Goal: Transaction & Acquisition: Purchase product/service

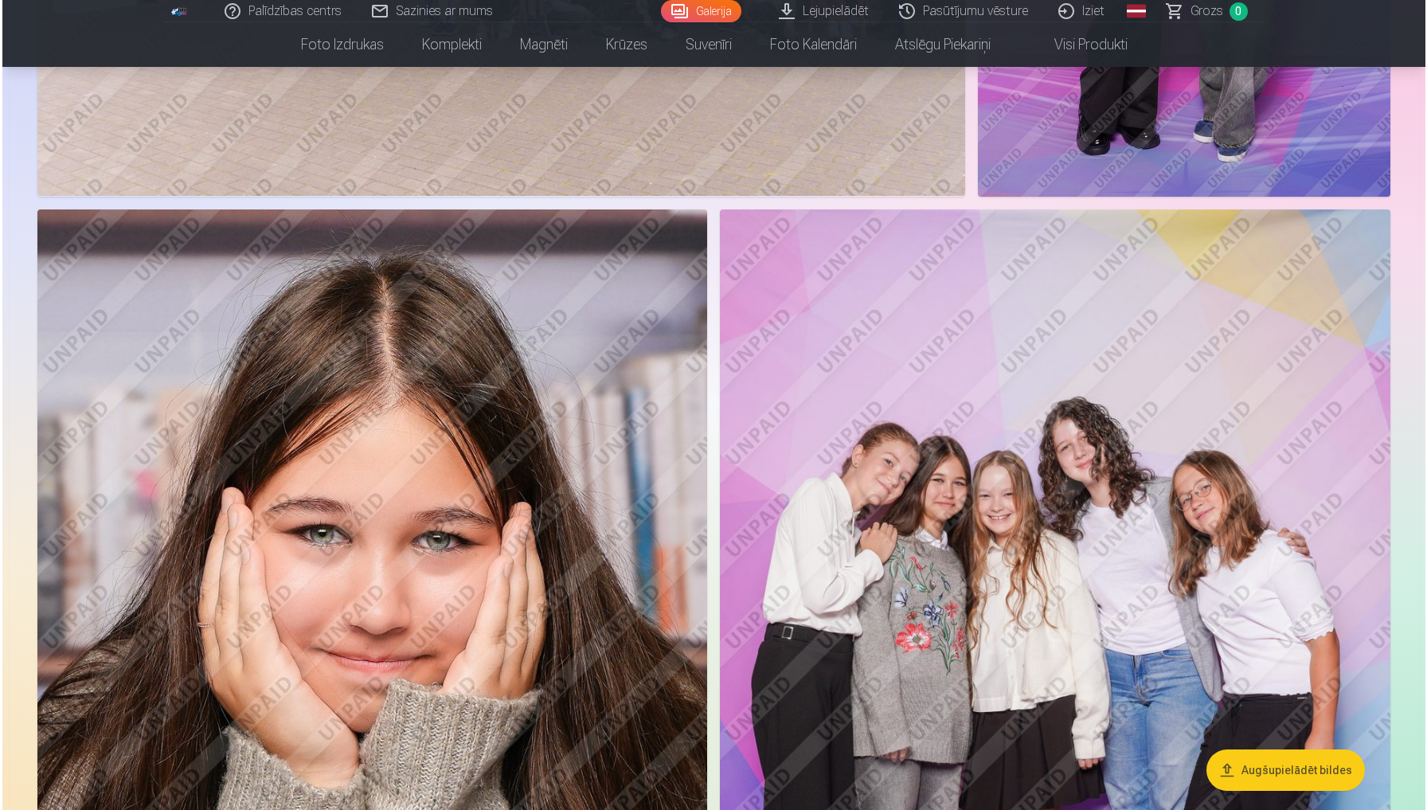
scroll to position [1515, 0]
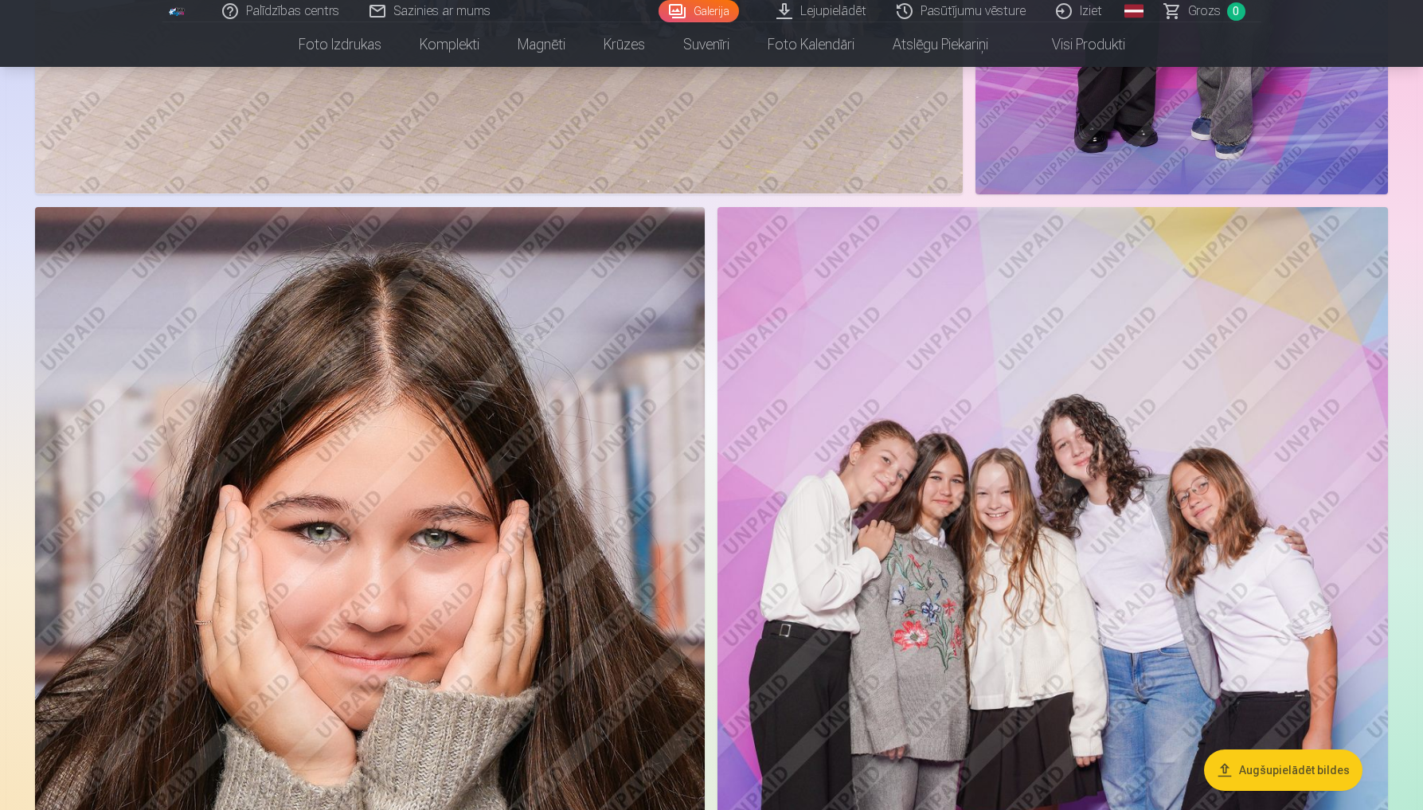
click at [400, 495] on img at bounding box center [370, 710] width 670 height 1006
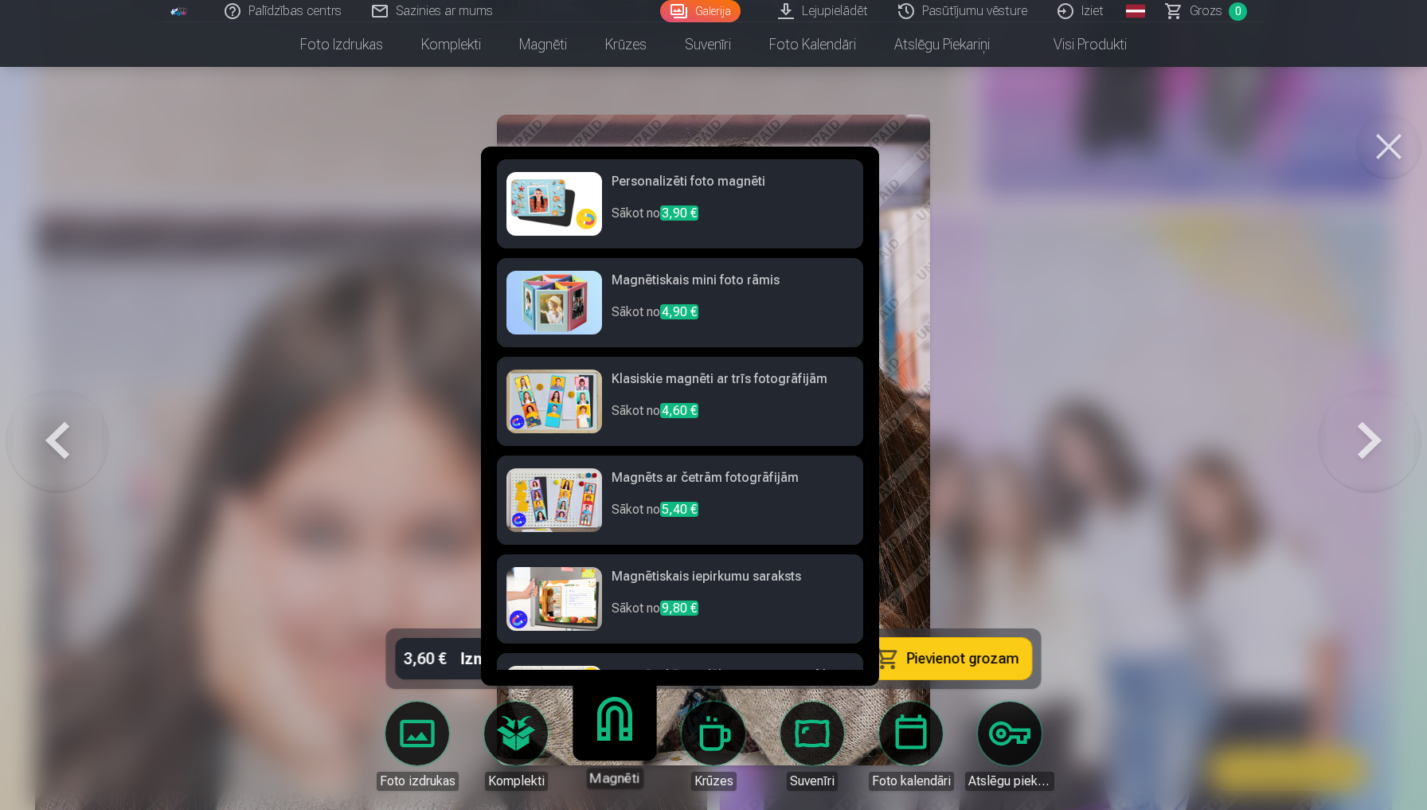
click at [743, 201] on h6 "Personalizēti foto magnēti" at bounding box center [732, 188] width 242 height 32
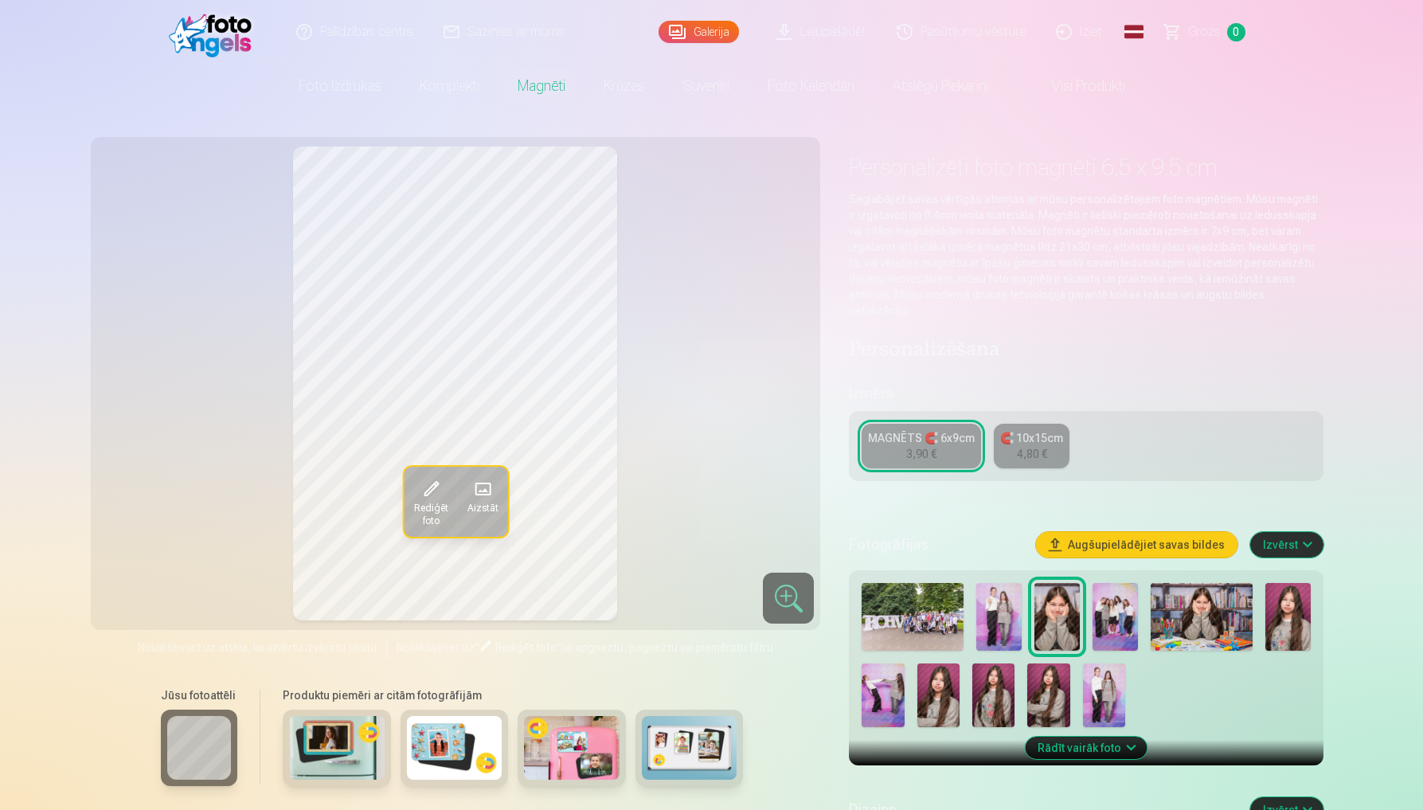
click at [350, 748] on img at bounding box center [337, 748] width 96 height 64
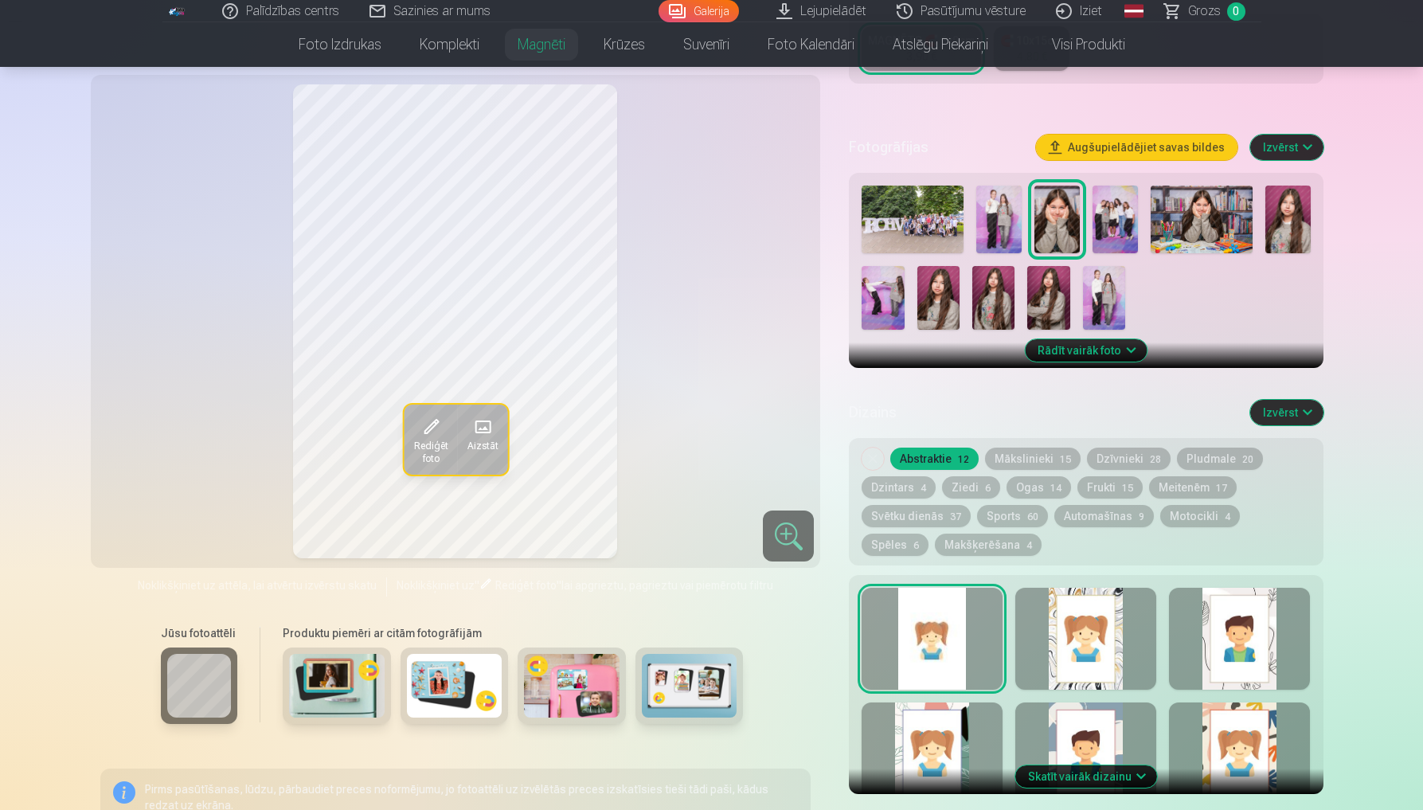
scroll to position [390, 0]
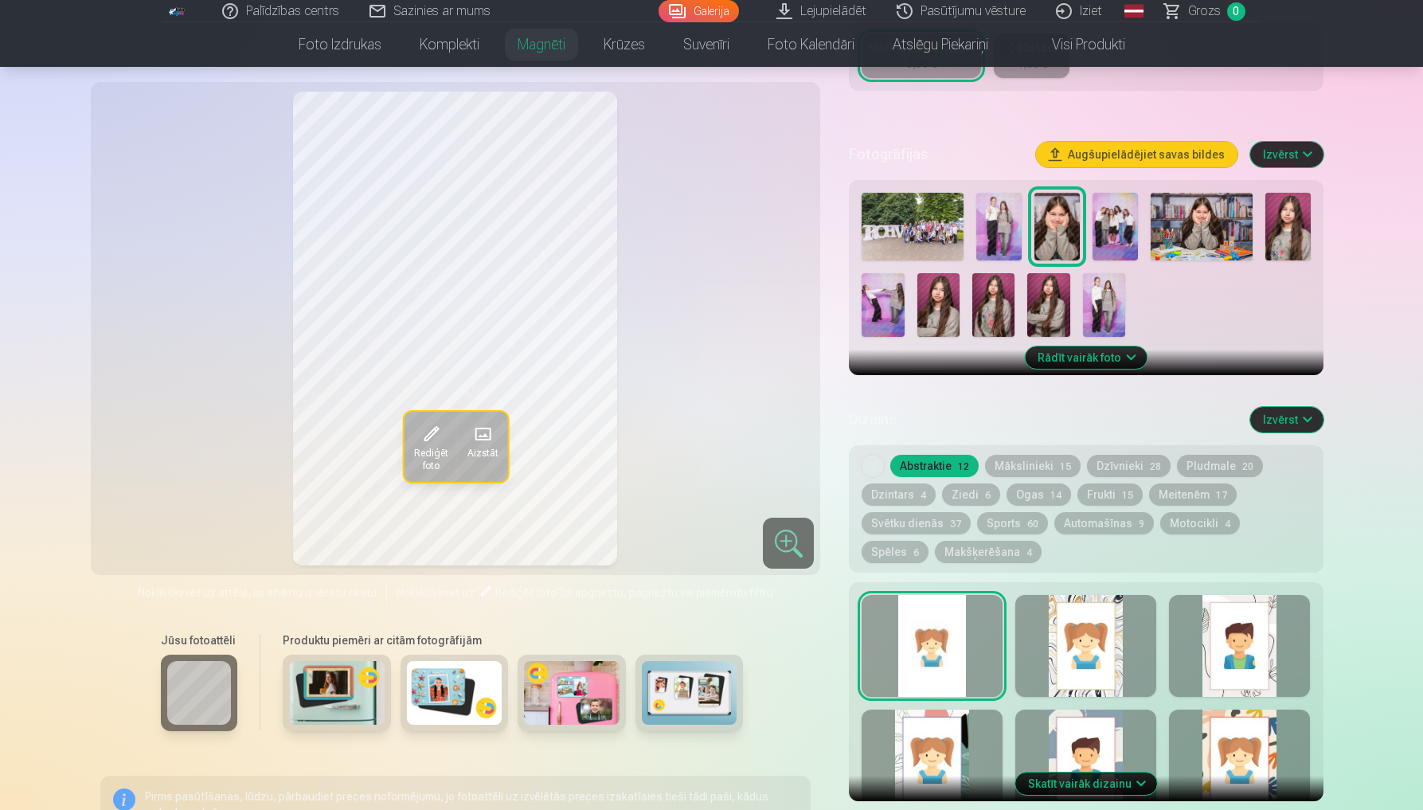
click at [1096, 643] on div at bounding box center [1085, 646] width 141 height 102
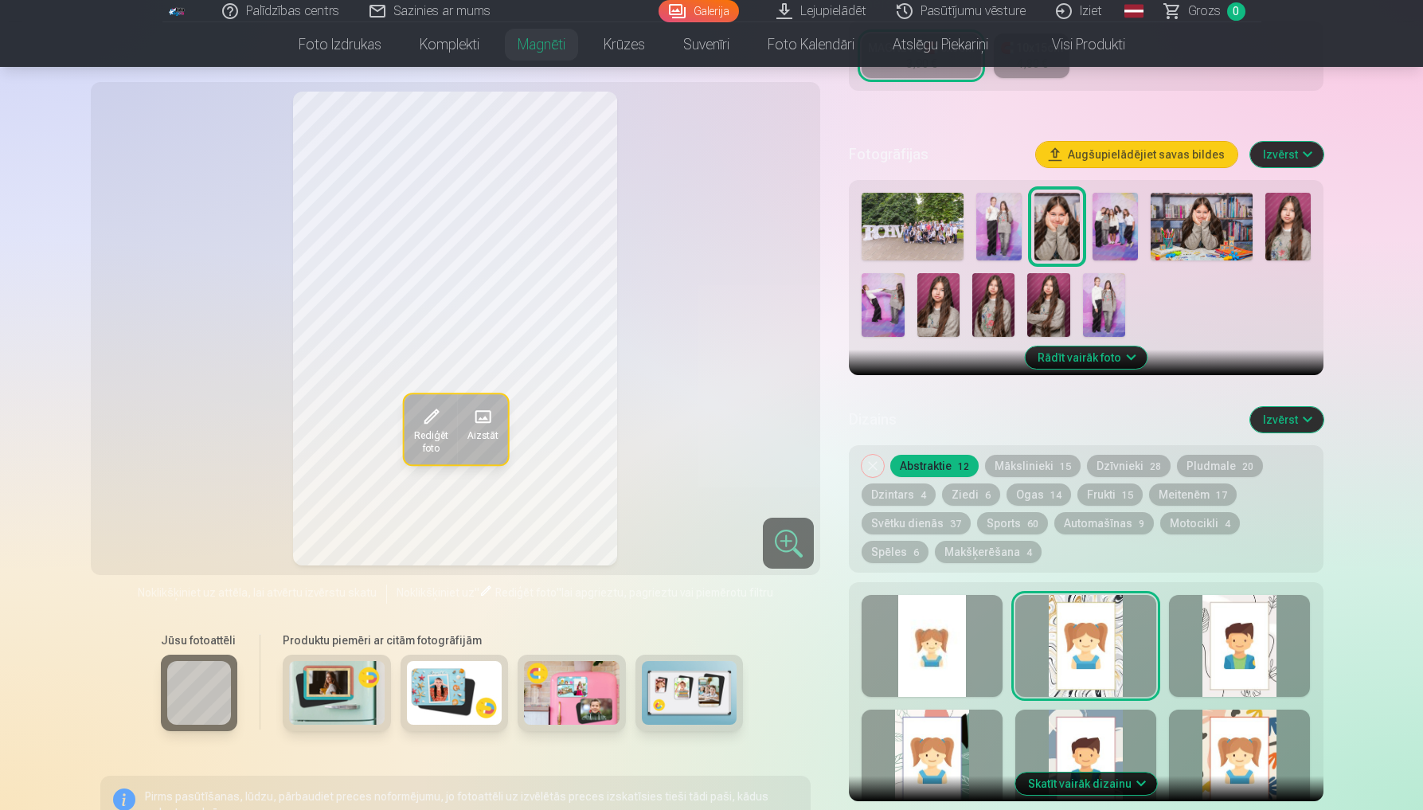
click at [1252, 644] on div at bounding box center [1239, 646] width 141 height 102
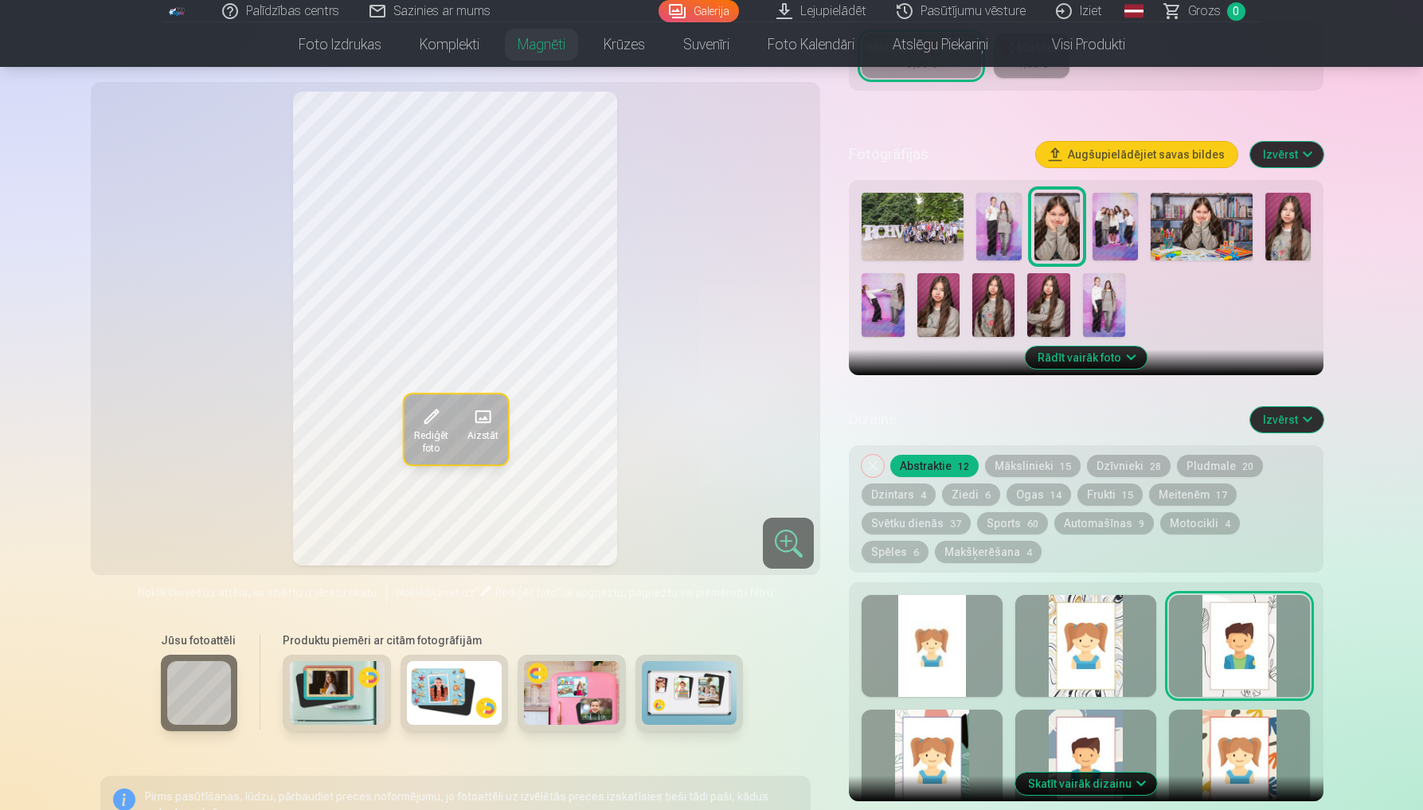
click at [938, 732] on div at bounding box center [931, 760] width 141 height 102
click at [1084, 732] on div at bounding box center [1085, 760] width 141 height 102
click at [1265, 744] on div at bounding box center [1239, 760] width 141 height 102
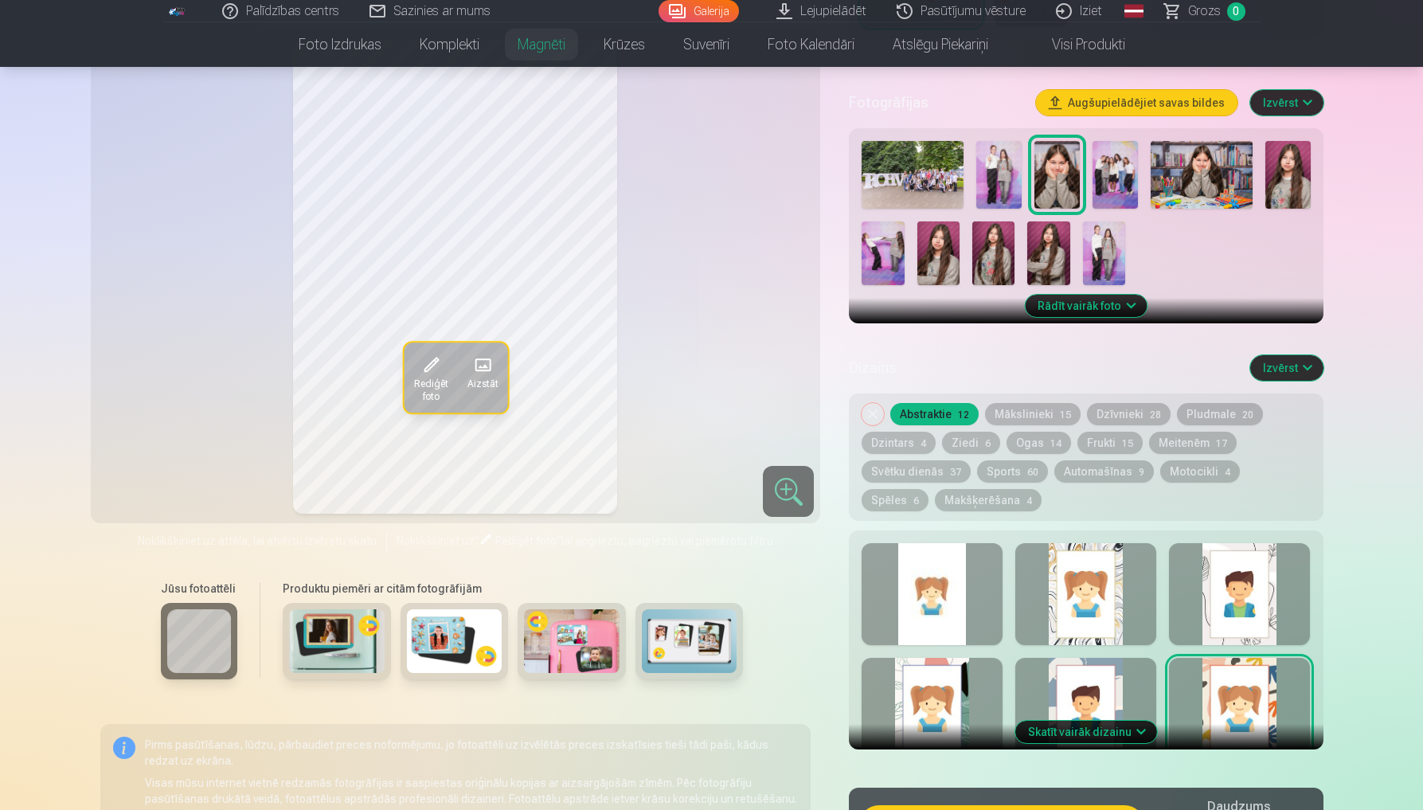
scroll to position [437, 0]
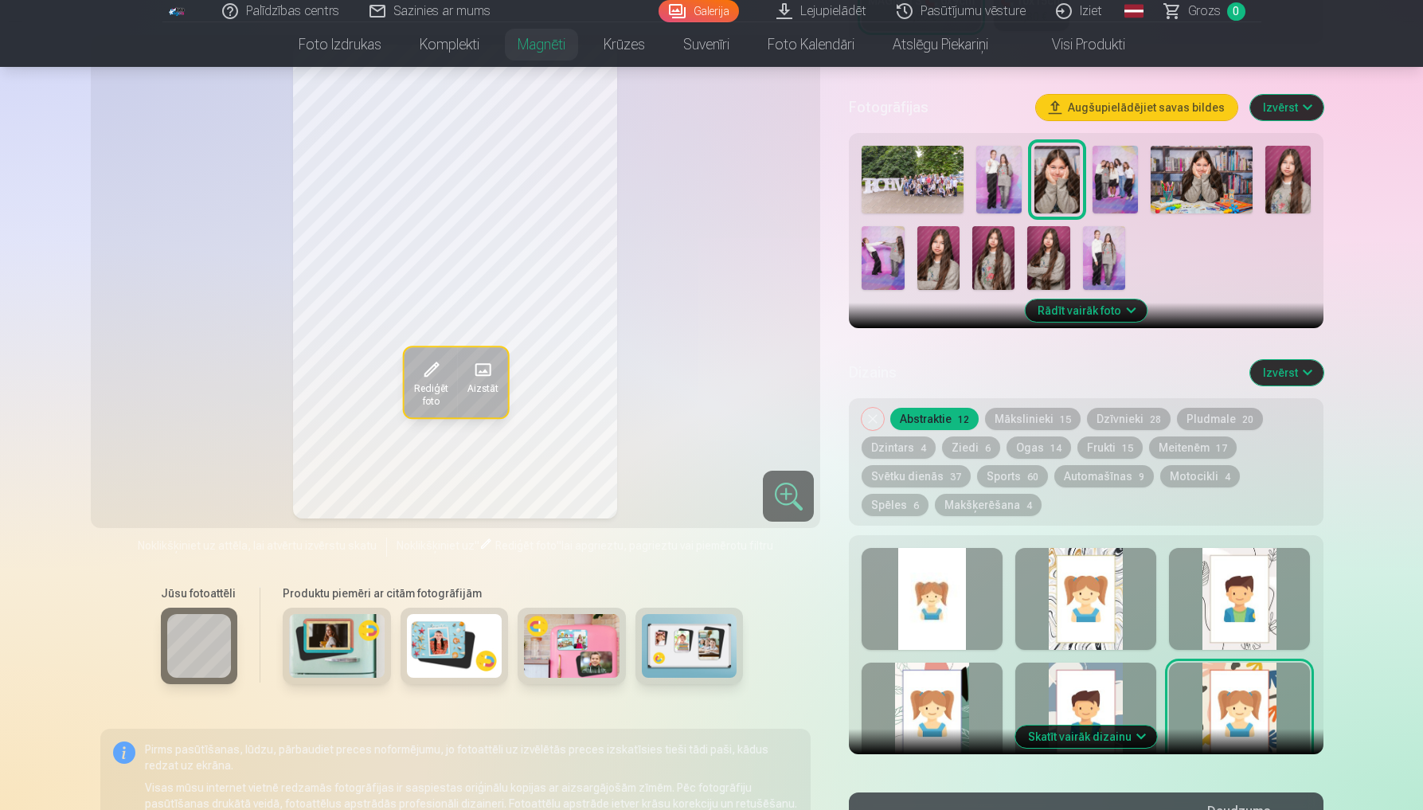
click at [1058, 725] on button "Skatīt vairāk dizainu" at bounding box center [1086, 736] width 142 height 22
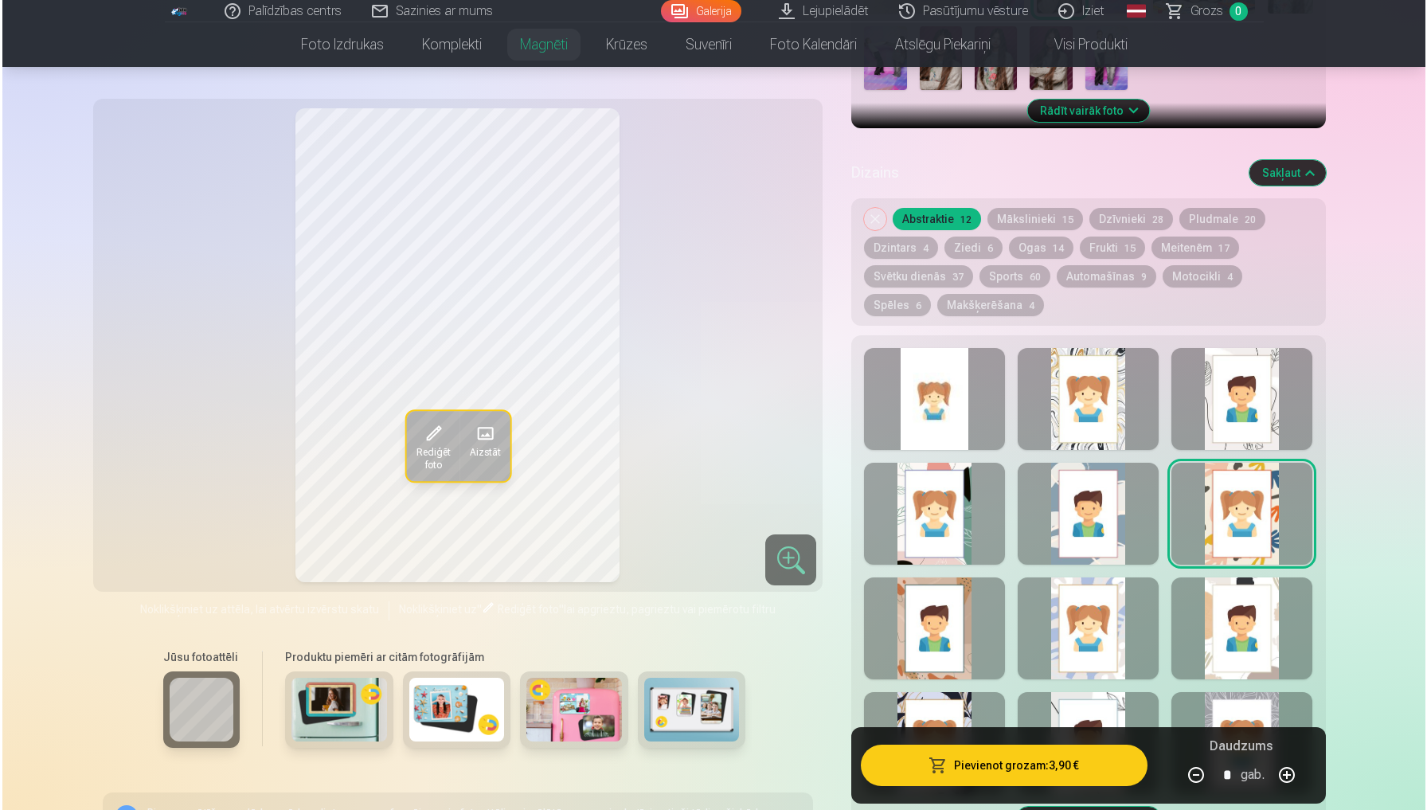
scroll to position [660, 0]
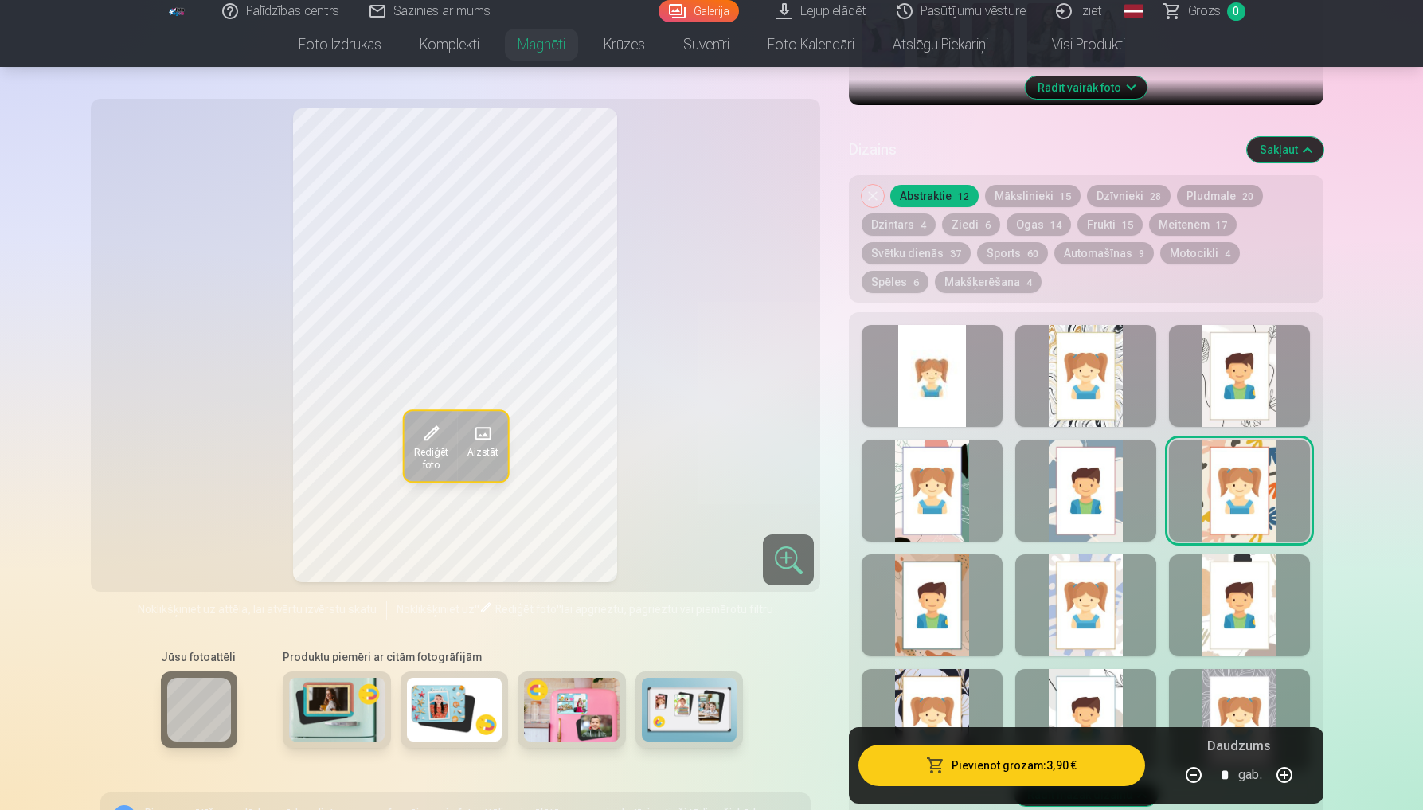
click at [908, 580] on div at bounding box center [931, 605] width 141 height 102
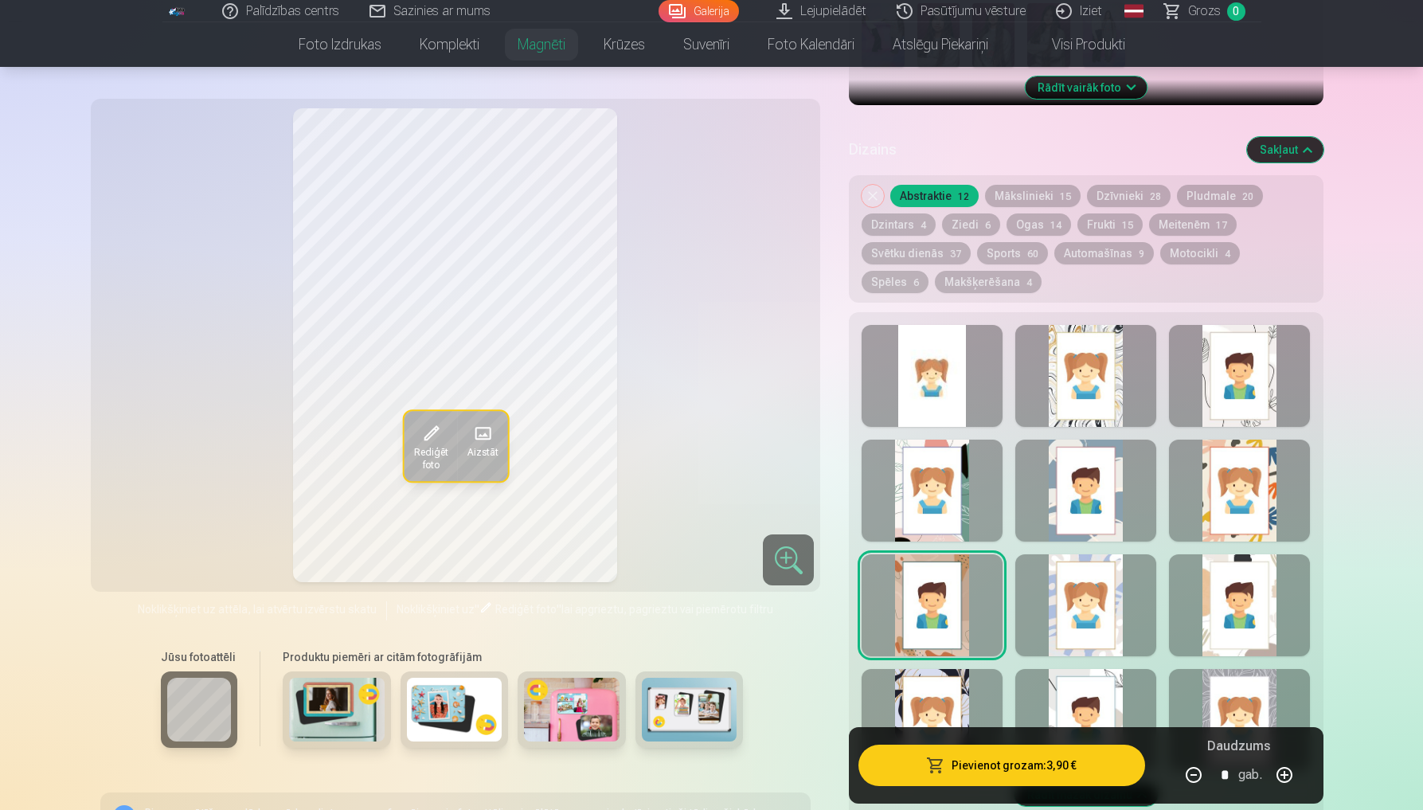
click at [1072, 593] on div at bounding box center [1085, 605] width 141 height 102
click at [1228, 607] on div at bounding box center [1239, 605] width 141 height 102
click at [1111, 670] on div at bounding box center [1085, 720] width 141 height 102
click at [1032, 775] on button "Pievienot grozam : 3,90 €" at bounding box center [1001, 764] width 286 height 41
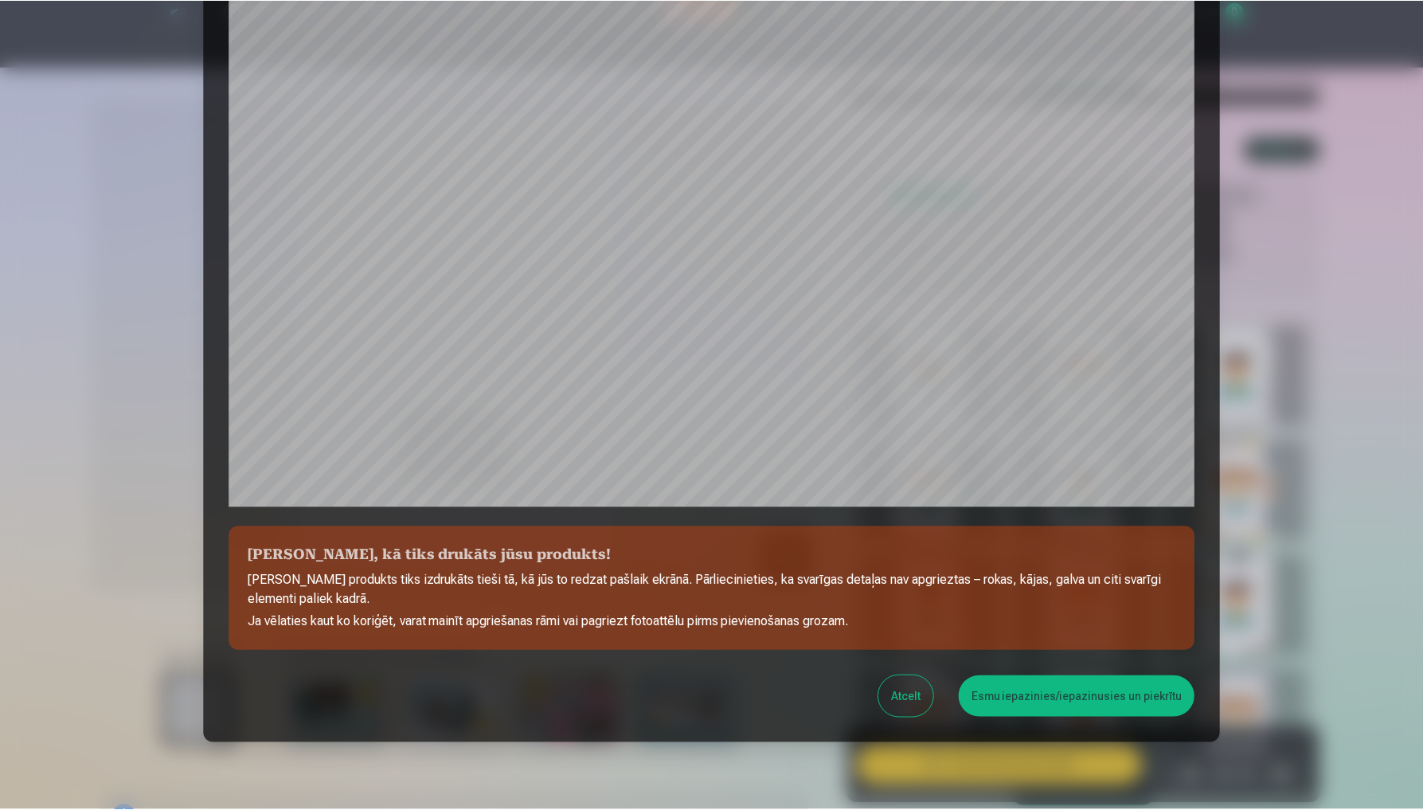
scroll to position [337, 0]
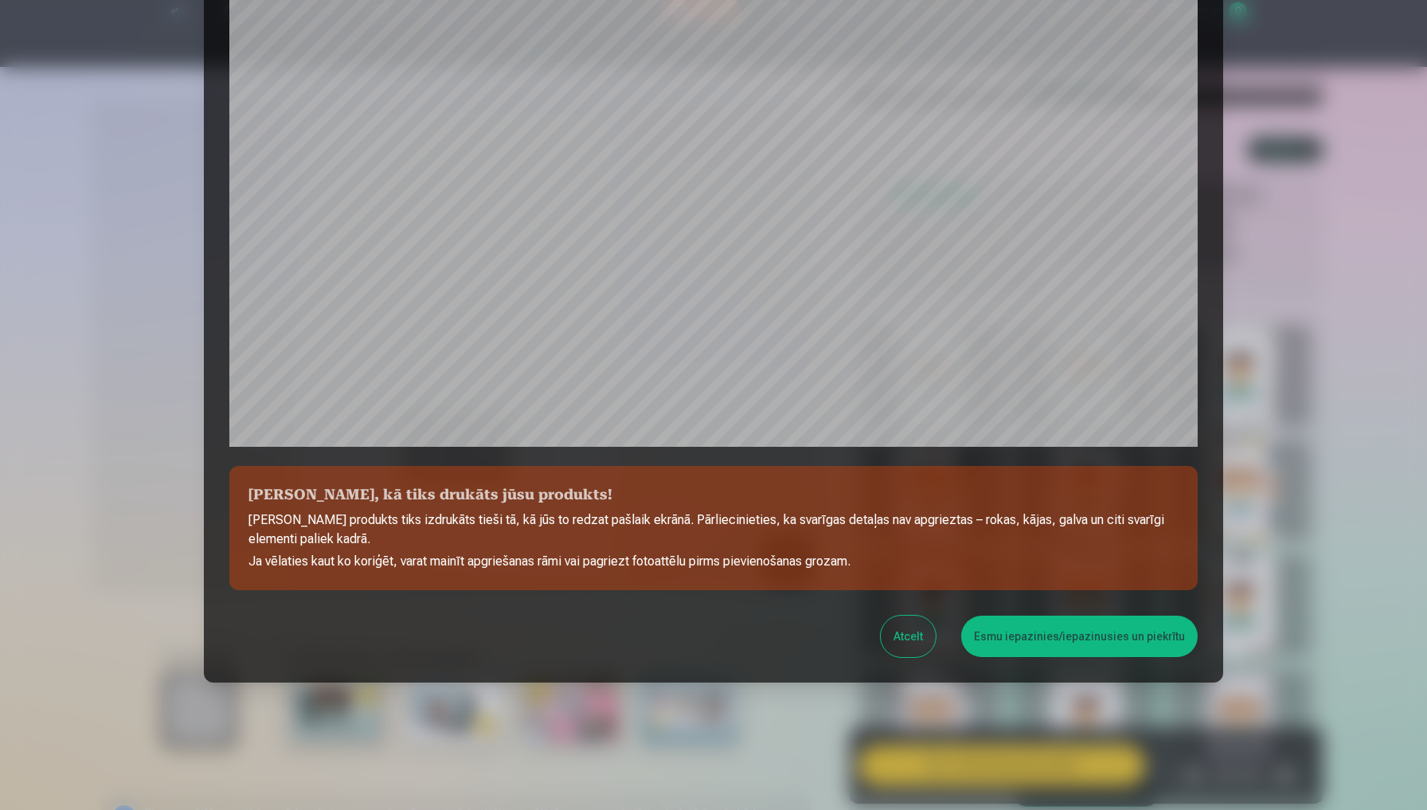
click at [1057, 645] on button "Esmu iepazinies/iepazinusies un piekrītu" at bounding box center [1079, 635] width 236 height 41
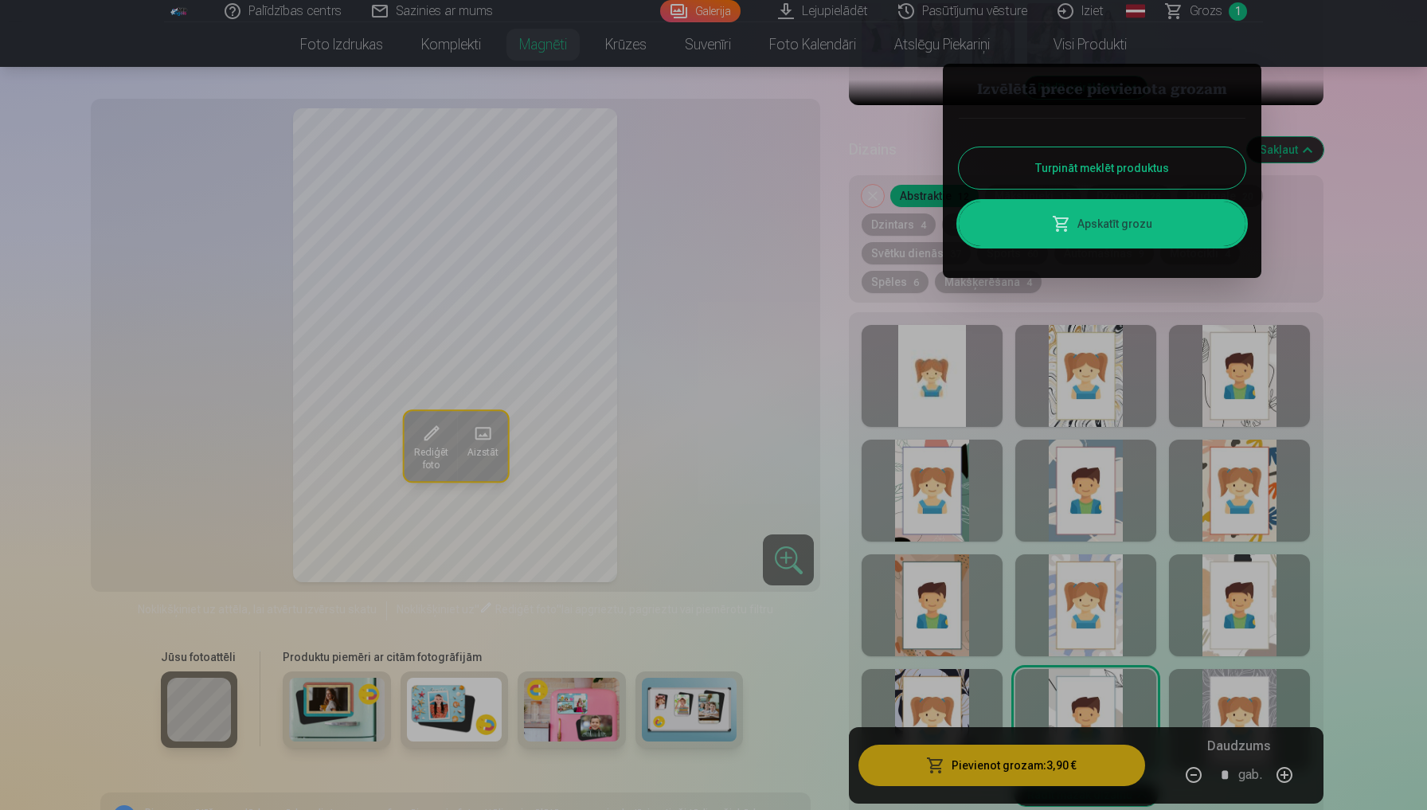
click at [937, 674] on div at bounding box center [713, 405] width 1427 height 810
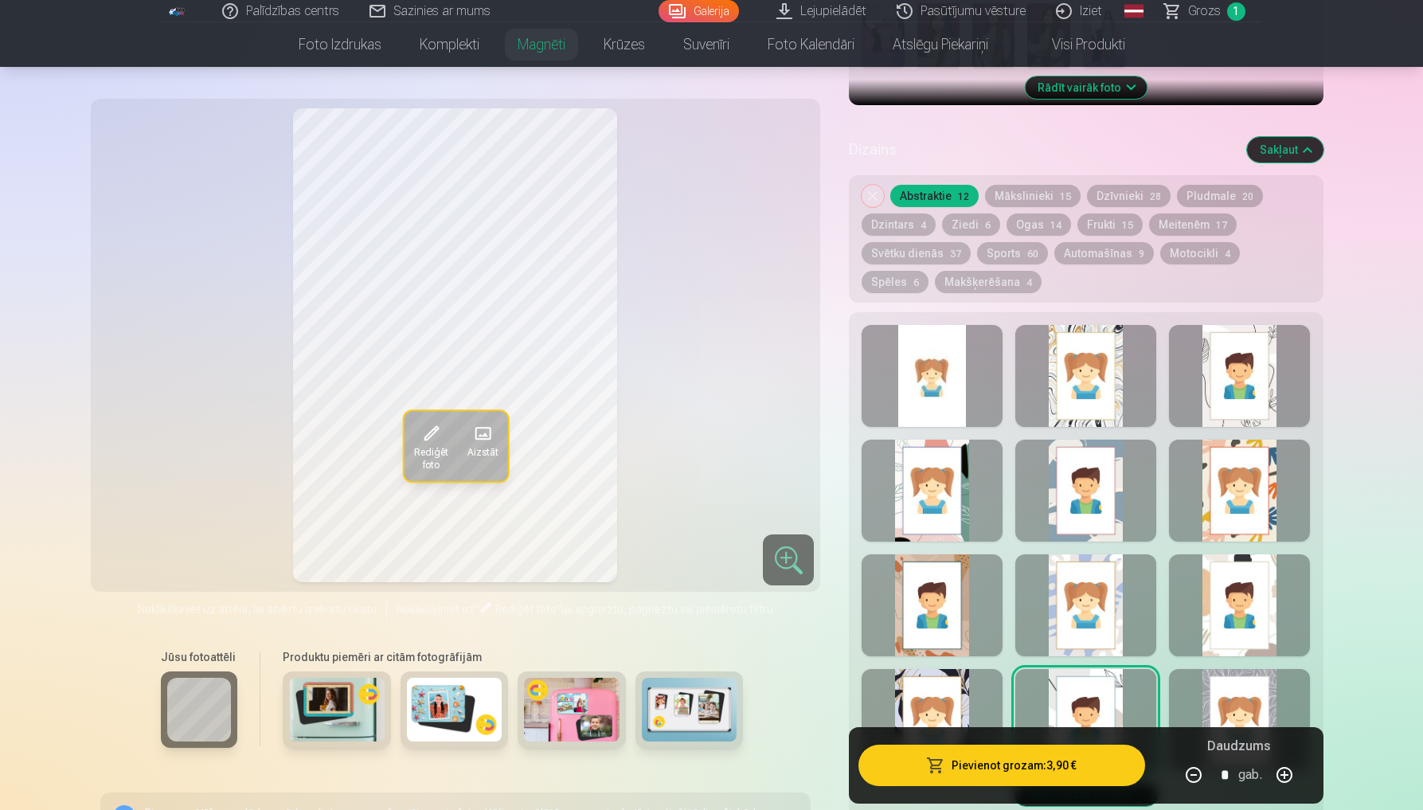
click at [937, 674] on div at bounding box center [931, 720] width 141 height 102
click at [1263, 688] on div at bounding box center [1239, 720] width 141 height 102
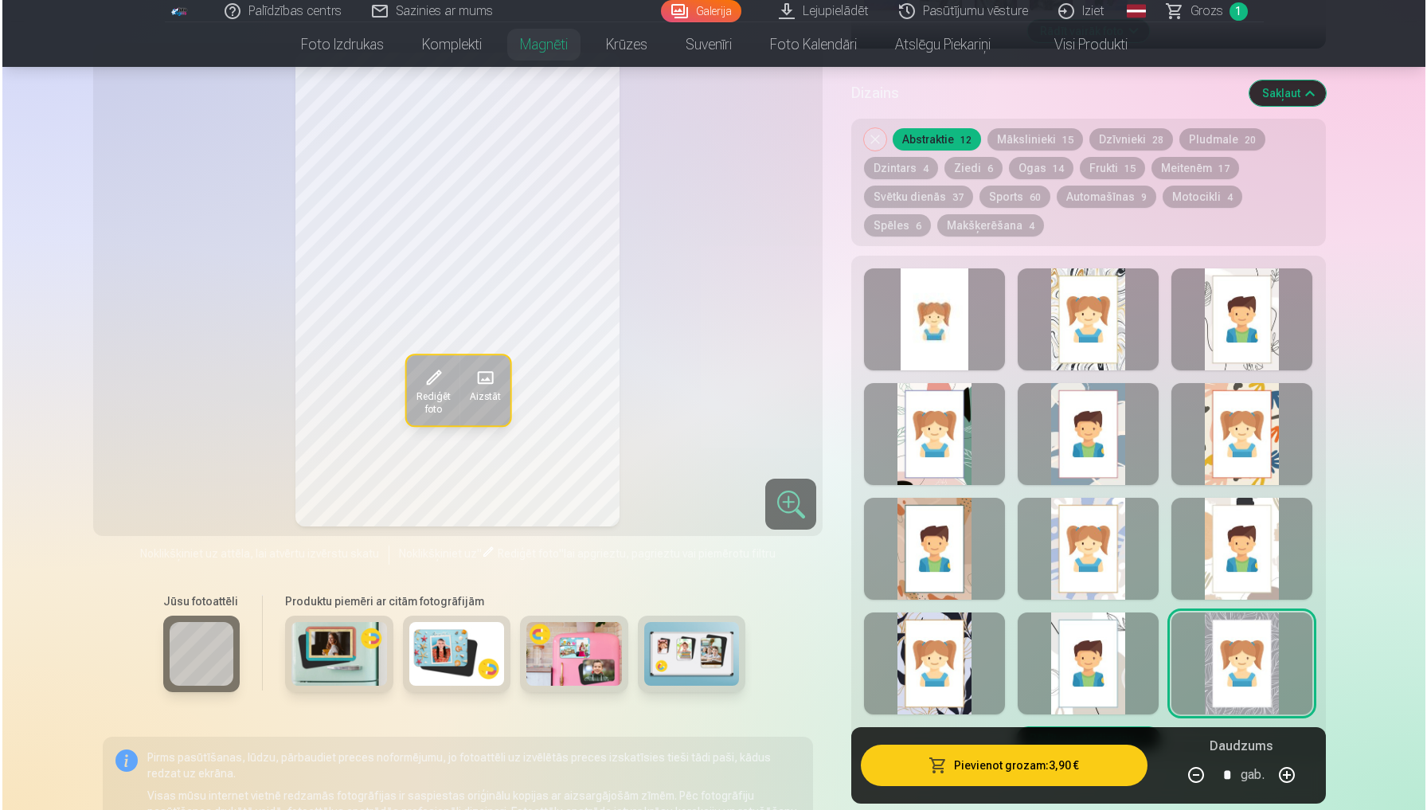
scroll to position [654, 0]
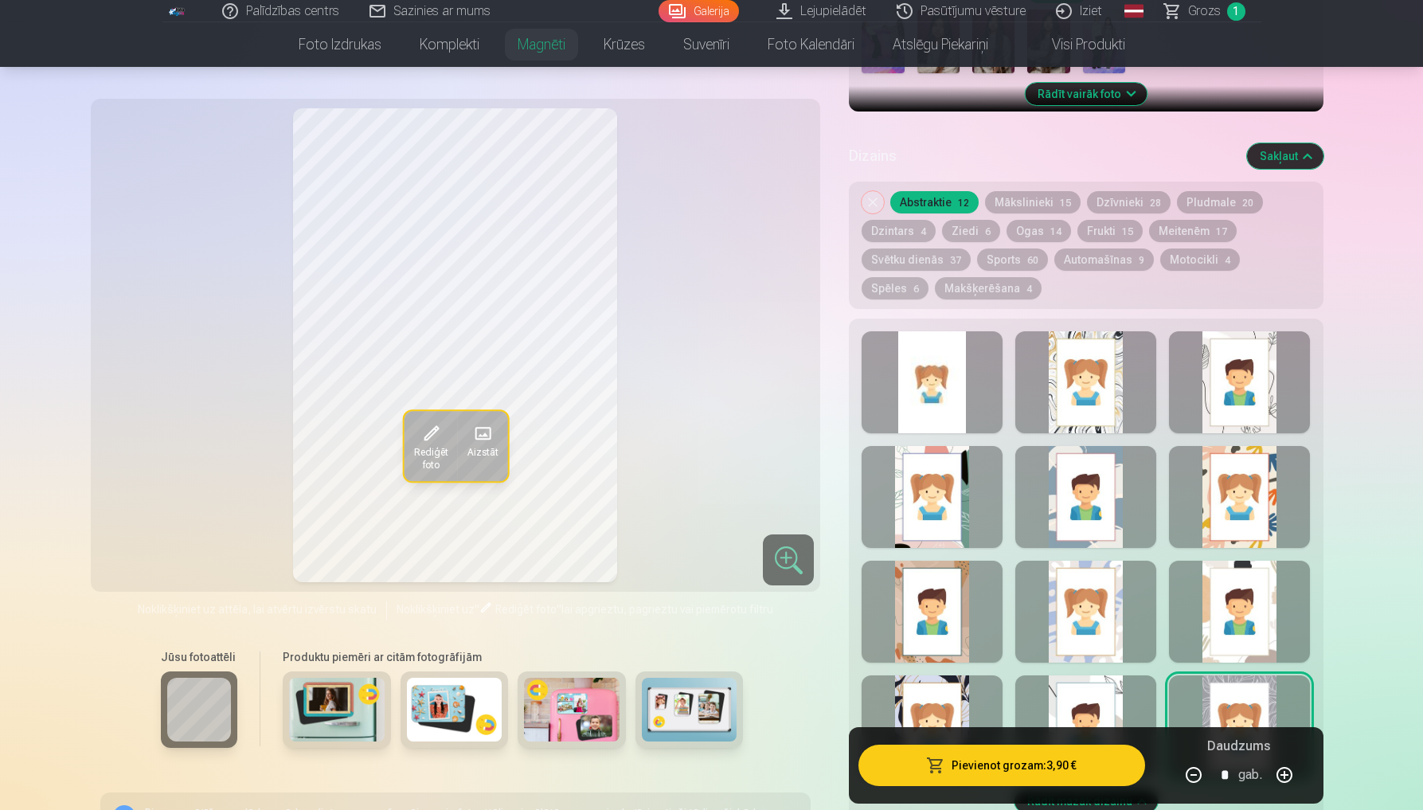
click at [1248, 595] on div at bounding box center [1239, 612] width 141 height 102
click at [960, 587] on div at bounding box center [931, 612] width 141 height 102
click at [946, 465] on div at bounding box center [931, 497] width 141 height 102
click at [1097, 350] on div at bounding box center [1085, 382] width 141 height 102
click at [1247, 368] on div at bounding box center [1239, 382] width 141 height 102
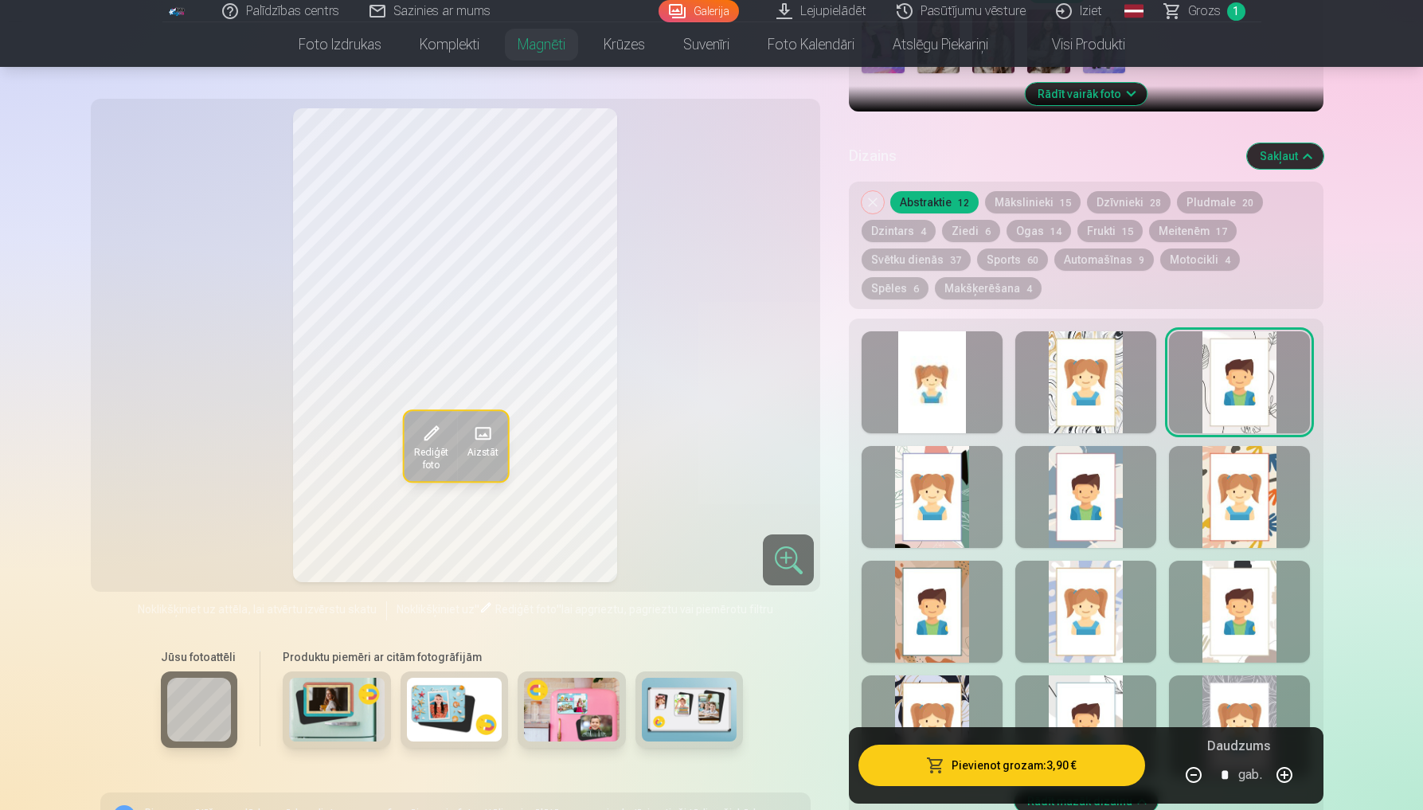
click at [1006, 759] on button "Pievienot grozam : 3,90 €" at bounding box center [1001, 764] width 286 height 41
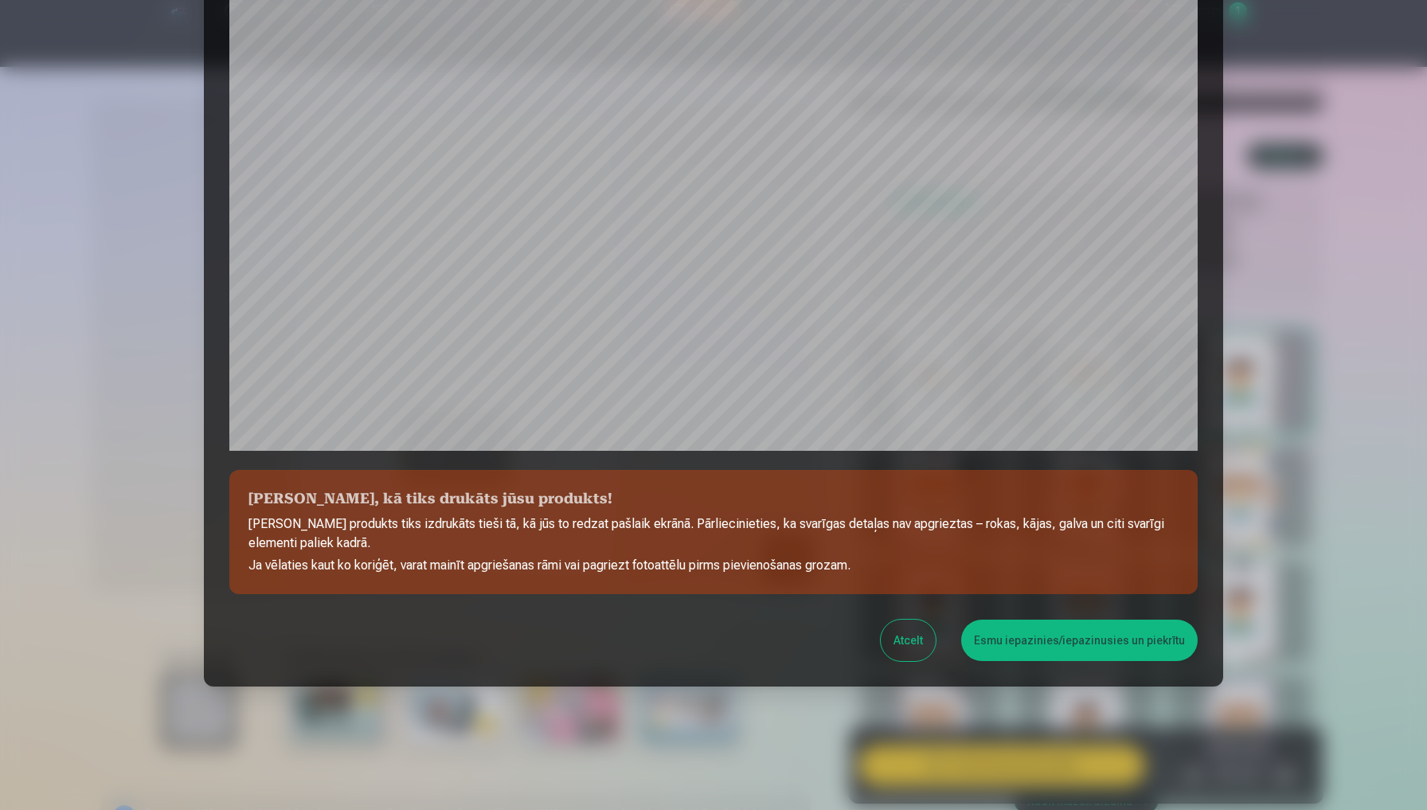
scroll to position [337, 0]
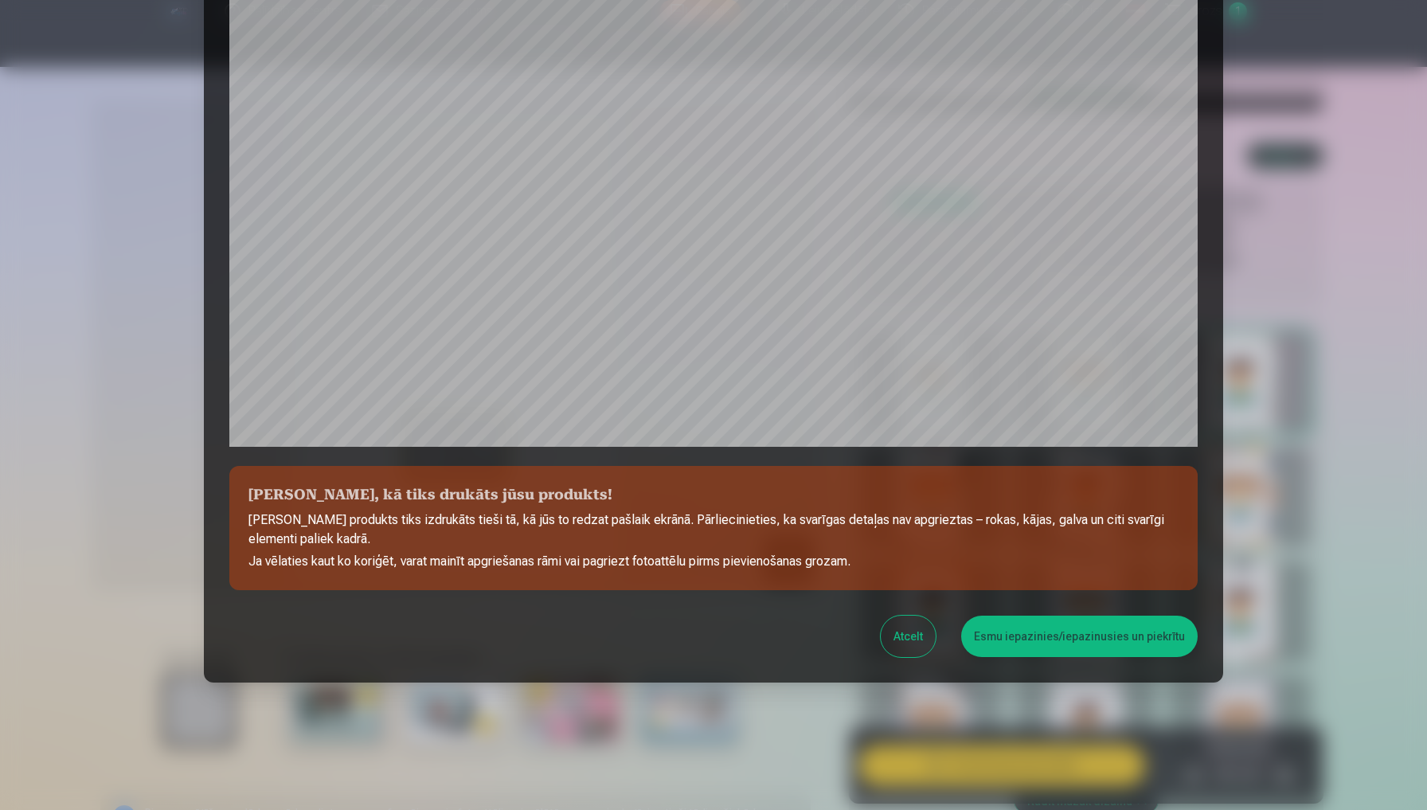
click at [1022, 644] on button "Esmu iepazinies/iepazinusies un piekrītu" at bounding box center [1079, 635] width 236 height 41
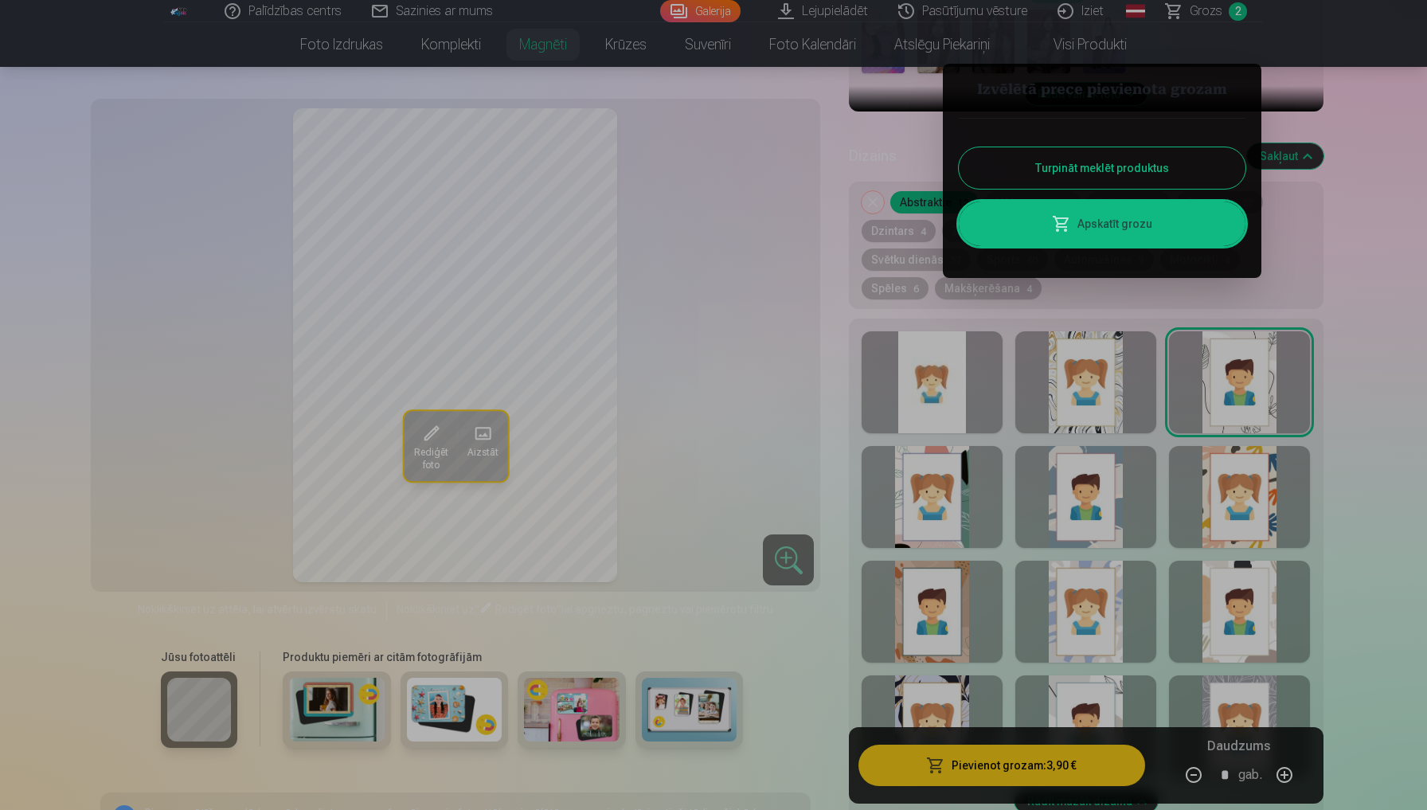
click at [938, 584] on div at bounding box center [713, 405] width 1427 height 810
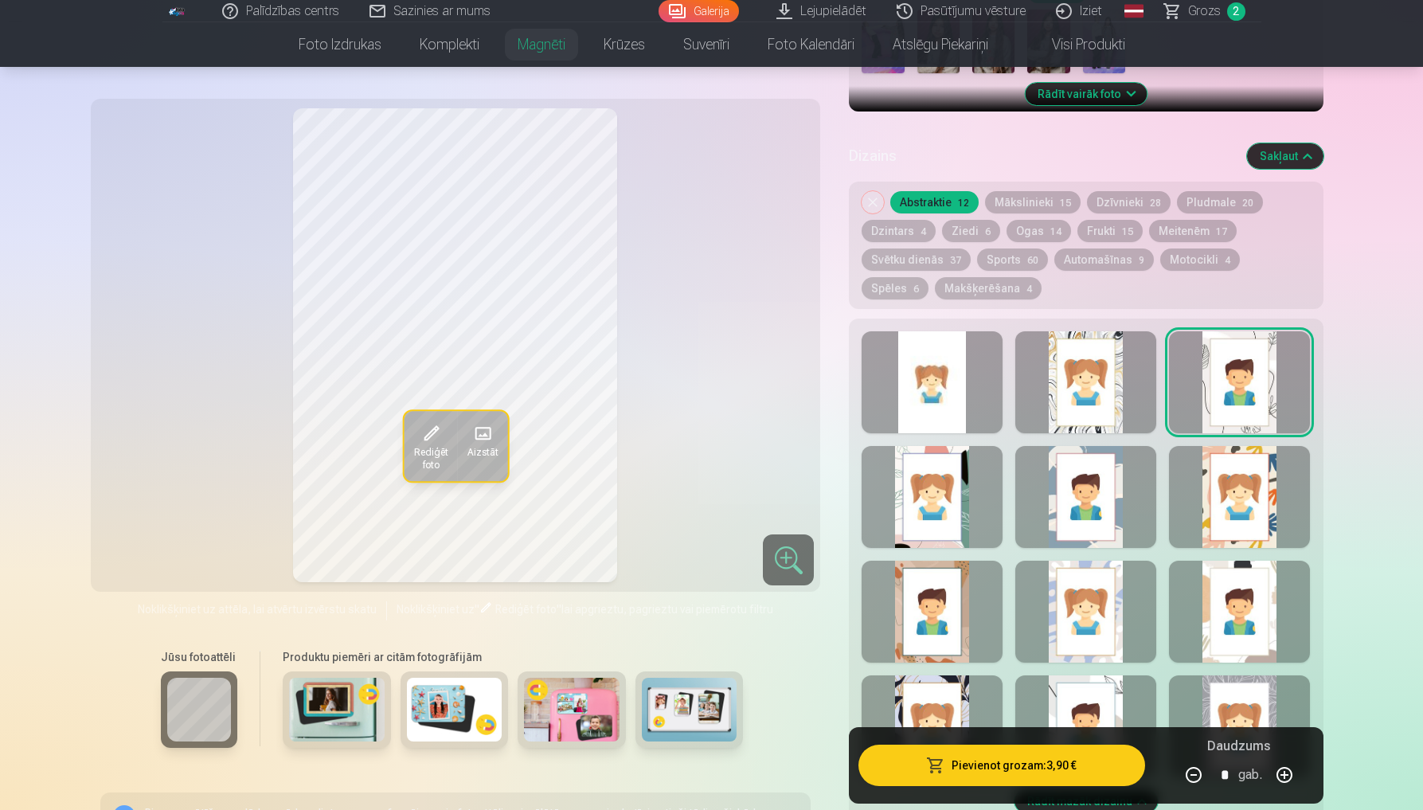
click at [938, 584] on div at bounding box center [931, 612] width 141 height 102
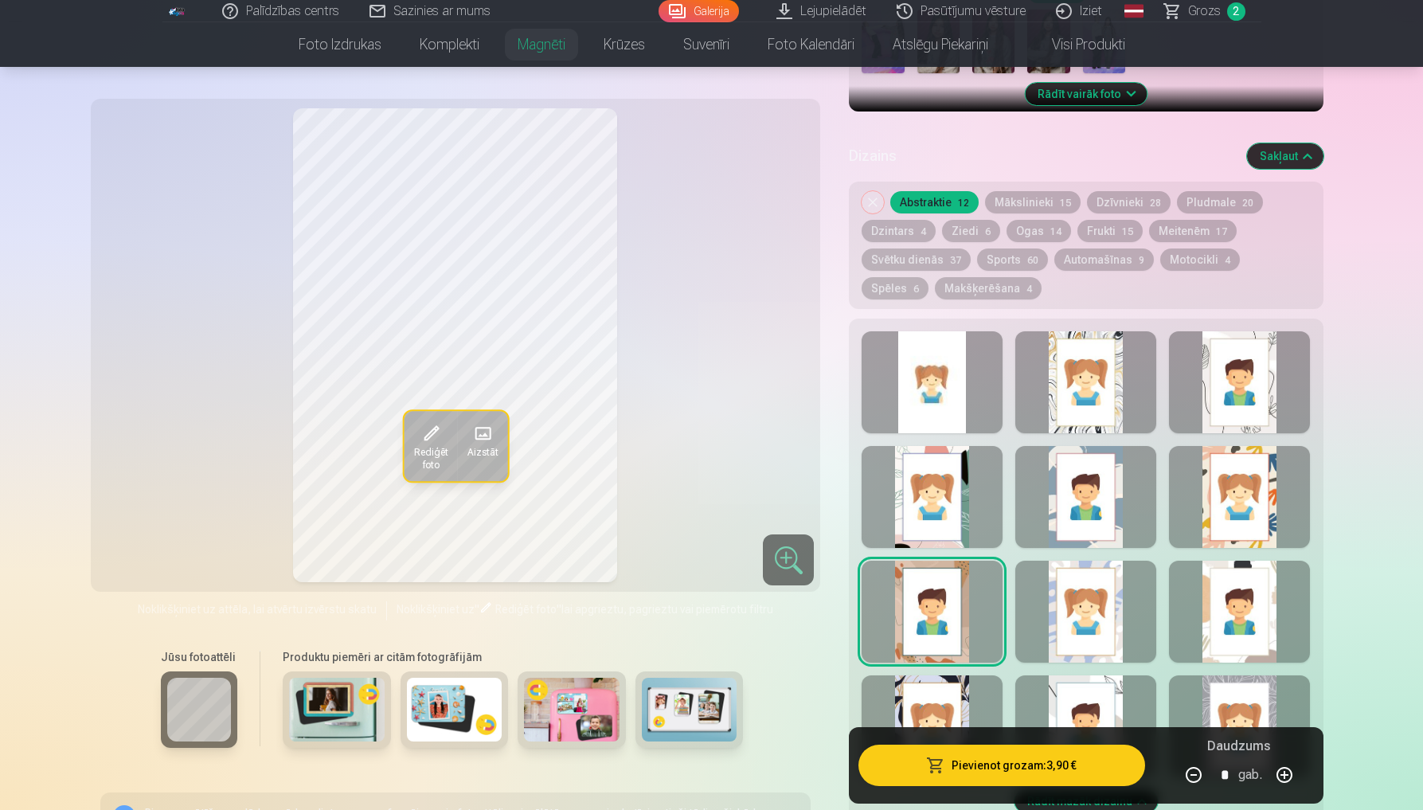
click at [1243, 620] on div at bounding box center [1239, 612] width 141 height 102
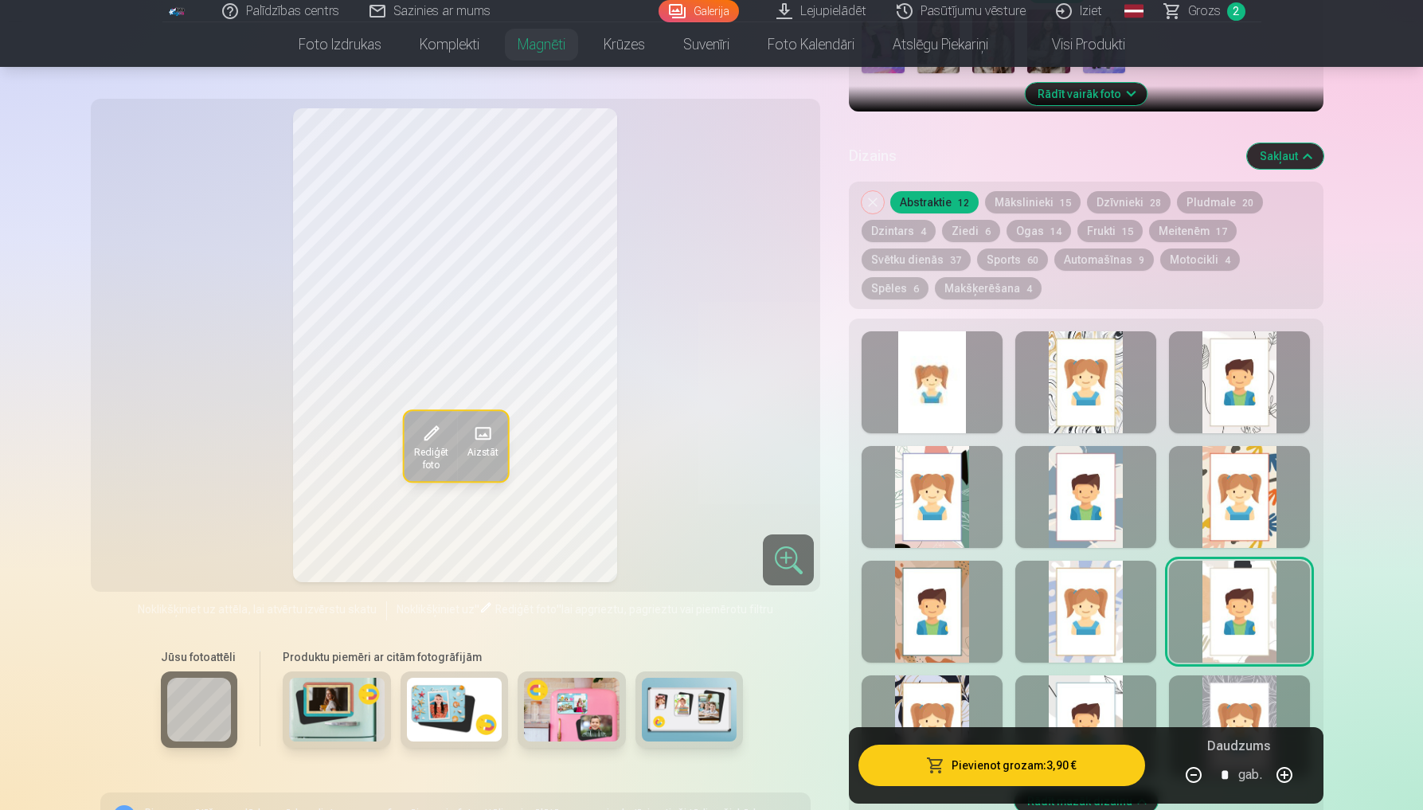
click at [957, 755] on button "Pievienot grozam : 3,90 €" at bounding box center [1001, 764] width 286 height 41
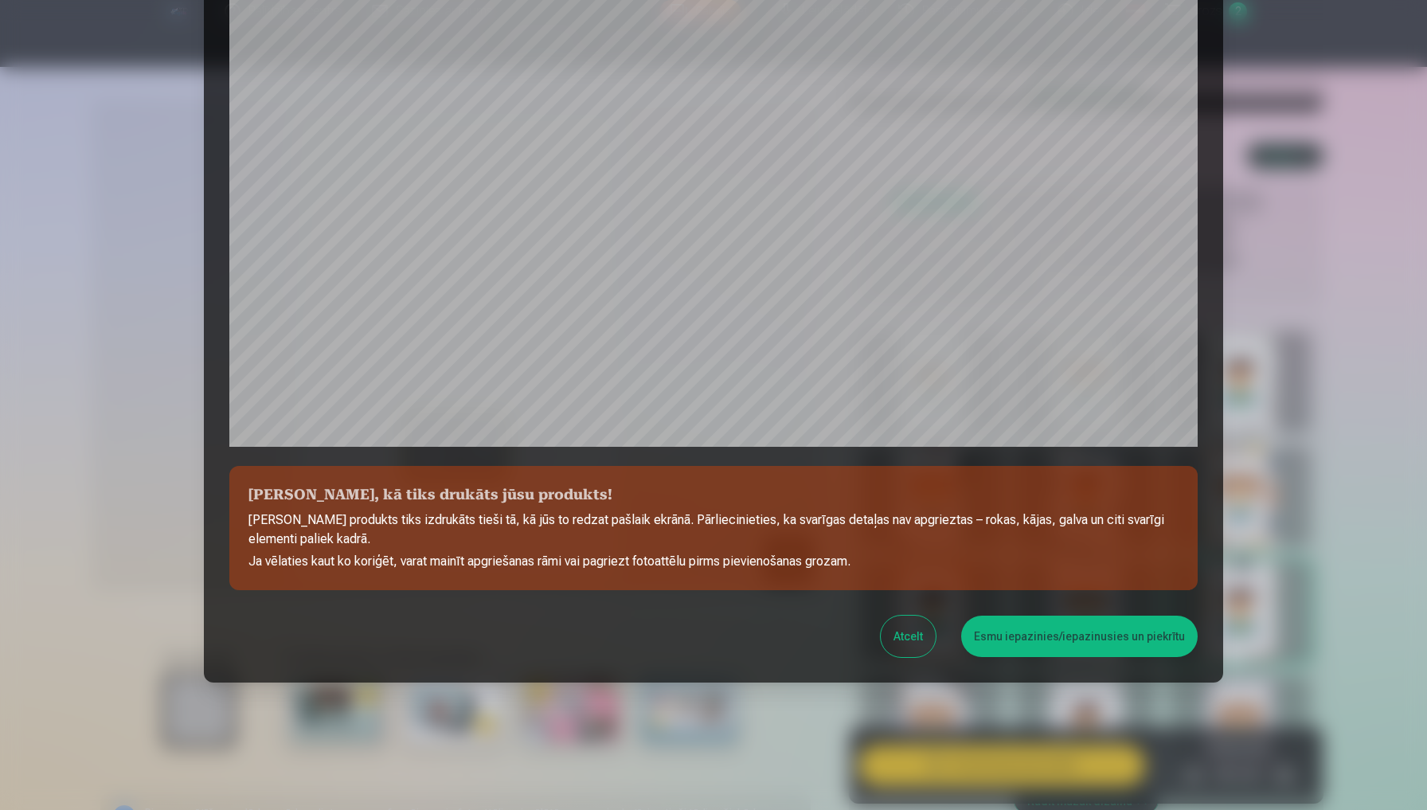
click at [1024, 651] on button "Esmu iepazinies/iepazinusies un piekrītu" at bounding box center [1079, 635] width 236 height 41
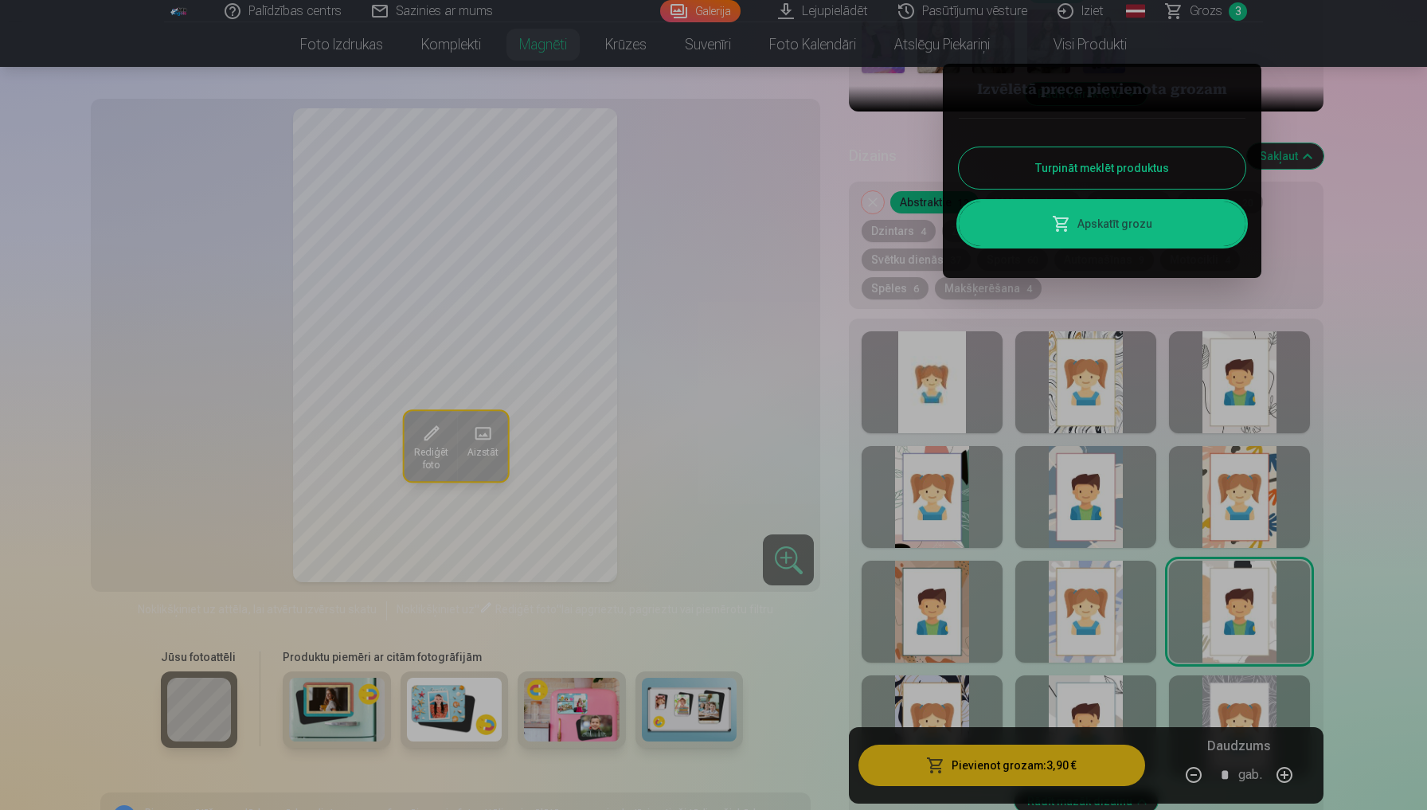
drag, startPoint x: 582, startPoint y: 248, endPoint x: 582, endPoint y: 239, distance: 8.8
click at [582, 239] on div at bounding box center [713, 405] width 1427 height 810
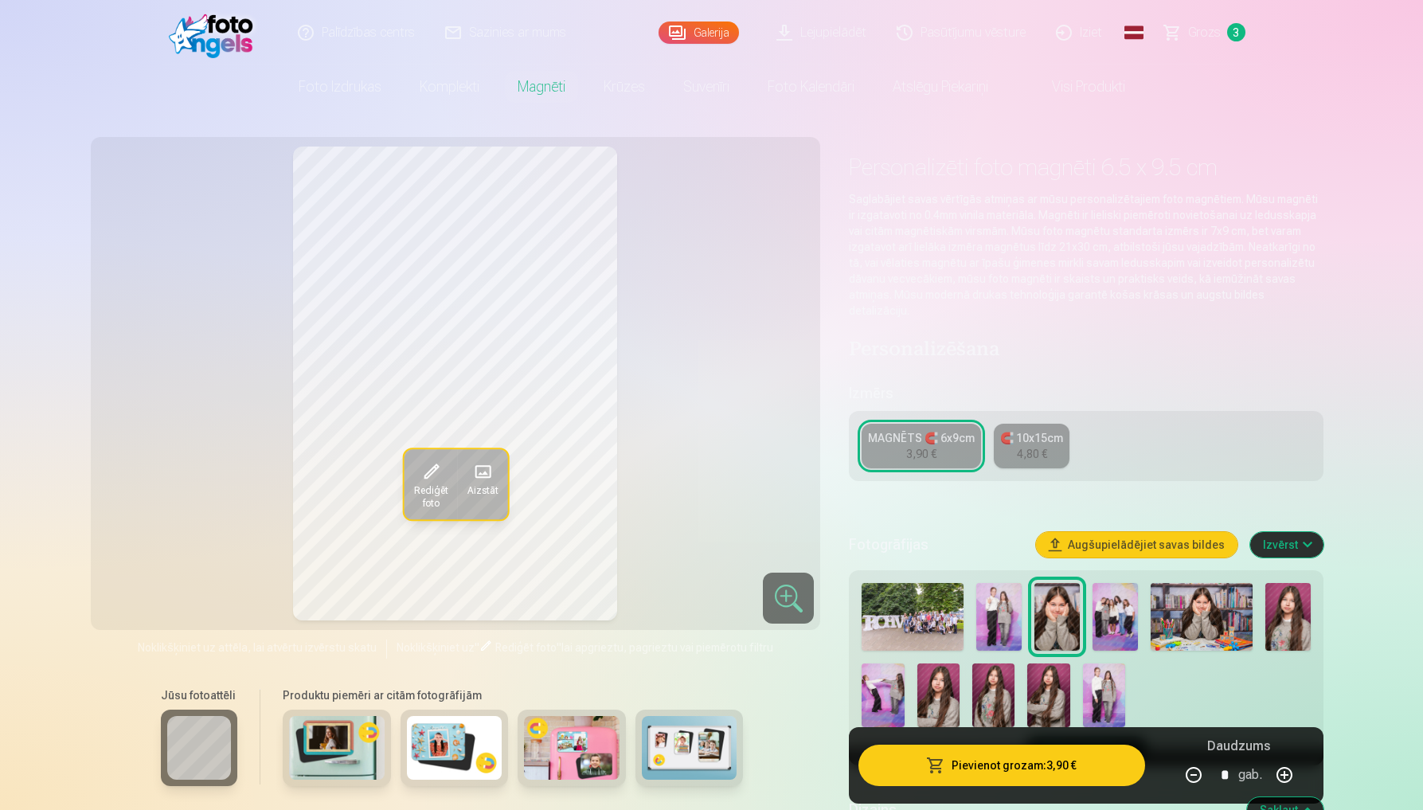
scroll to position [0, 0]
click at [1003, 590] on img at bounding box center [998, 617] width 45 height 68
click at [1113, 604] on img at bounding box center [1114, 617] width 45 height 68
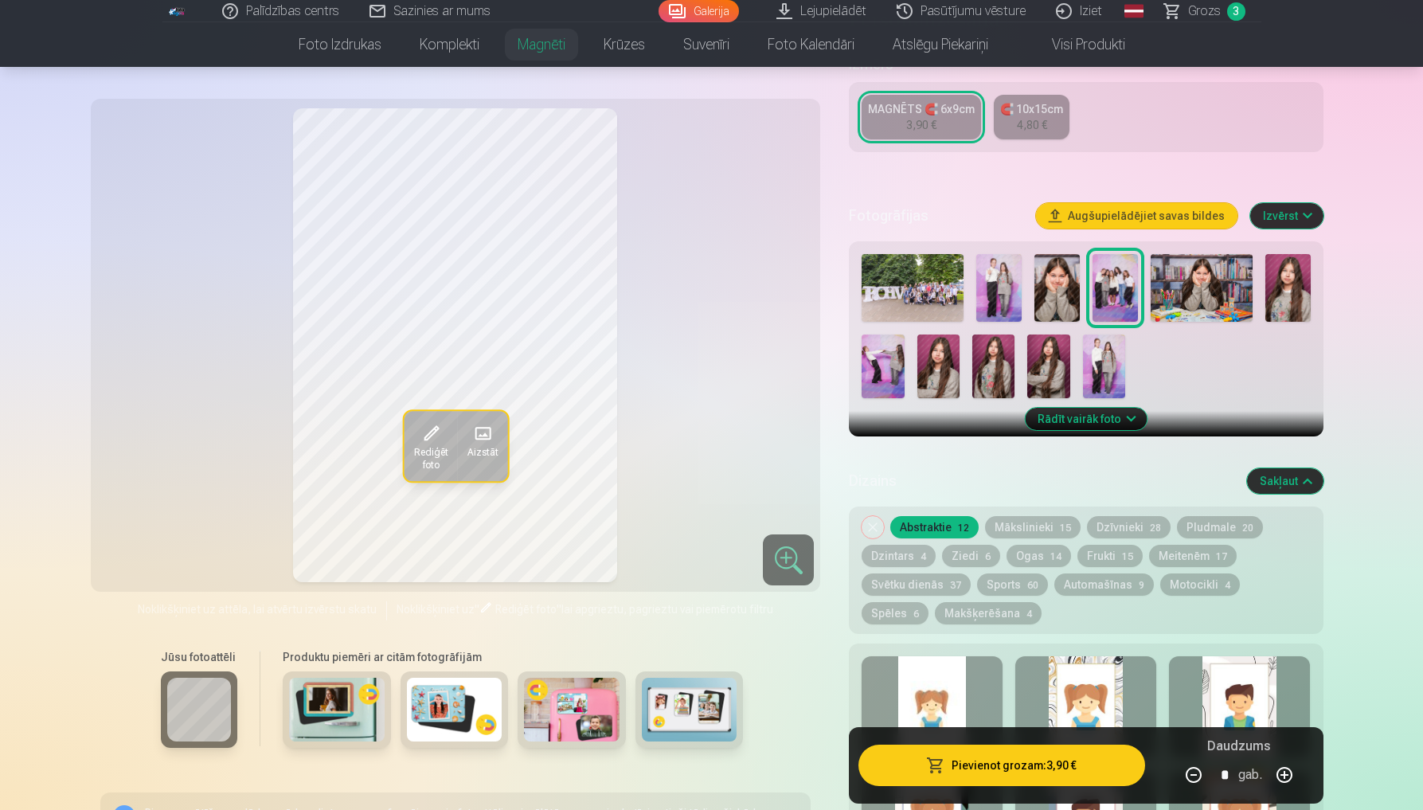
scroll to position [329, 0]
click at [487, 96] on div "Rediģēt foto Aizstāt Noklikšķiniet uz attēla, lai atvērtu izvērstu skatu Noklik…" at bounding box center [455, 546] width 711 height 1456
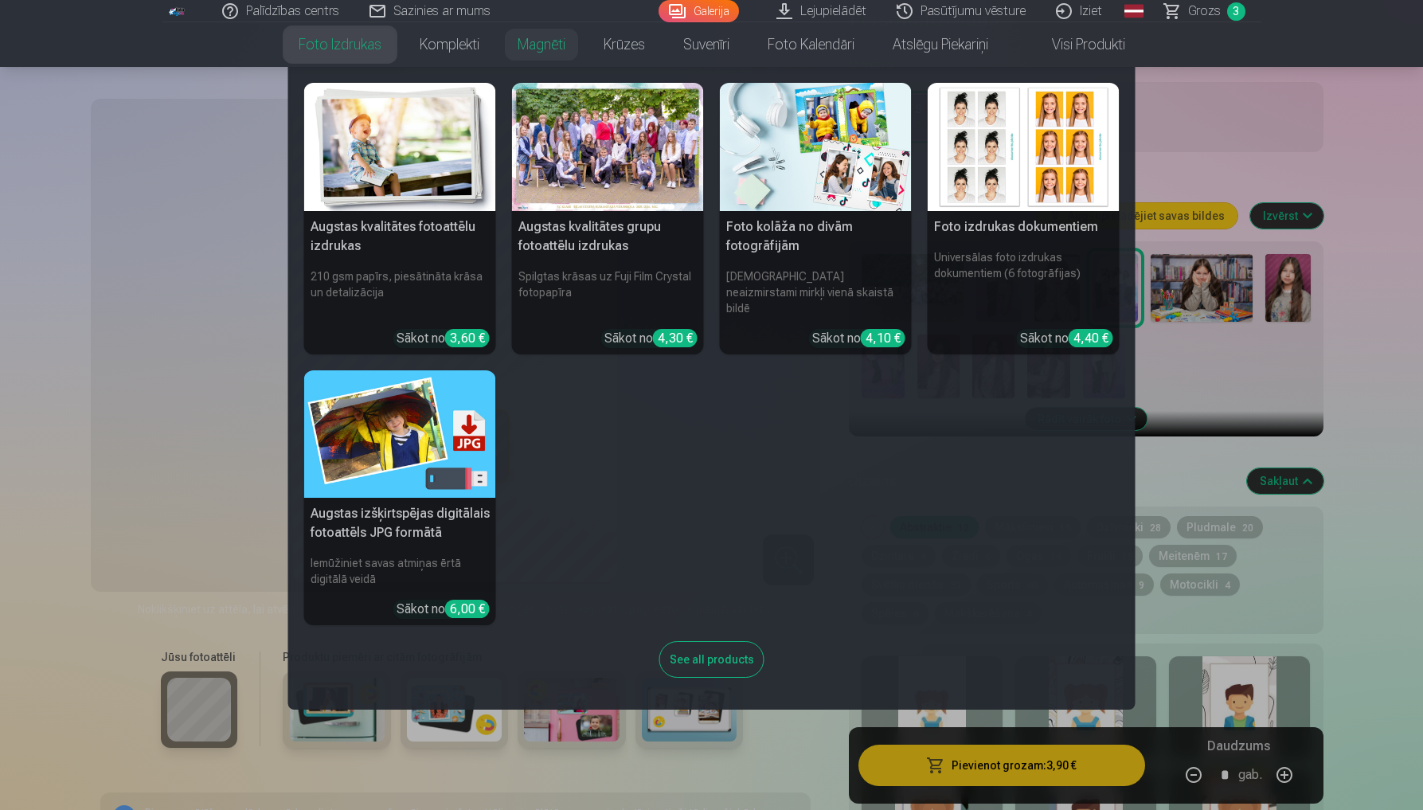
click at [372, 47] on link "Foto izdrukas" at bounding box center [339, 44] width 121 height 45
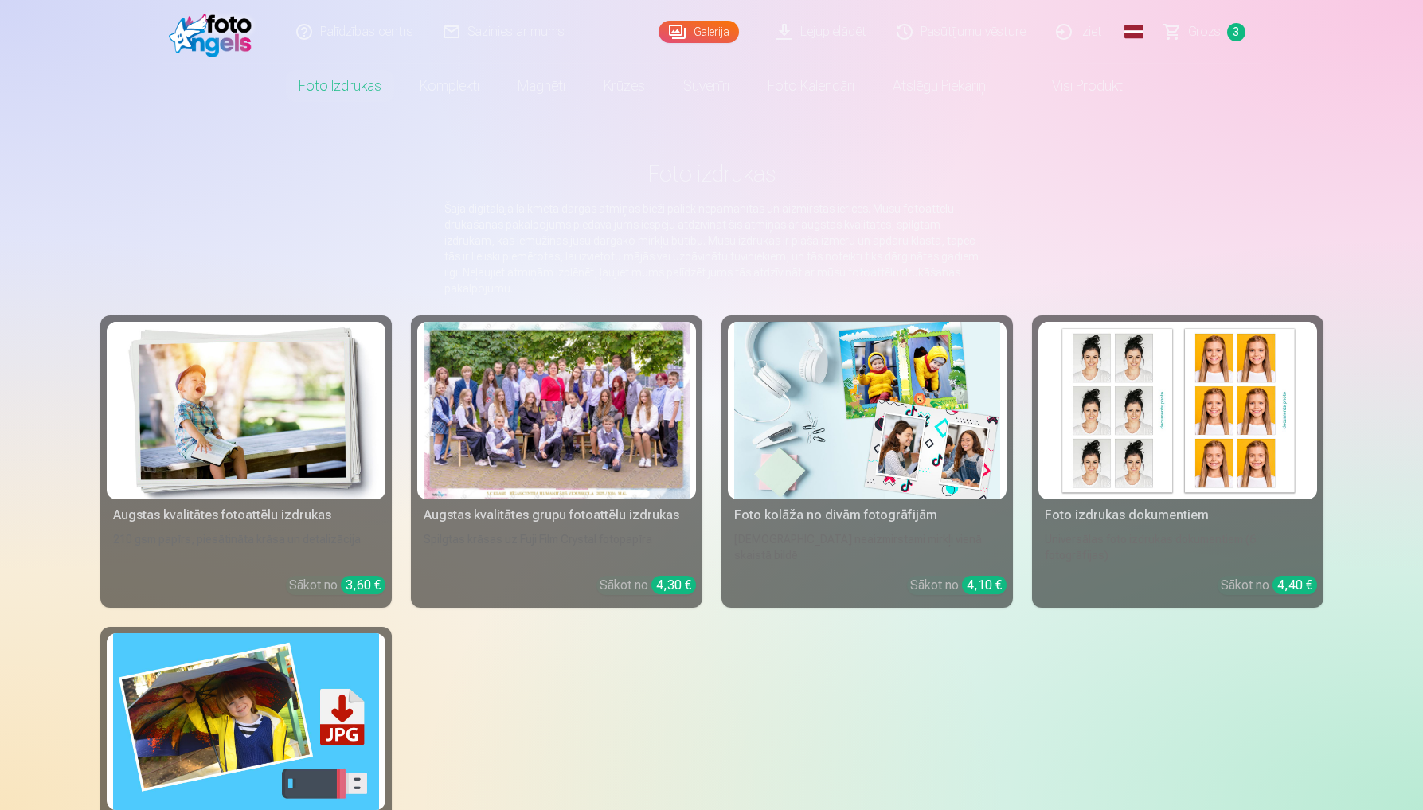
click at [712, 49] on div "Galerija" at bounding box center [702, 32] width 88 height 64
click at [709, 23] on link "Galerija" at bounding box center [698, 32] width 80 height 22
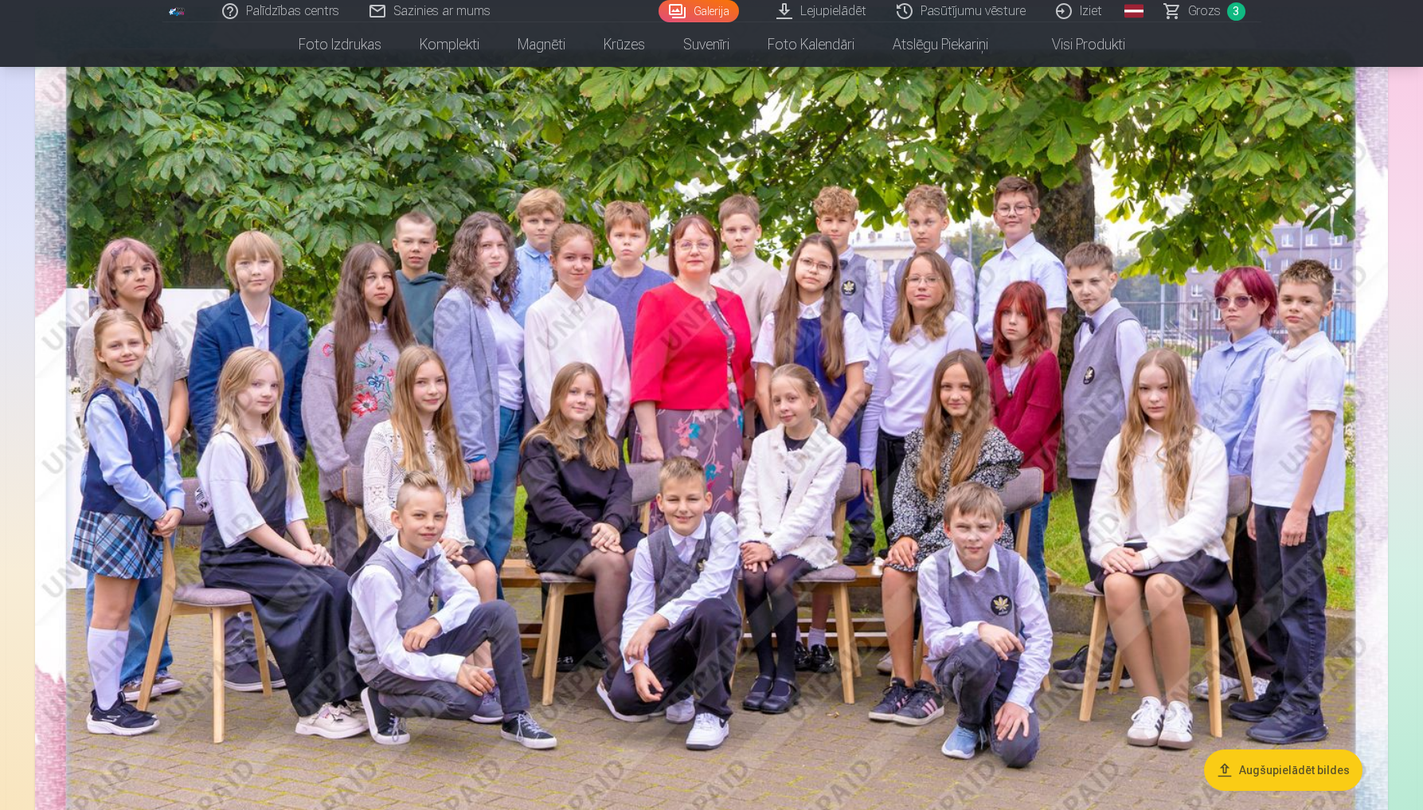
scroll to position [170, 0]
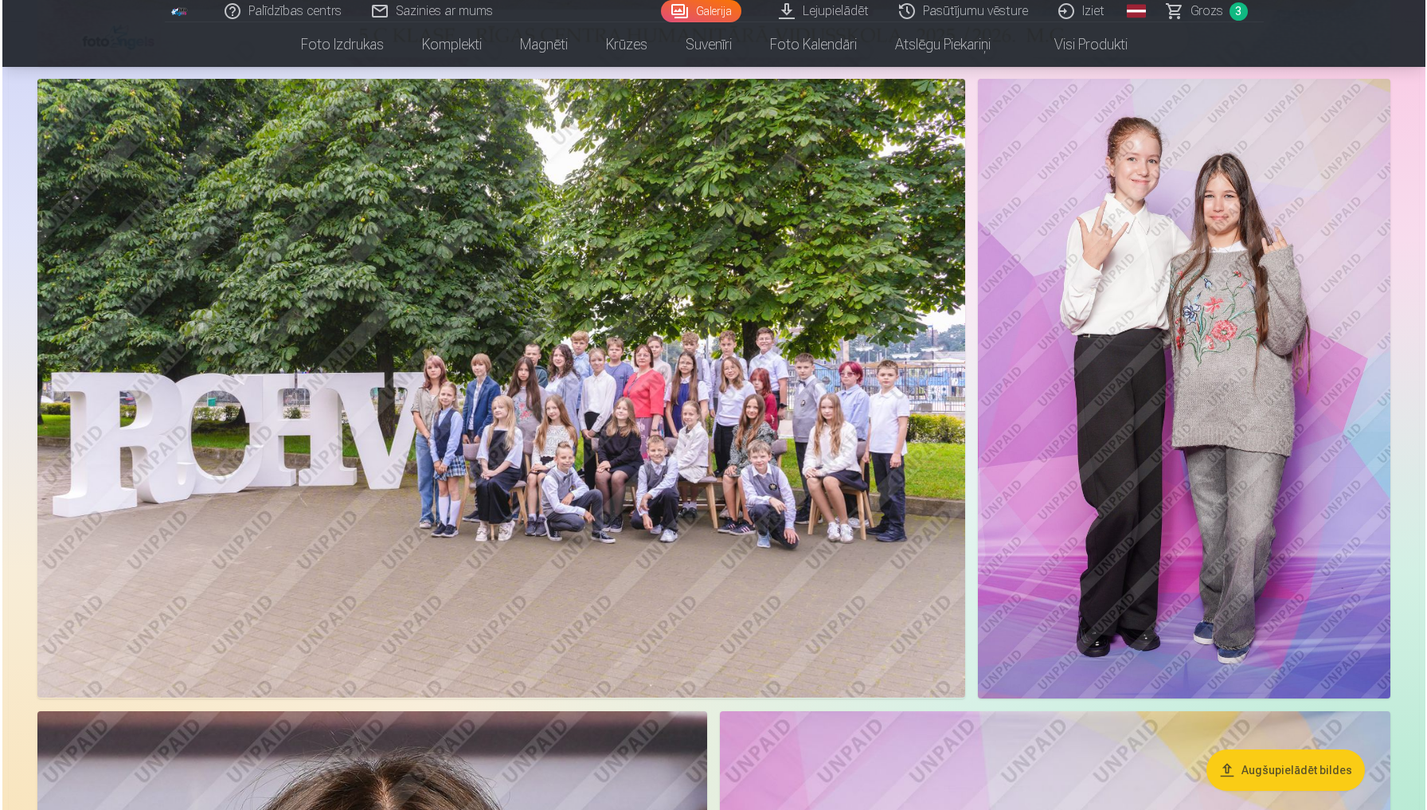
scroll to position [1020, 0]
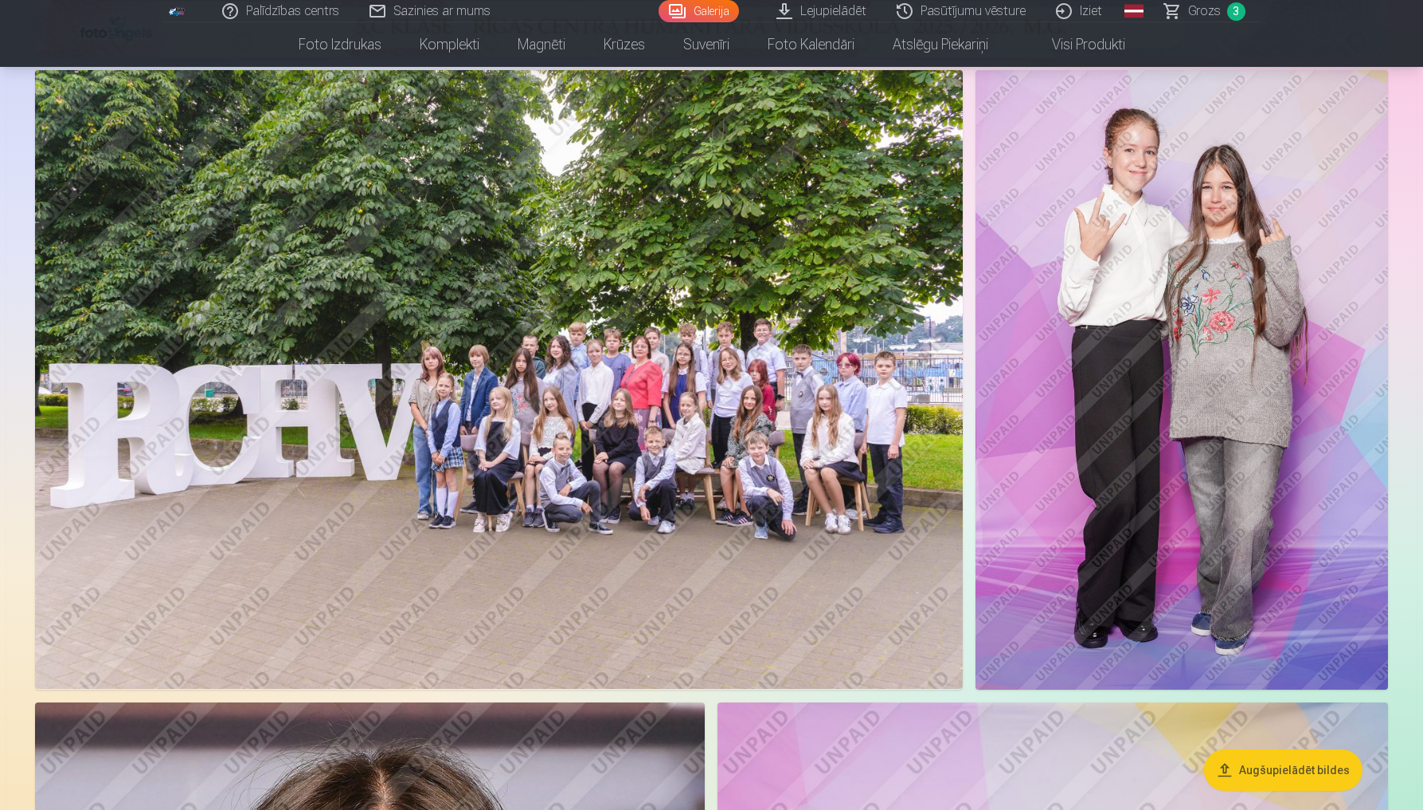
click at [723, 454] on img at bounding box center [499, 379] width 928 height 618
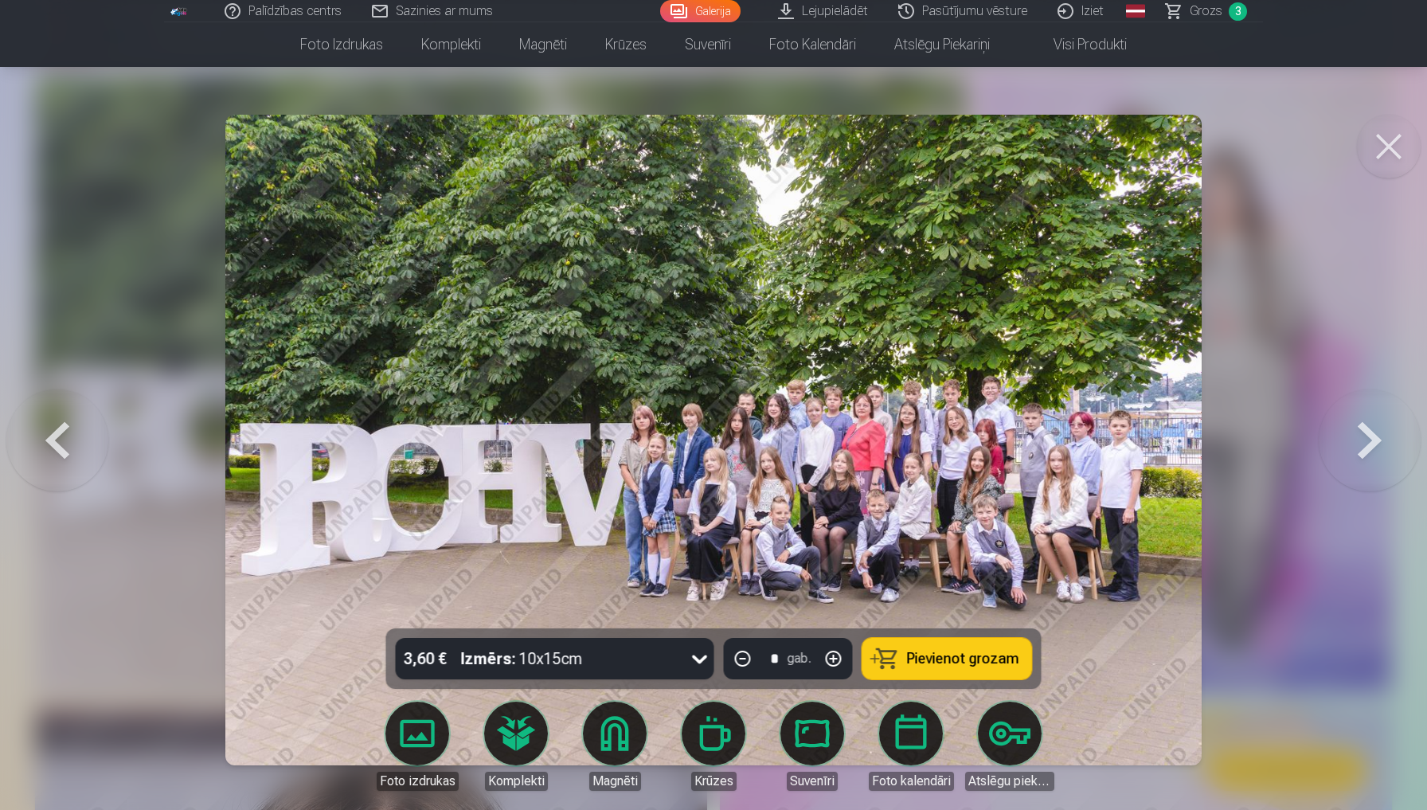
click at [1374, 455] on button at bounding box center [1369, 440] width 102 height 345
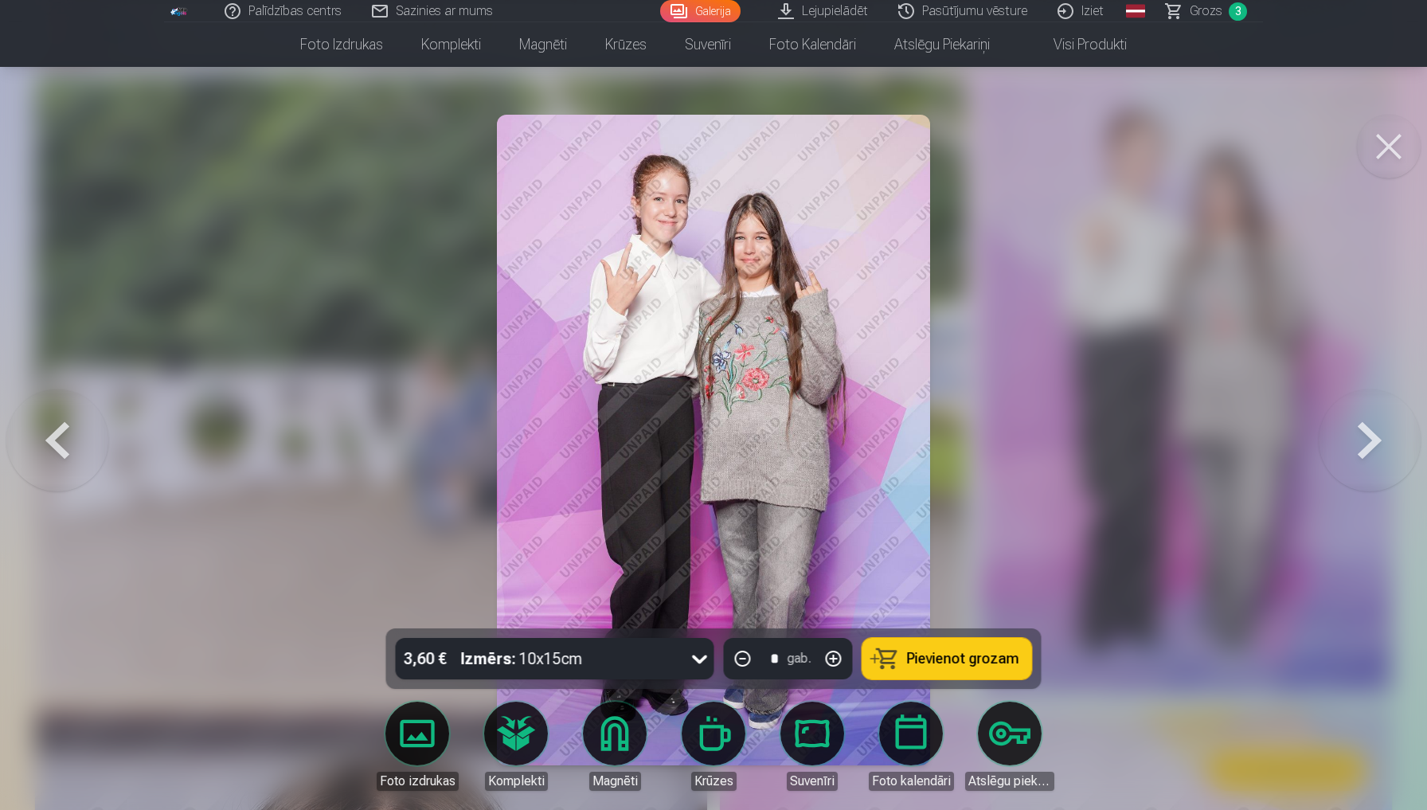
drag, startPoint x: 1374, startPoint y: 455, endPoint x: 719, endPoint y: 429, distance: 655.7
click at [719, 429] on div "3,60 € Izmērs : 10x15cm * gab. Pievienot grozam Foto izdrukas Komplekti Magnēti…" at bounding box center [713, 440] width 1414 height 650
click at [39, 417] on button at bounding box center [57, 440] width 102 height 345
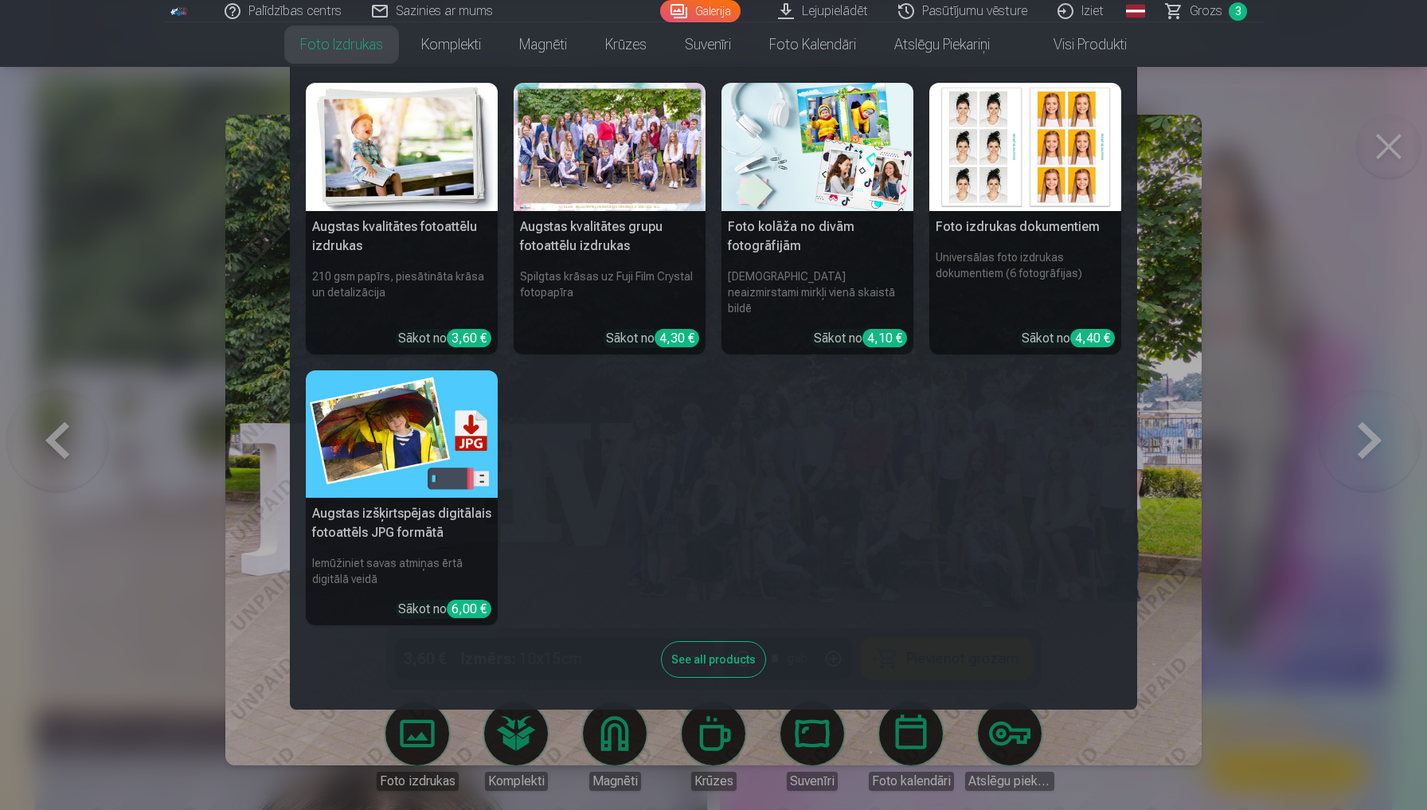
click at [1393, 148] on nav "Augstas kvalitātes fotoattēlu izdrukas 210 gsm papīrs, piesātināta krāsa un det…" at bounding box center [713, 388] width 1427 height 643
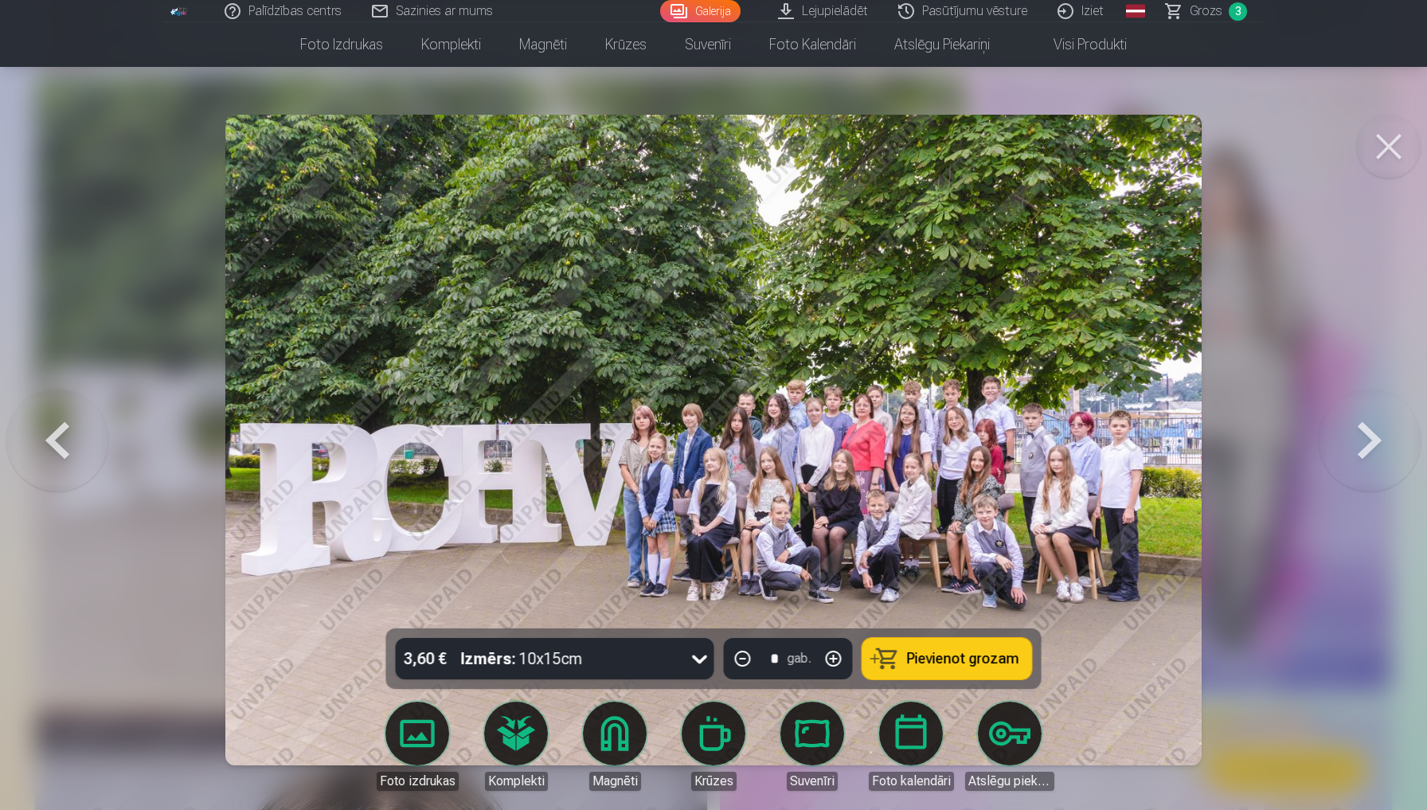
click at [1356, 447] on button at bounding box center [1369, 440] width 102 height 345
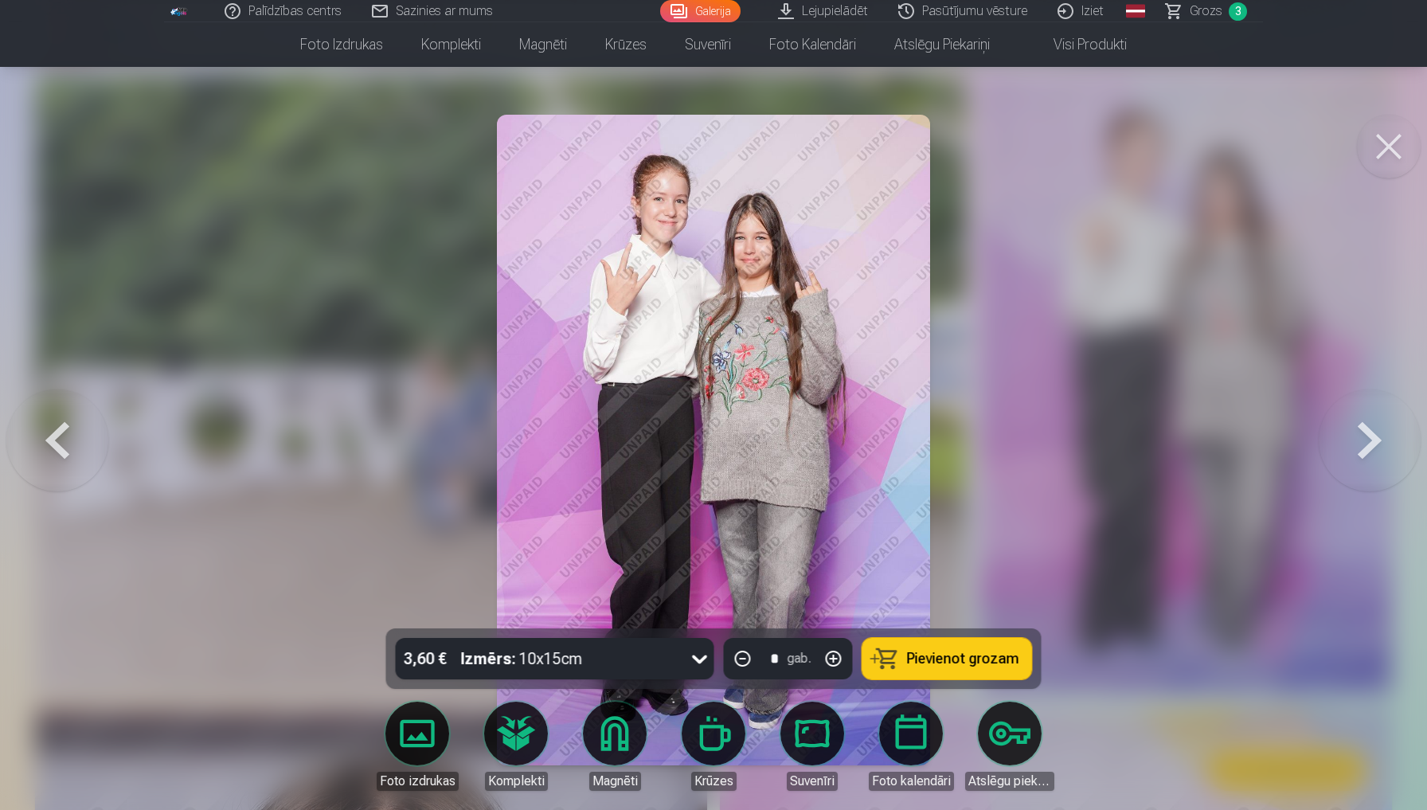
click at [1356, 447] on button at bounding box center [1369, 440] width 102 height 345
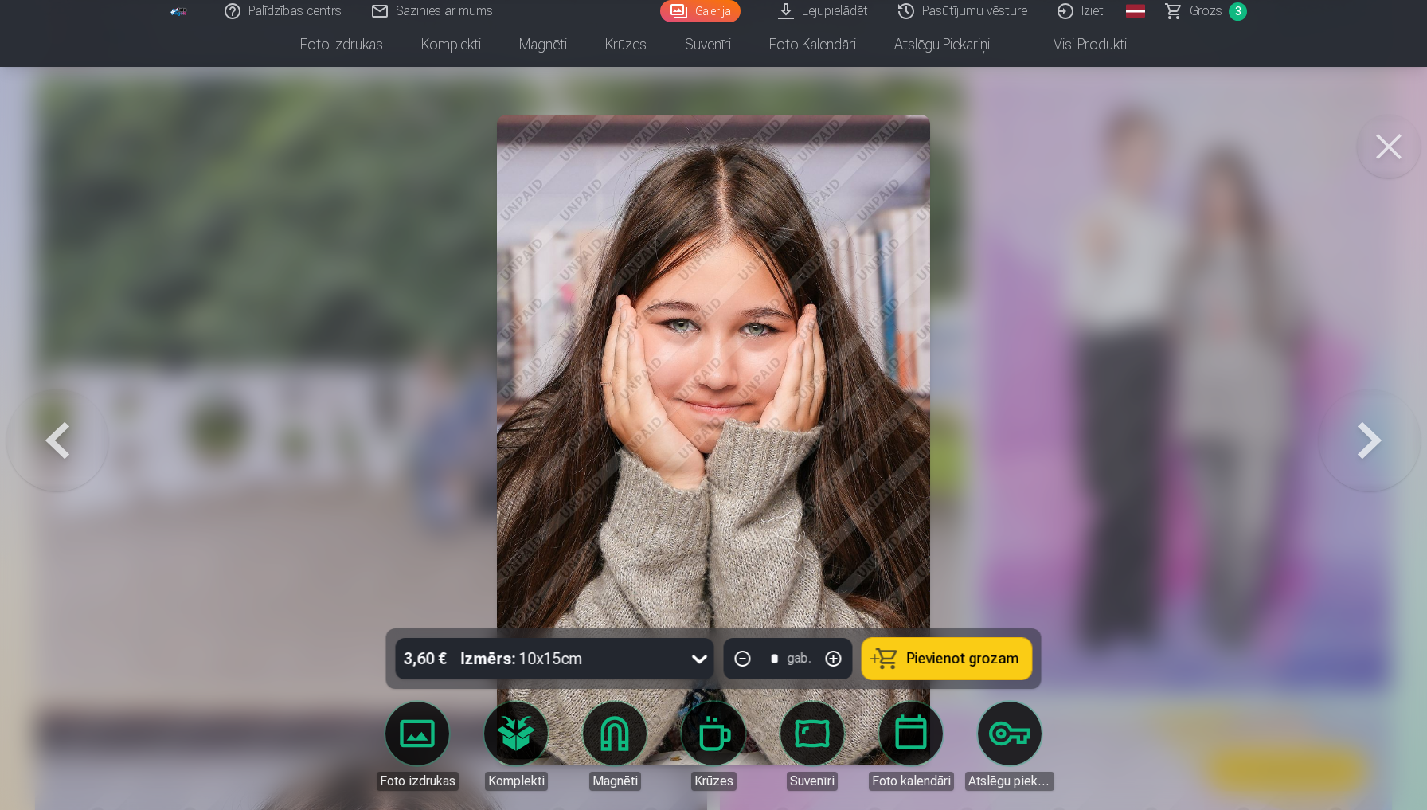
click at [1356, 447] on button at bounding box center [1369, 440] width 102 height 345
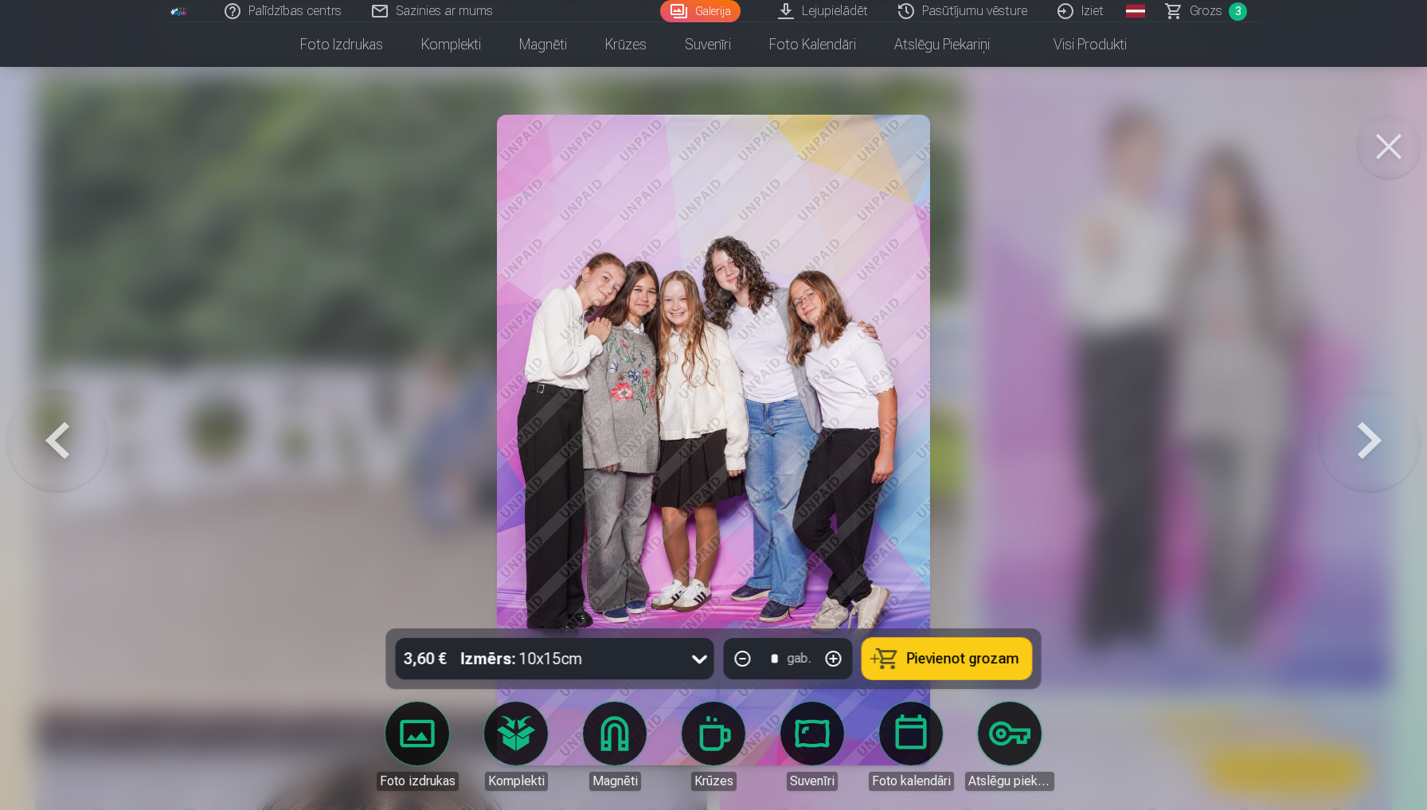
click at [955, 658] on span "Pievienot grozam" at bounding box center [963, 658] width 112 height 14
click at [1378, 452] on button at bounding box center [1369, 440] width 102 height 345
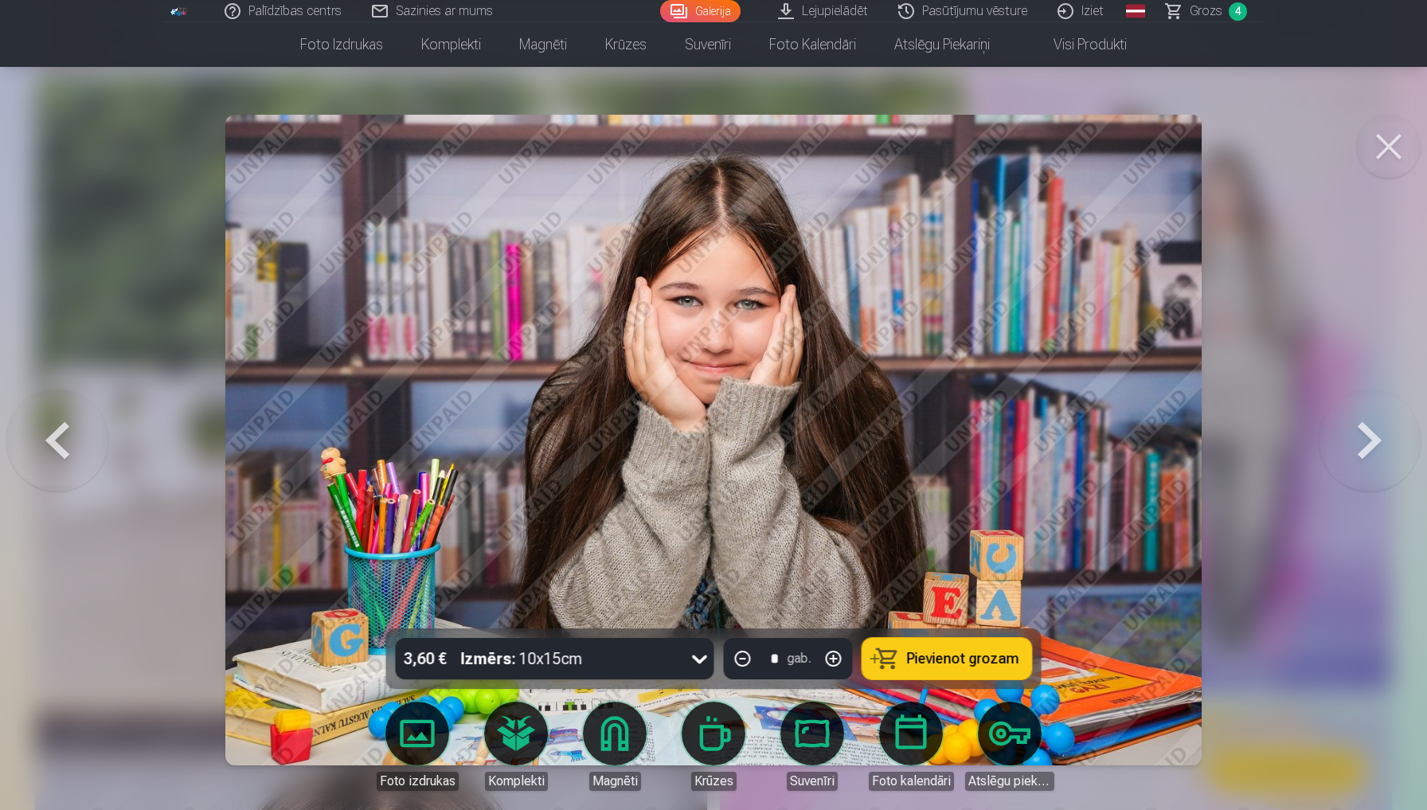
click at [1378, 452] on button at bounding box center [1369, 440] width 102 height 345
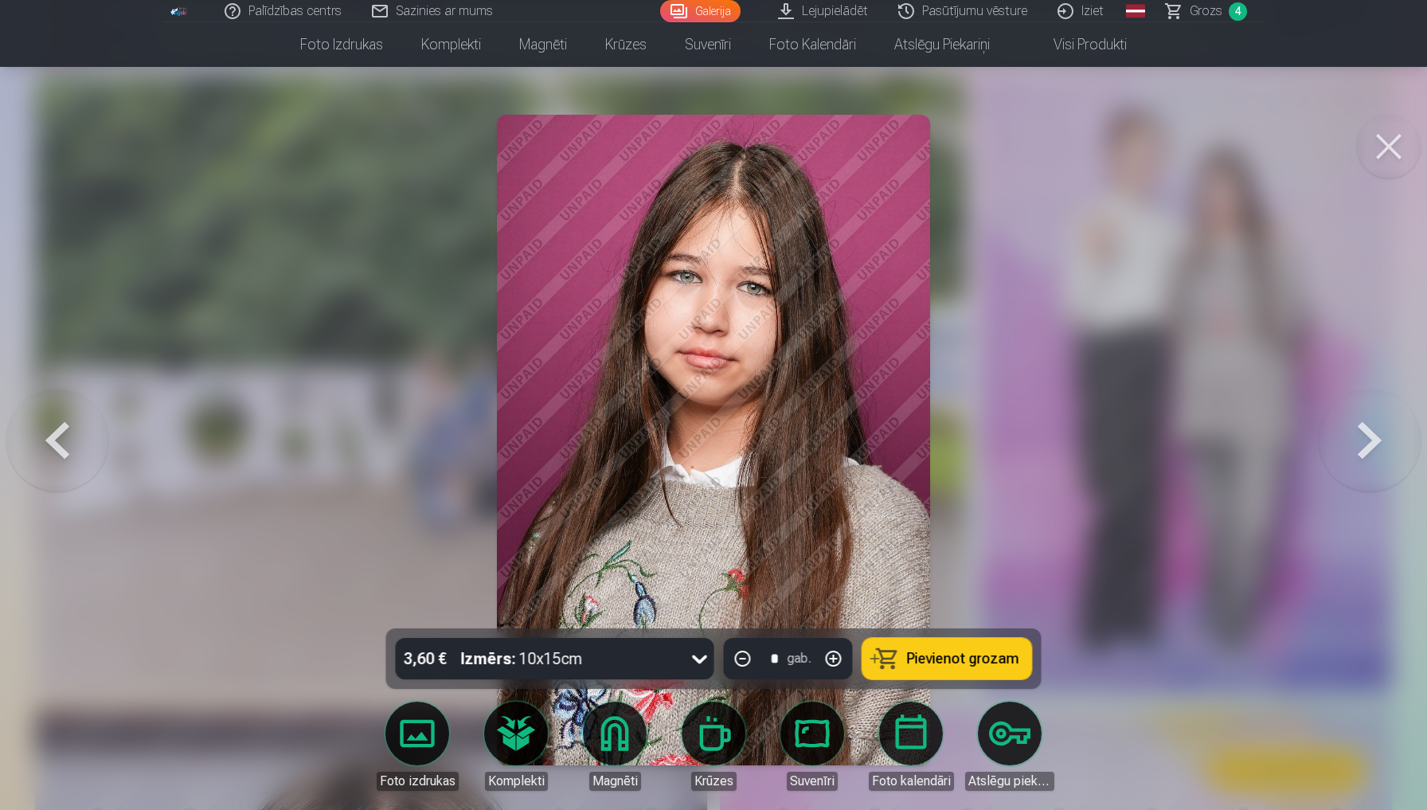
click at [52, 439] on button at bounding box center [57, 440] width 102 height 345
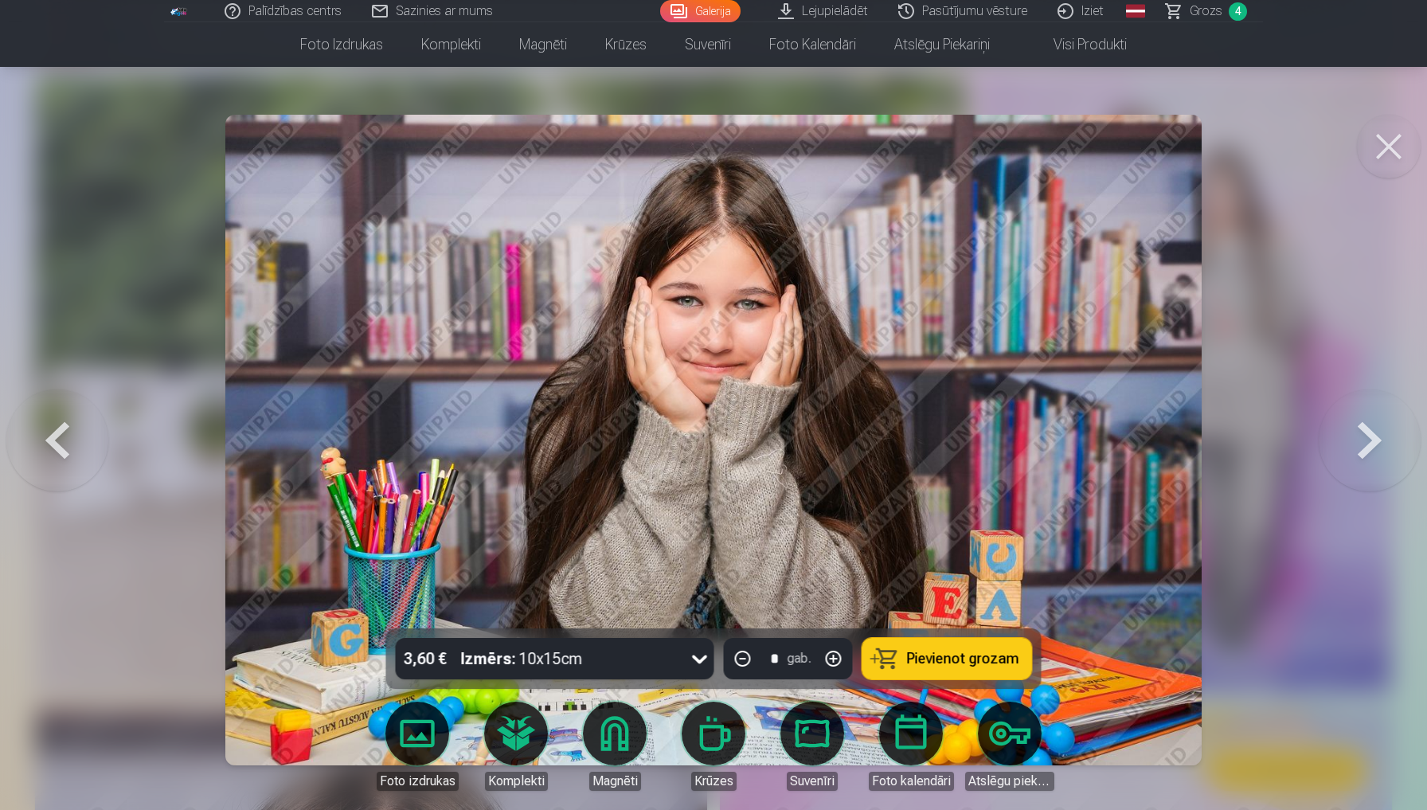
click at [1350, 442] on button at bounding box center [1369, 440] width 102 height 345
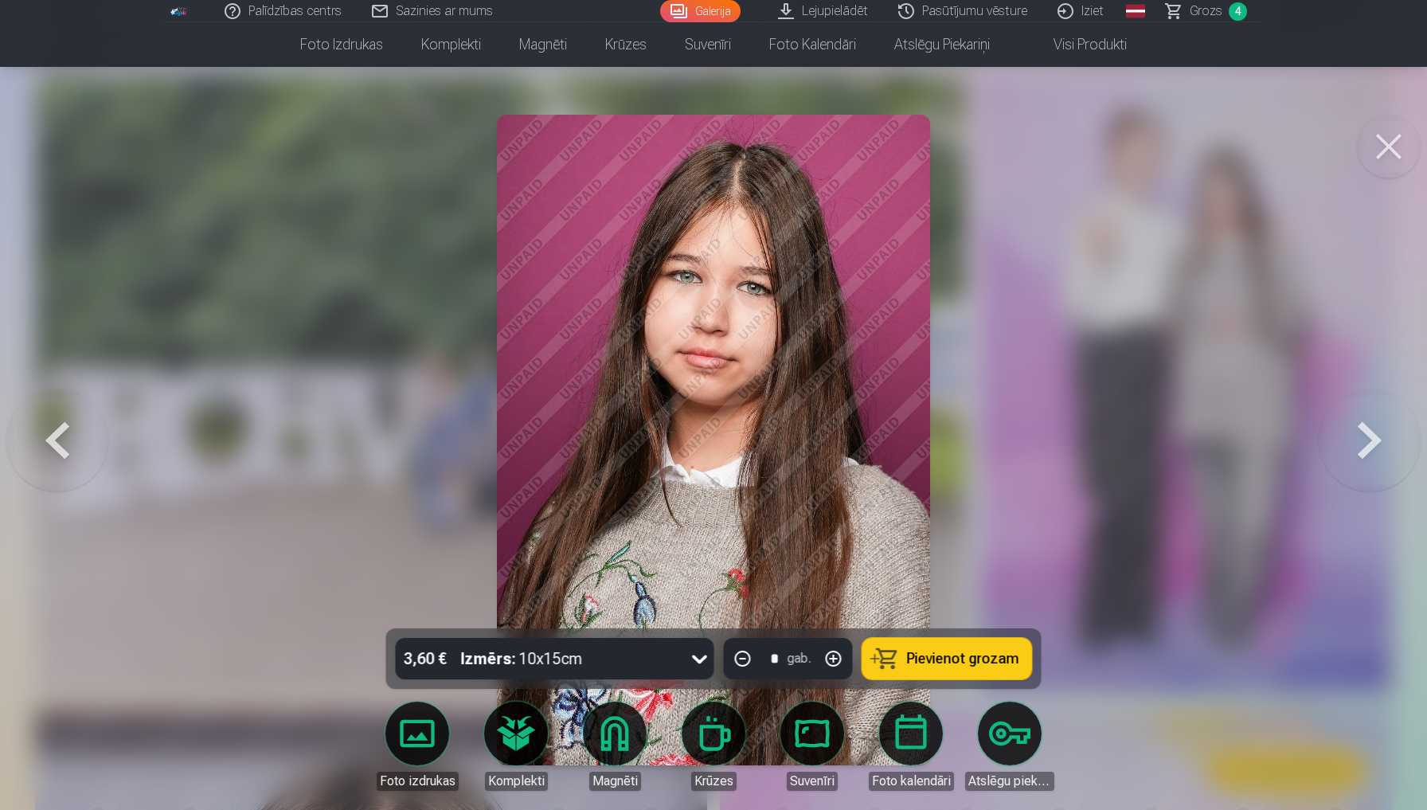
click at [982, 662] on span "Pievienot grozam" at bounding box center [963, 658] width 112 height 14
click at [1377, 433] on button at bounding box center [1369, 440] width 102 height 345
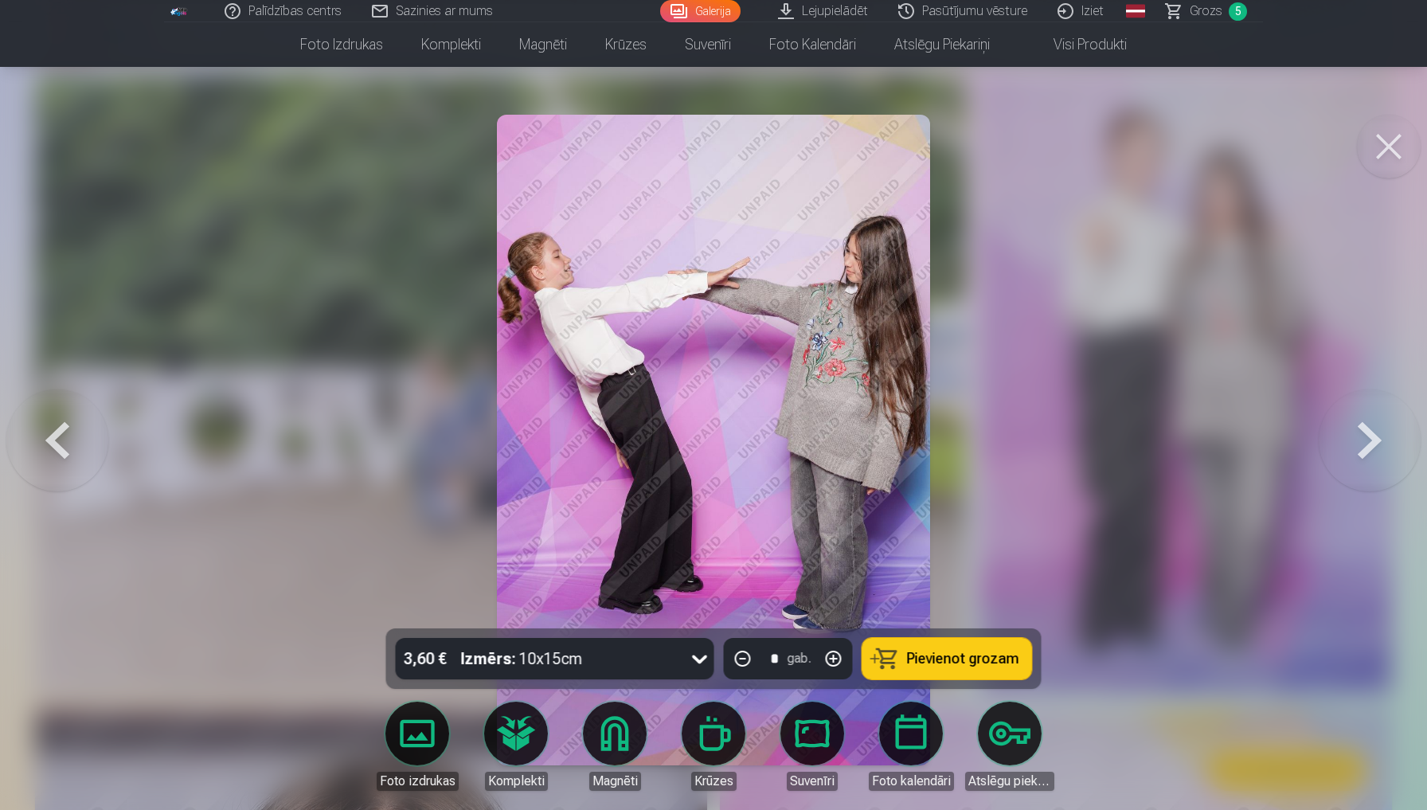
click at [1377, 433] on button at bounding box center [1369, 440] width 102 height 345
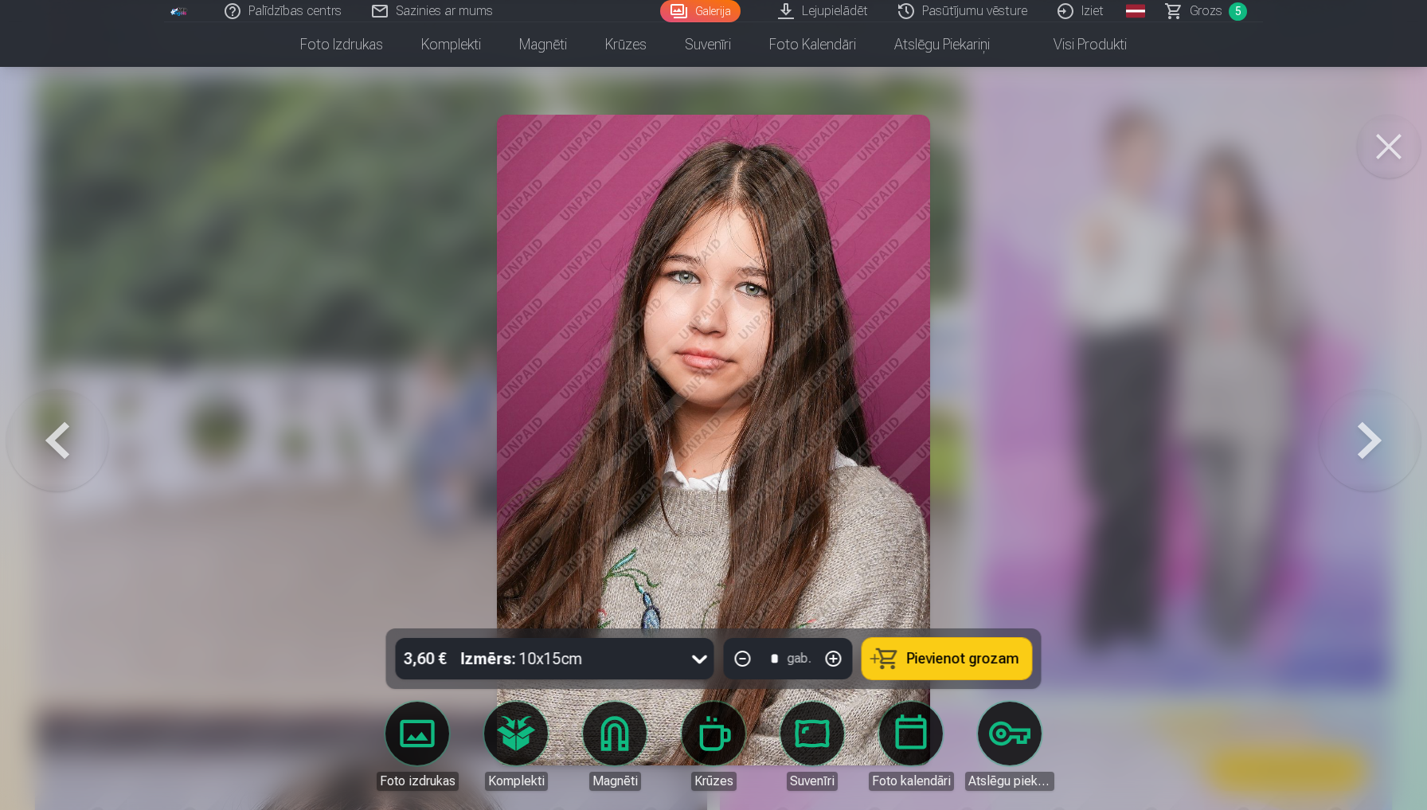
click at [61, 451] on button at bounding box center [57, 440] width 102 height 345
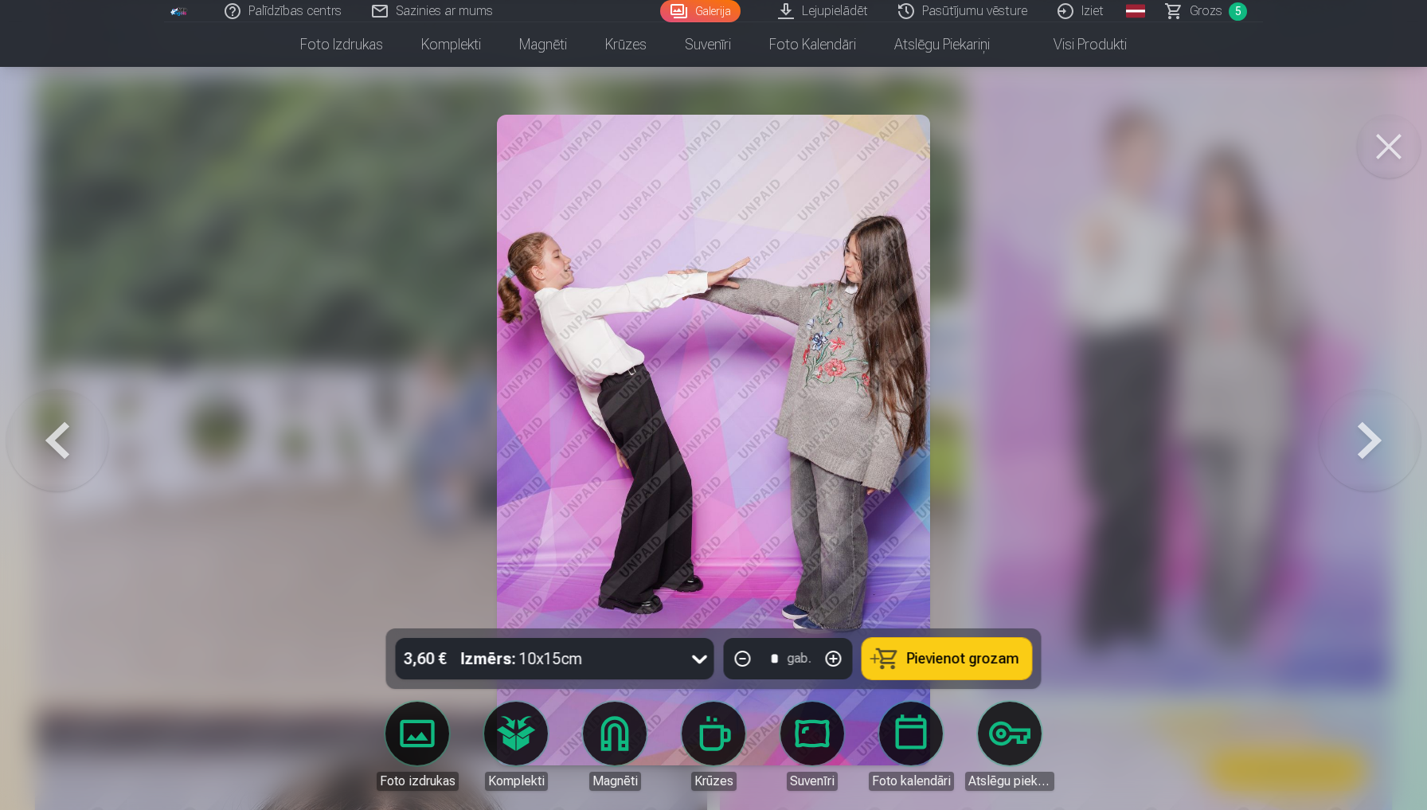
click at [61, 451] on button at bounding box center [57, 440] width 102 height 345
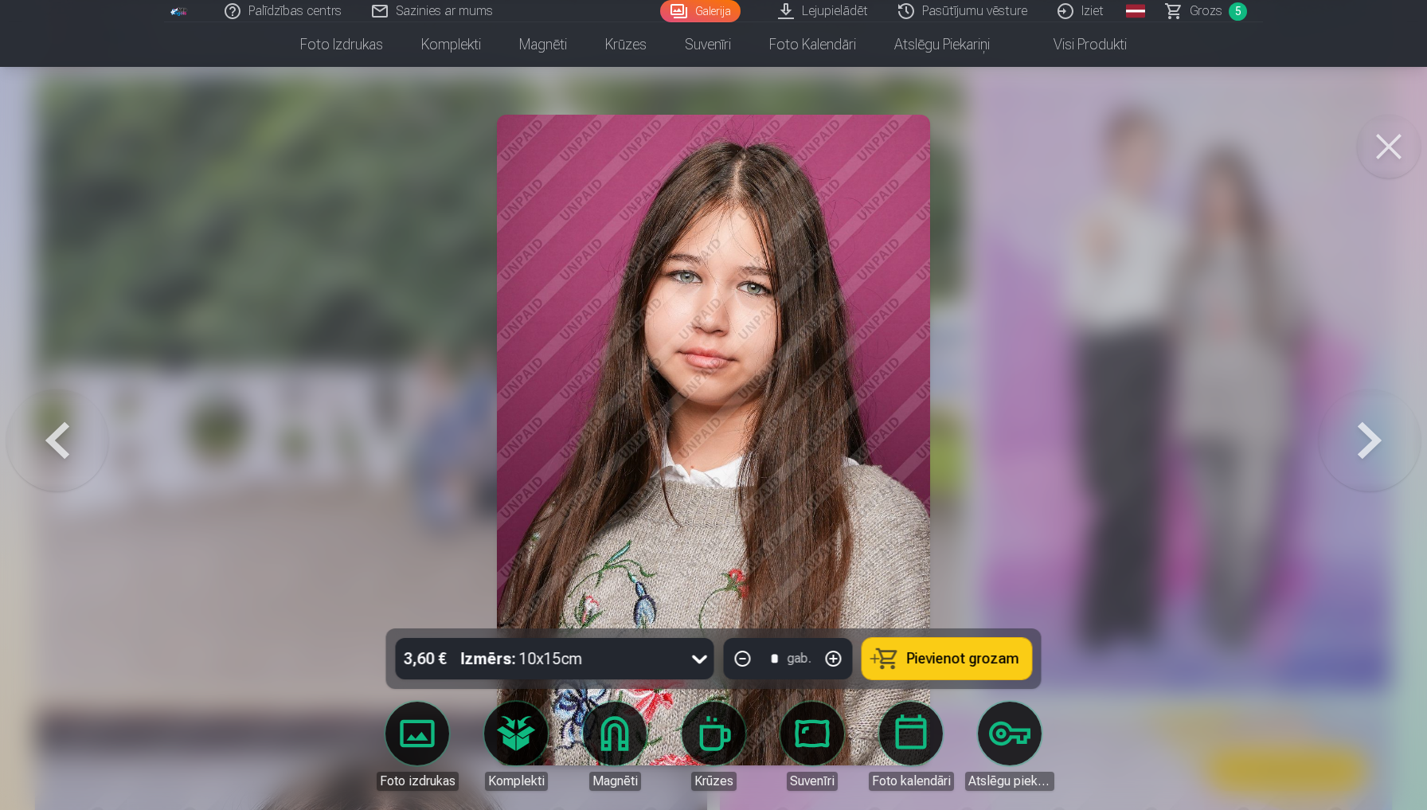
click at [1373, 429] on button at bounding box center [1369, 440] width 102 height 345
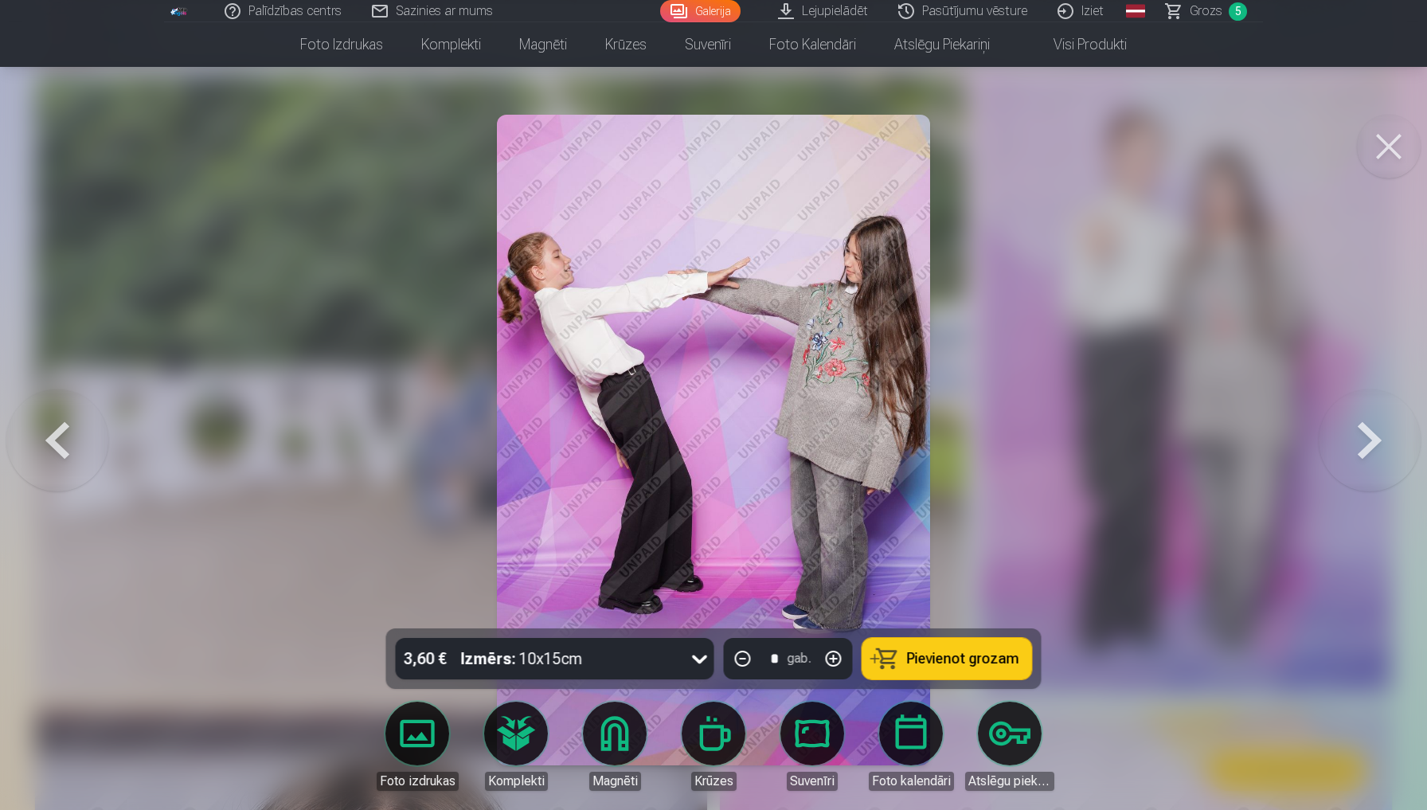
click at [1373, 429] on button at bounding box center [1369, 440] width 102 height 345
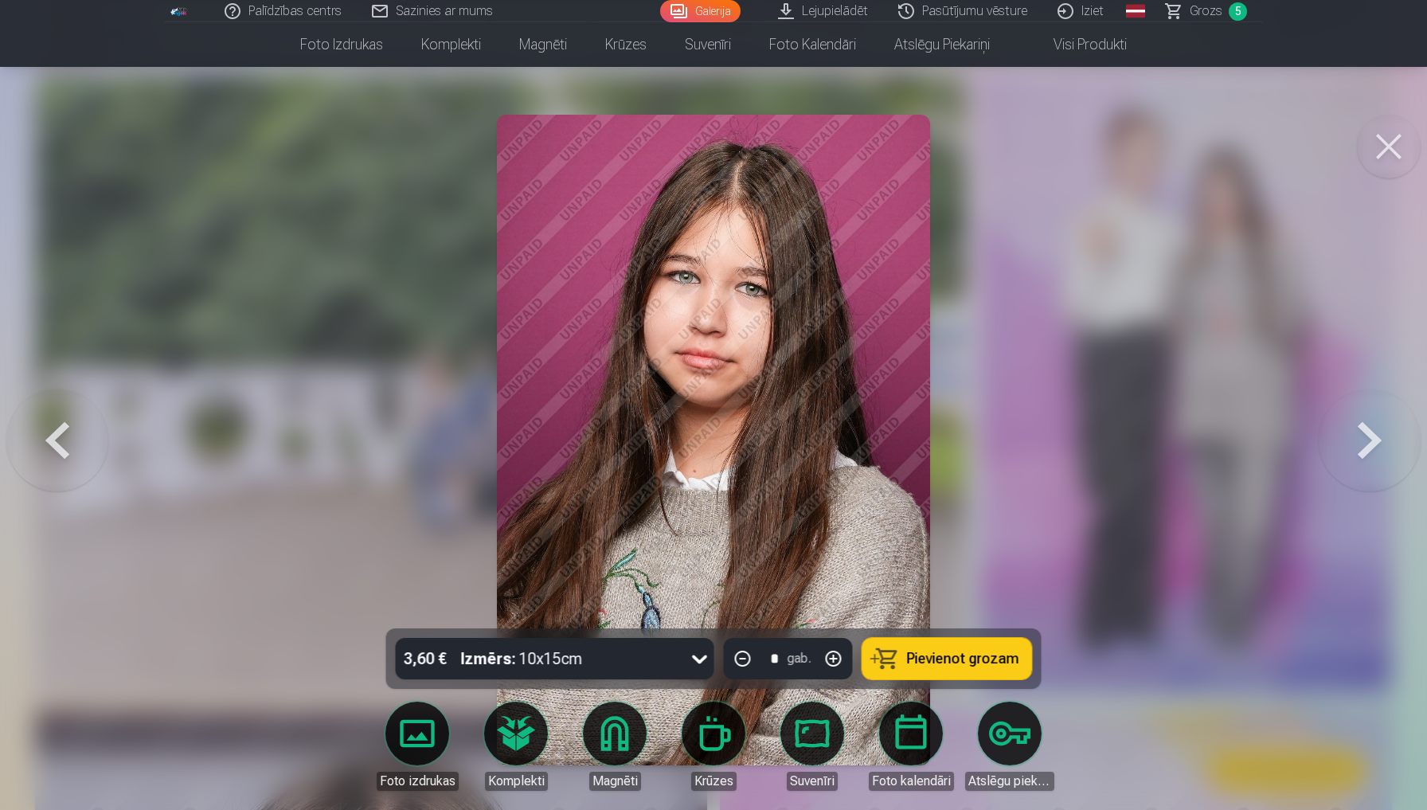
click at [1373, 429] on button at bounding box center [1369, 440] width 102 height 345
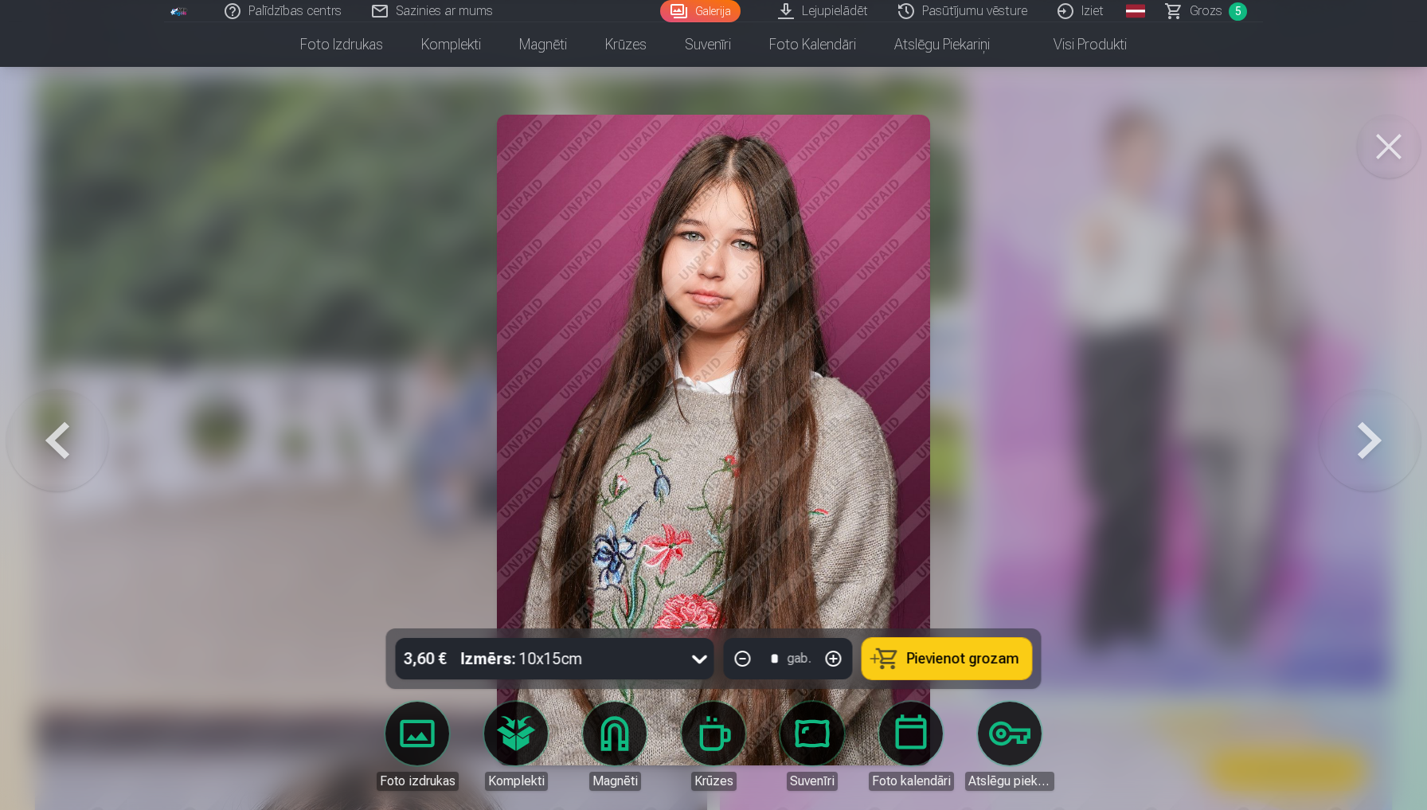
click at [1373, 429] on button at bounding box center [1369, 440] width 102 height 345
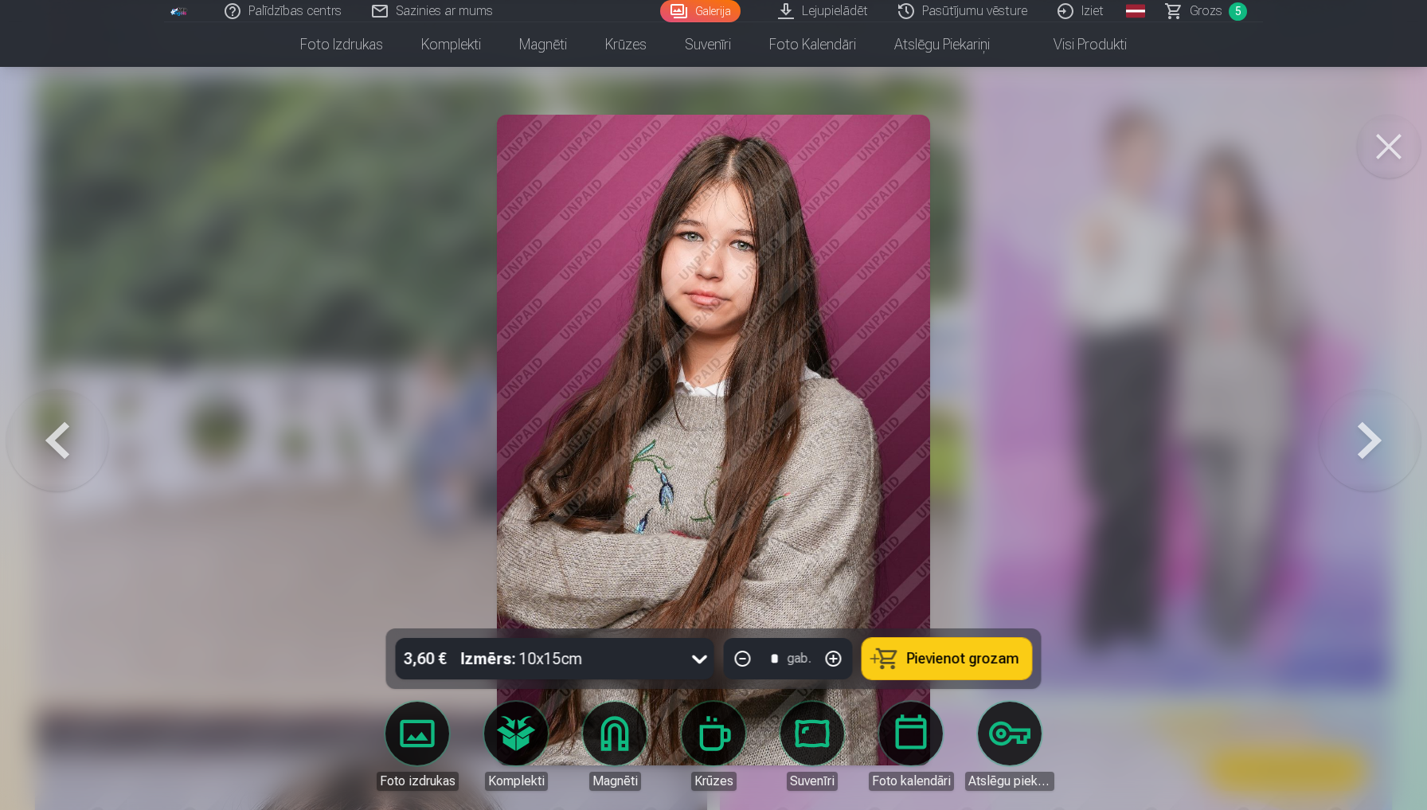
click at [1373, 429] on button at bounding box center [1369, 440] width 102 height 345
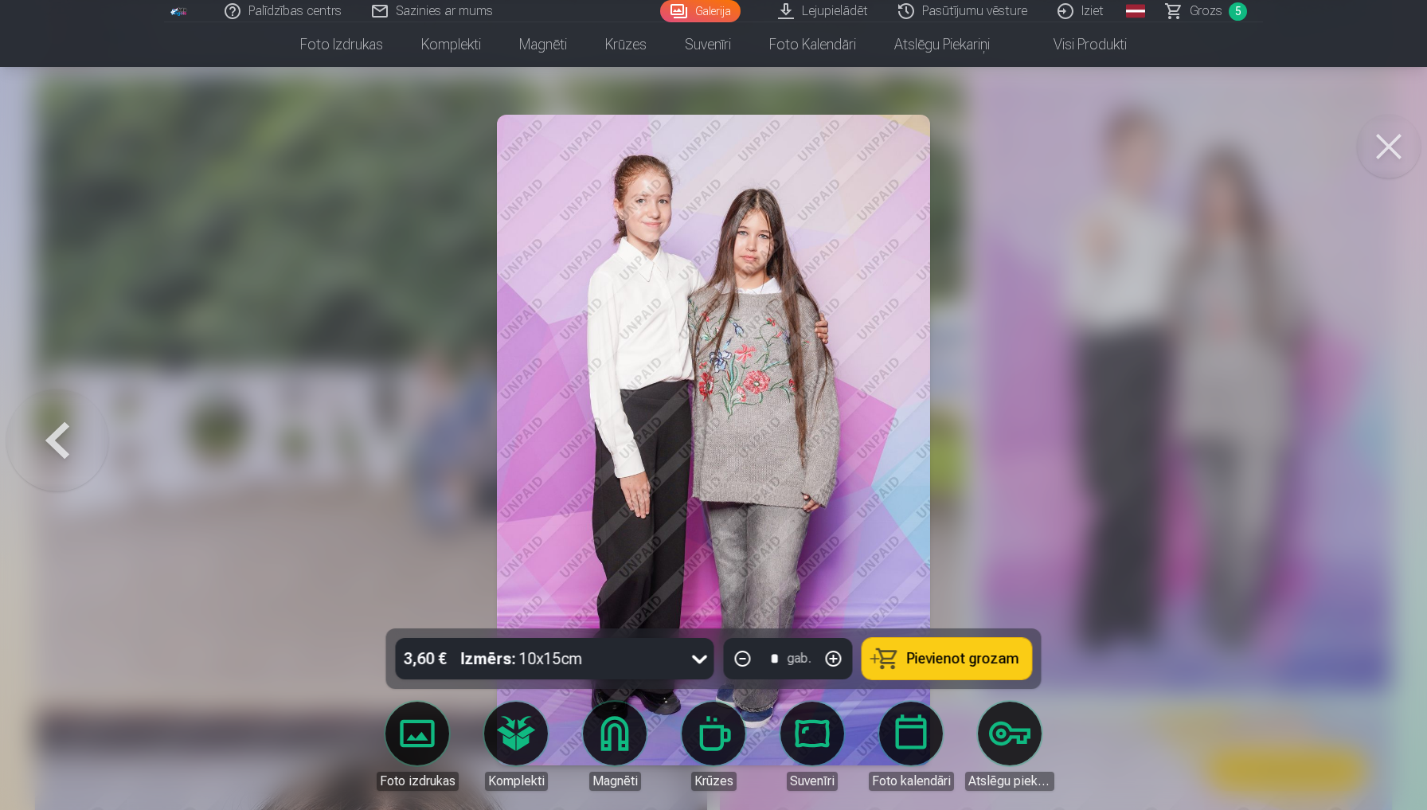
click at [68, 437] on button at bounding box center [57, 440] width 102 height 345
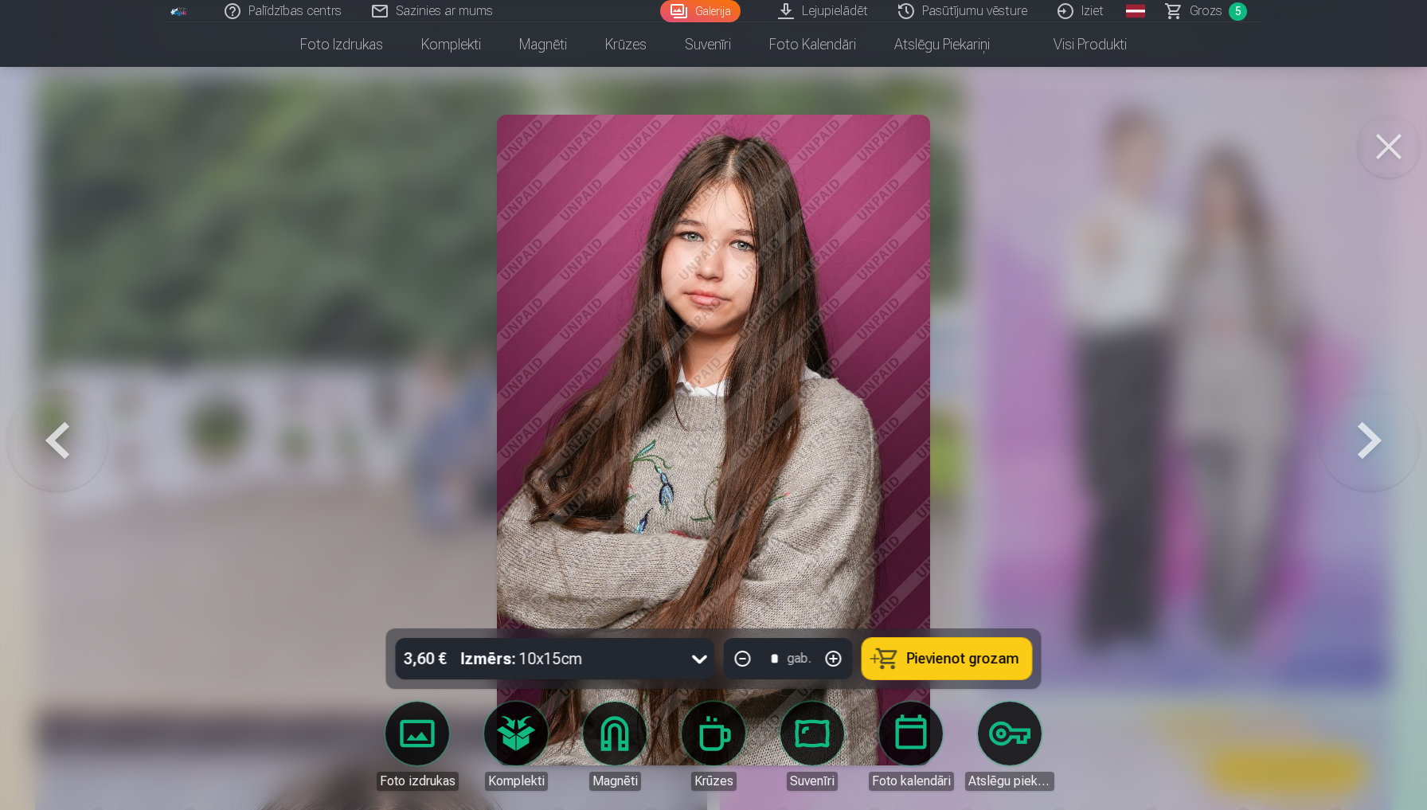
click at [68, 437] on button at bounding box center [57, 440] width 102 height 345
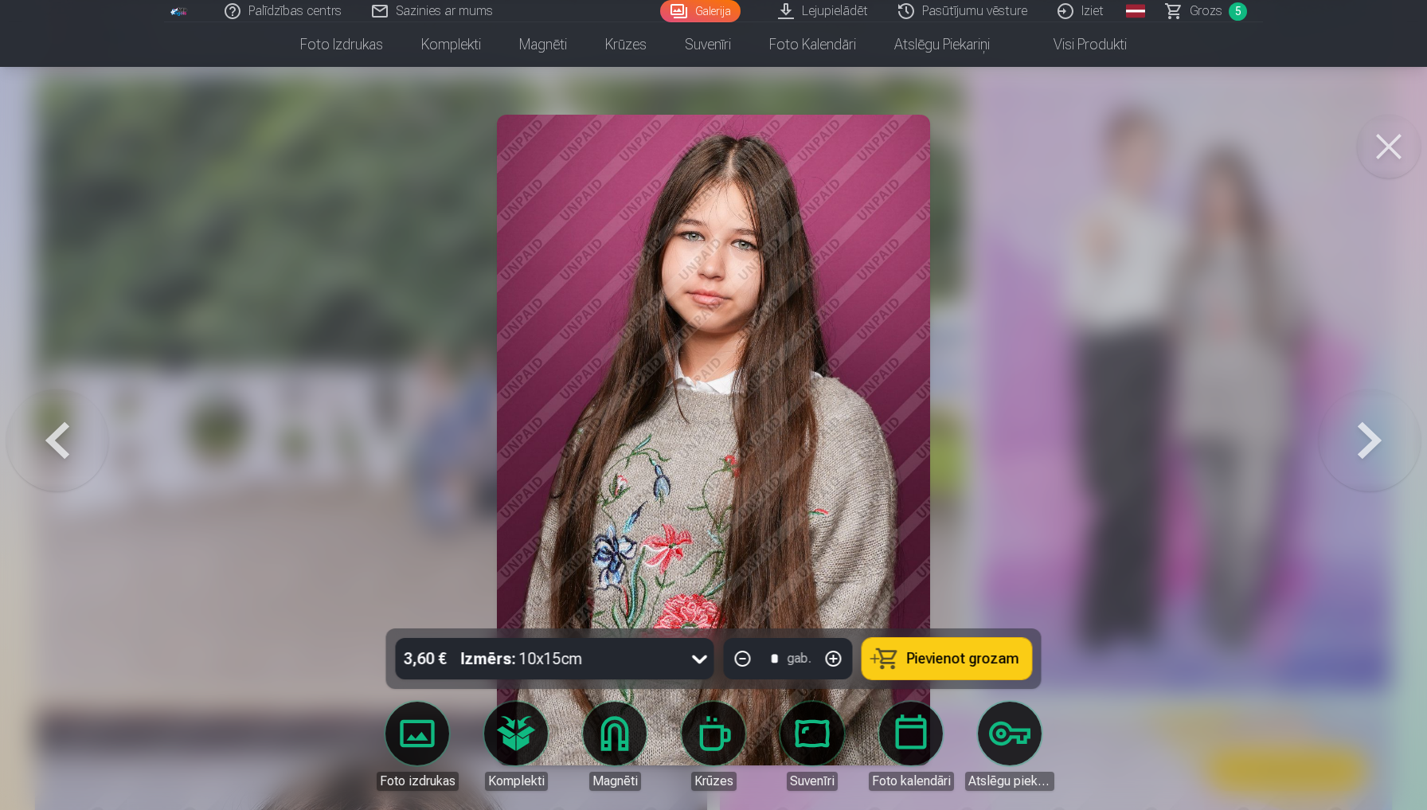
click at [68, 437] on button at bounding box center [57, 440] width 102 height 345
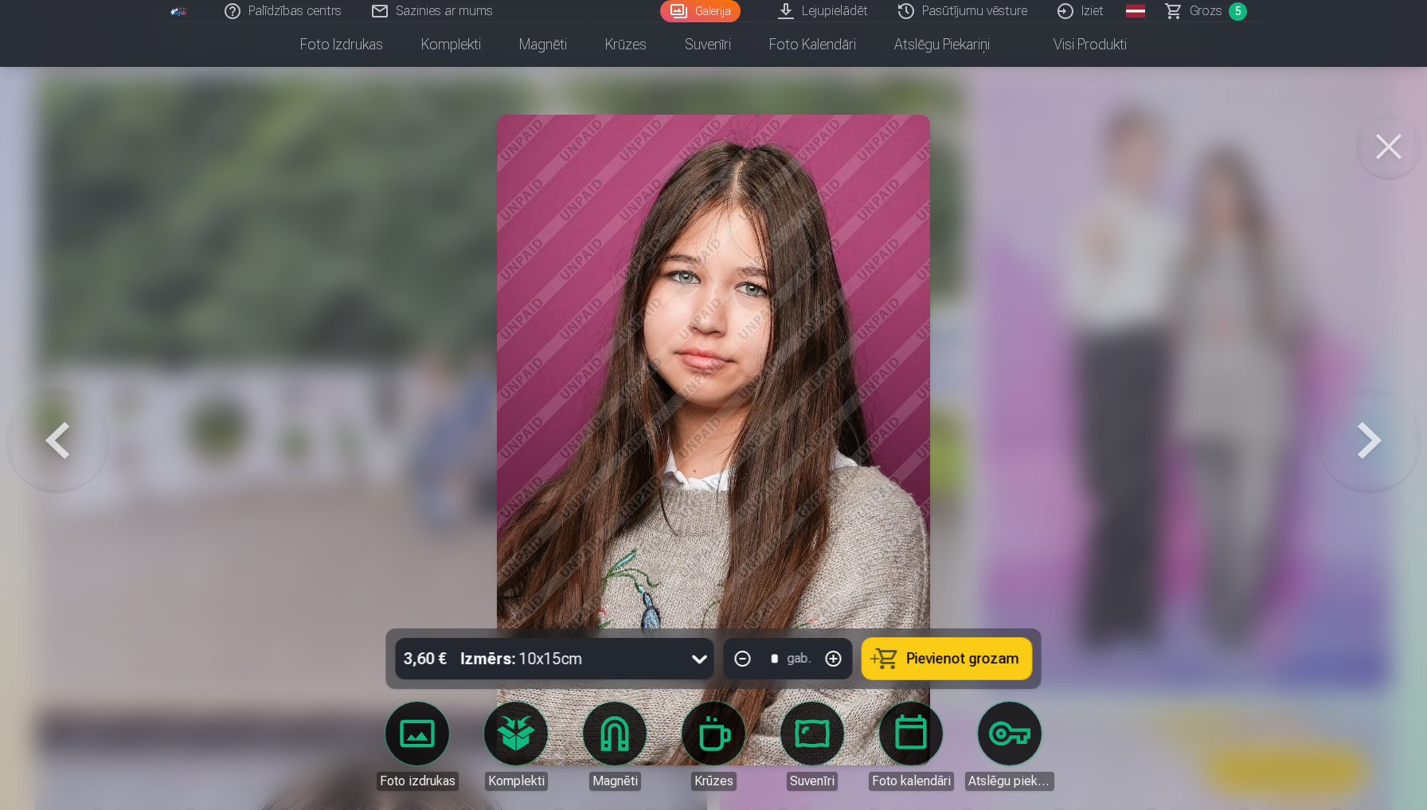
click at [68, 437] on button at bounding box center [57, 440] width 102 height 345
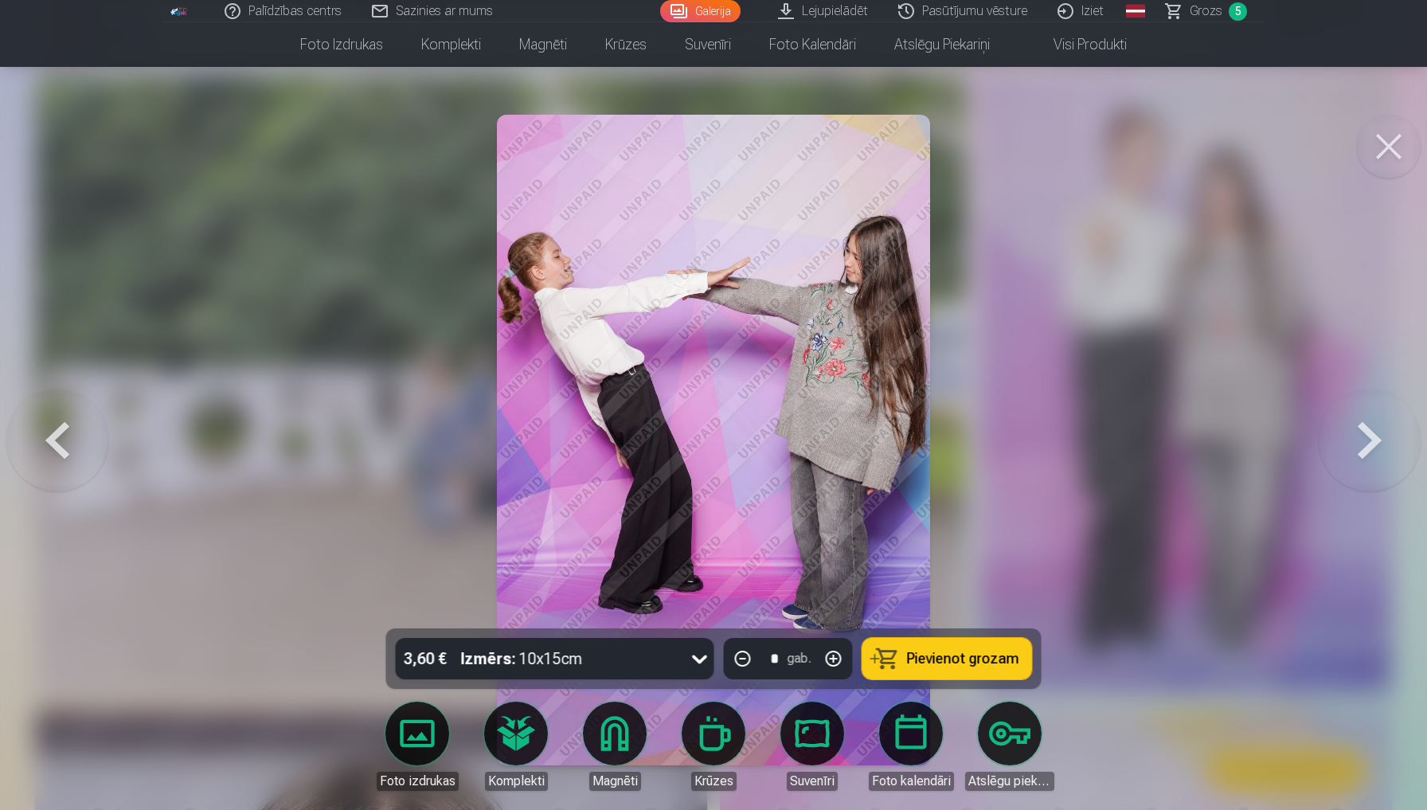
click at [68, 437] on button at bounding box center [57, 440] width 102 height 345
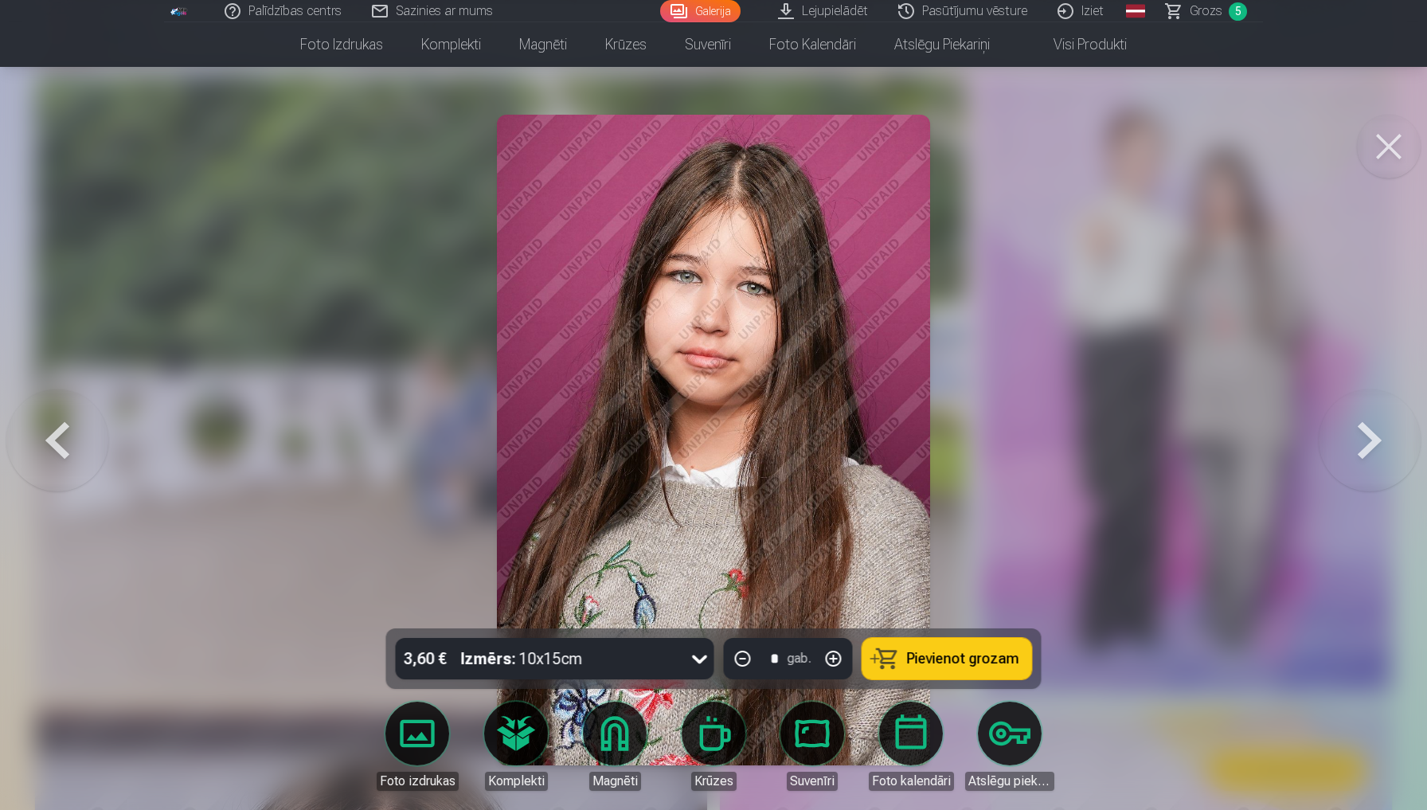
click at [68, 437] on button at bounding box center [57, 440] width 102 height 345
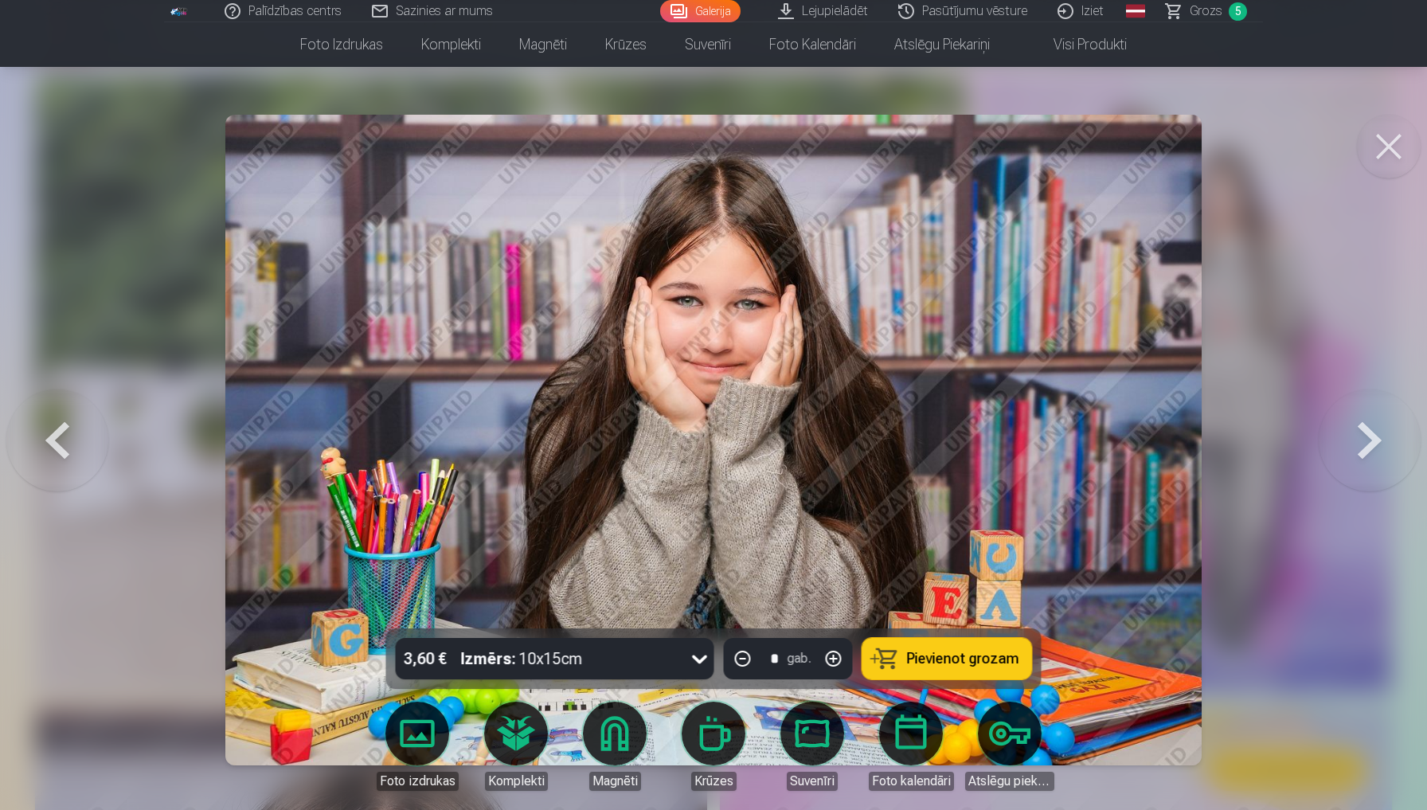
click at [68, 437] on button at bounding box center [57, 440] width 102 height 345
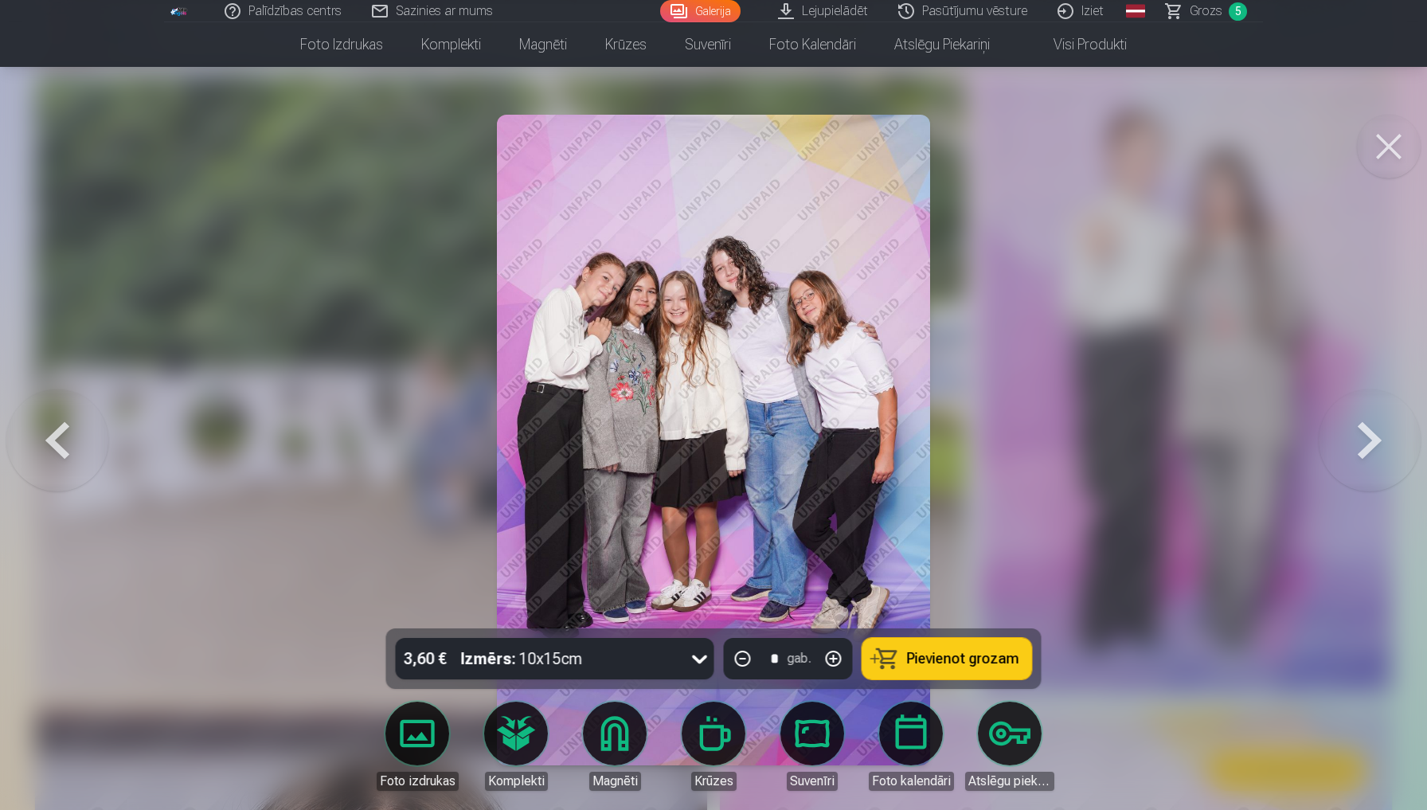
click at [68, 437] on button at bounding box center [57, 440] width 102 height 345
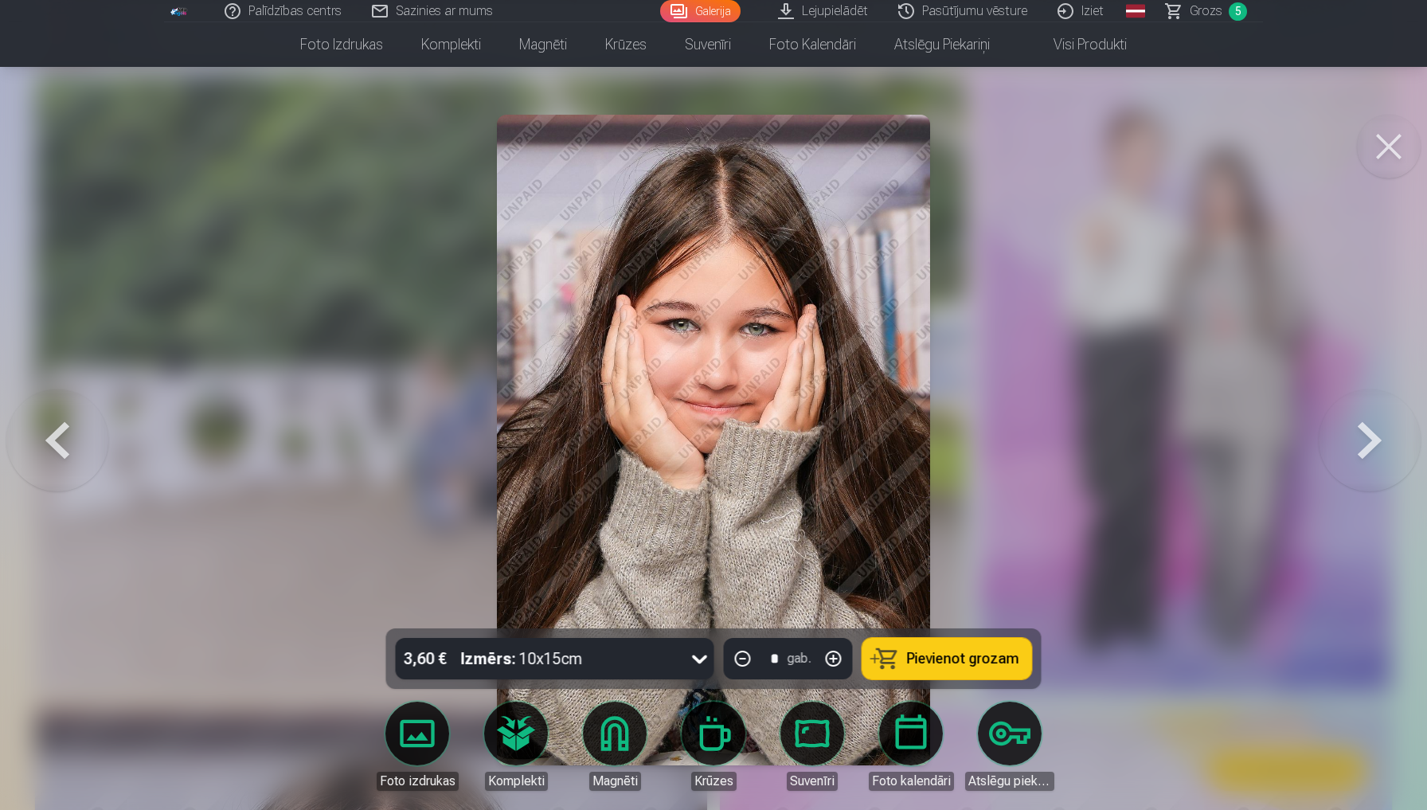
click at [68, 437] on button at bounding box center [57, 440] width 102 height 345
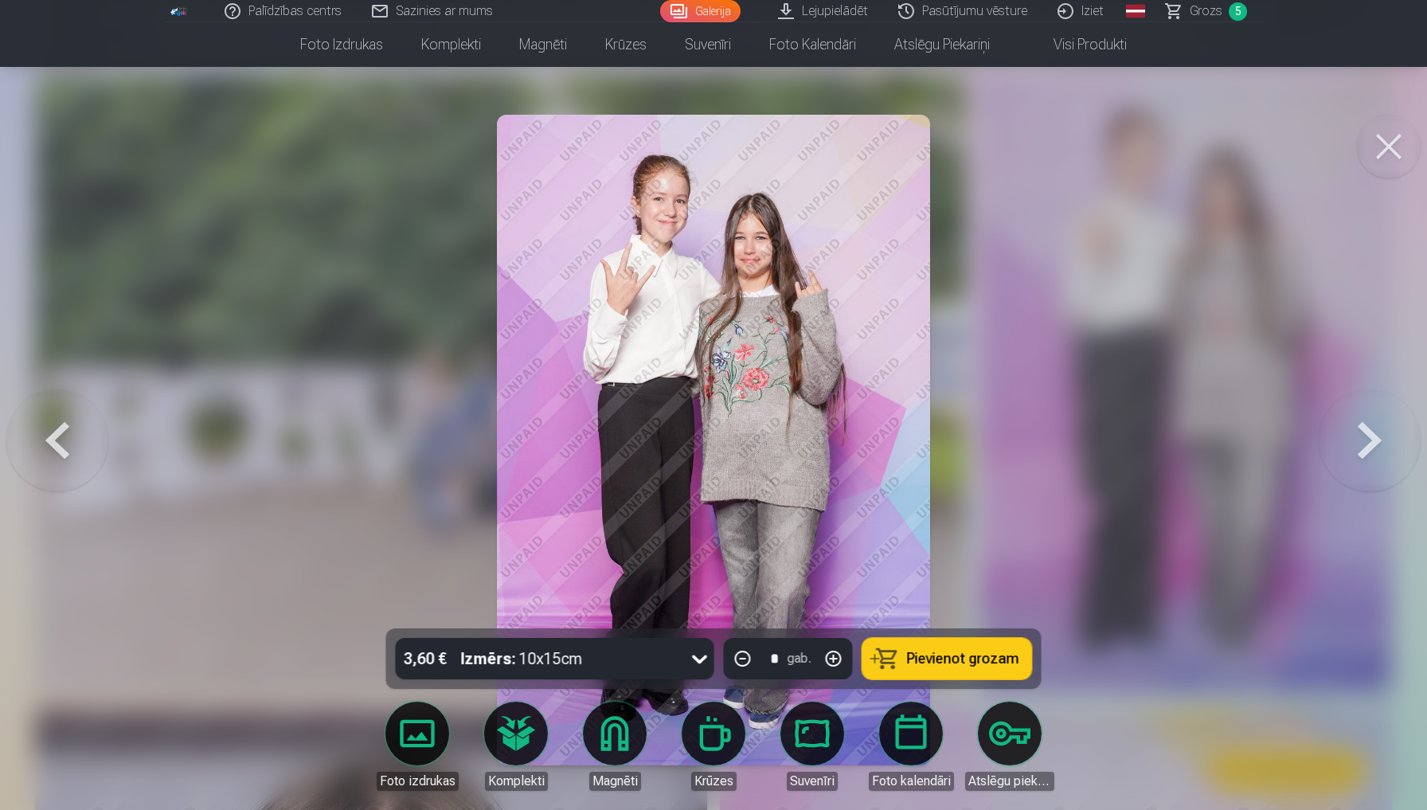
click at [977, 647] on button "Pievienot grozam" at bounding box center [947, 658] width 170 height 41
drag, startPoint x: 950, startPoint y: 318, endPoint x: 484, endPoint y: 357, distance: 467.3
click at [57, 459] on button at bounding box center [57, 440] width 102 height 345
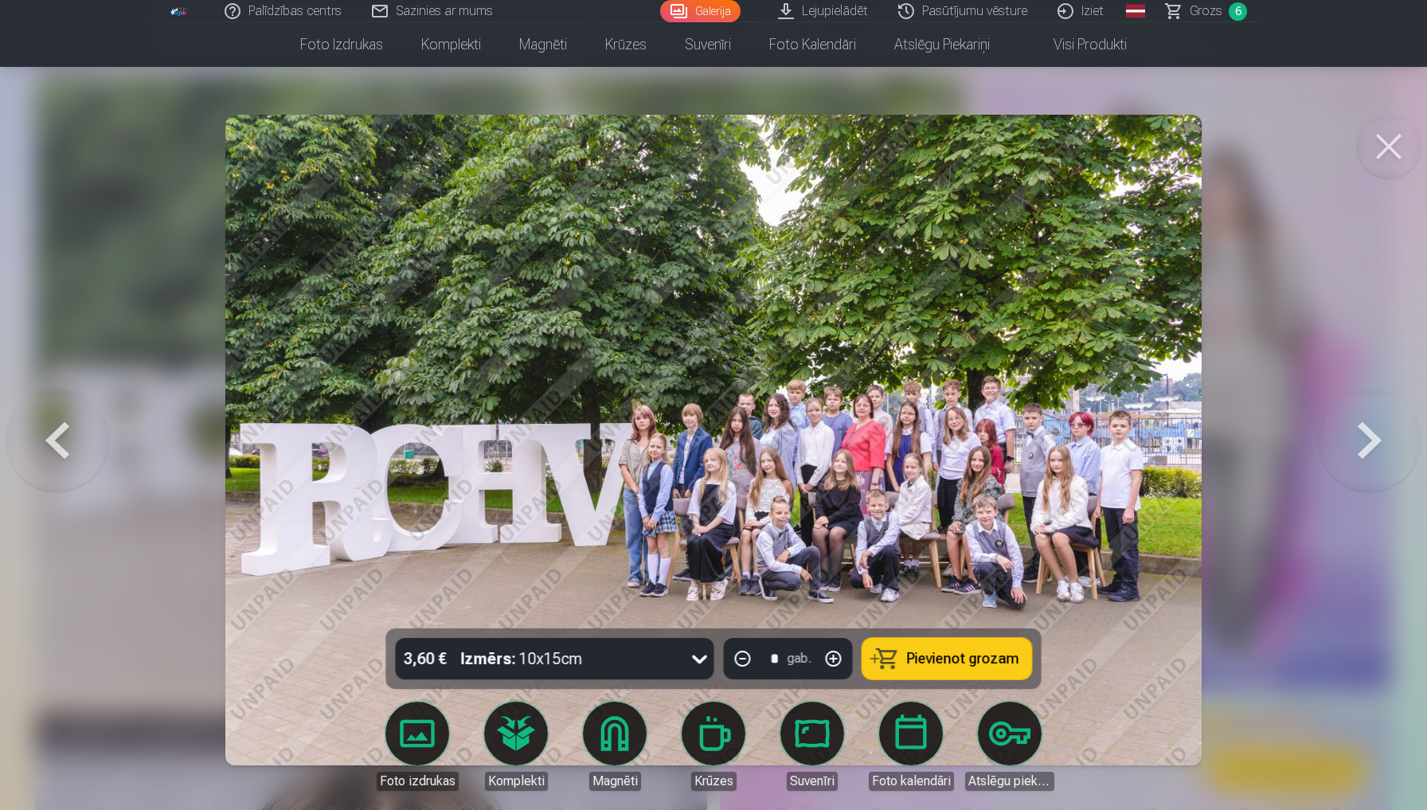
click at [57, 459] on button at bounding box center [57, 440] width 102 height 345
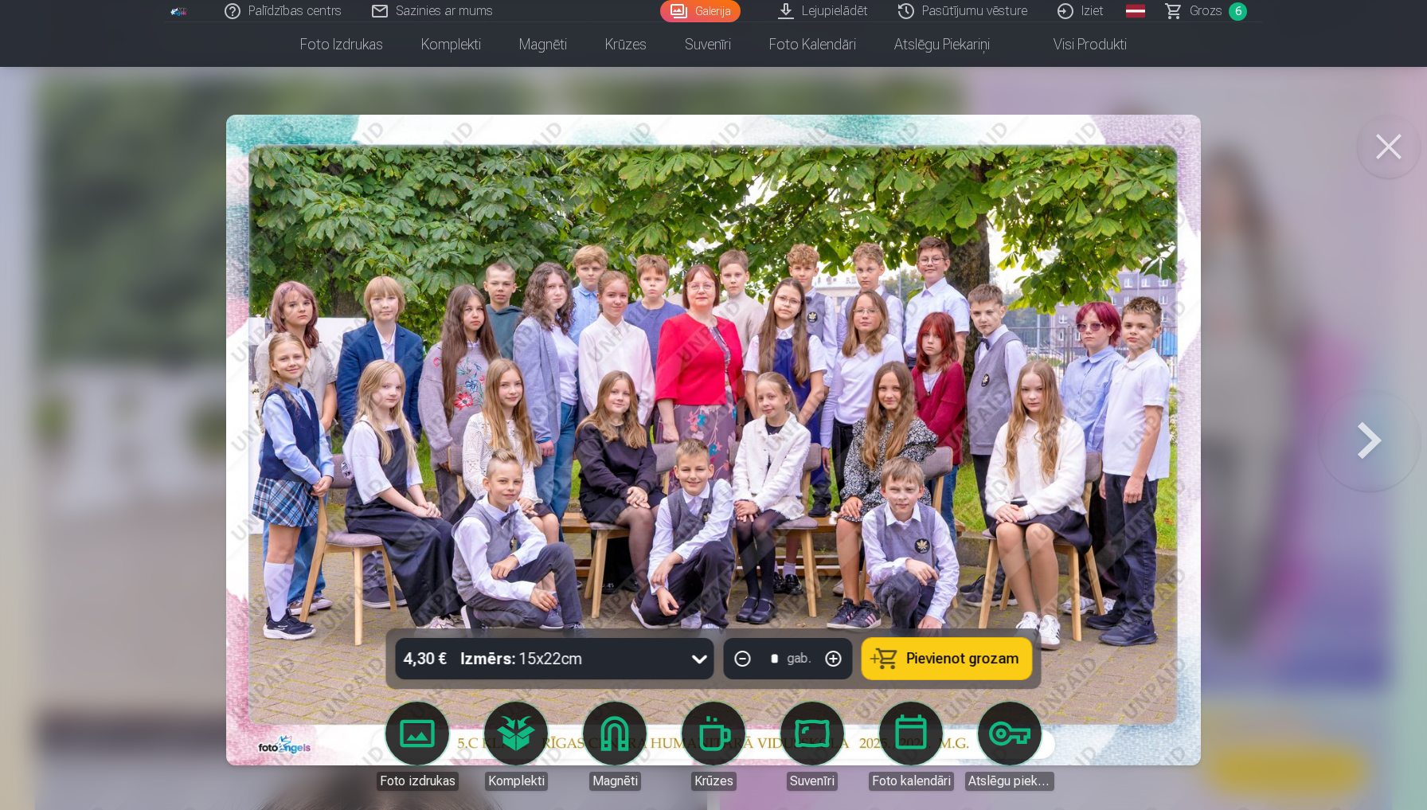
click at [1213, 14] on span "Grozs" at bounding box center [1205, 11] width 33 height 19
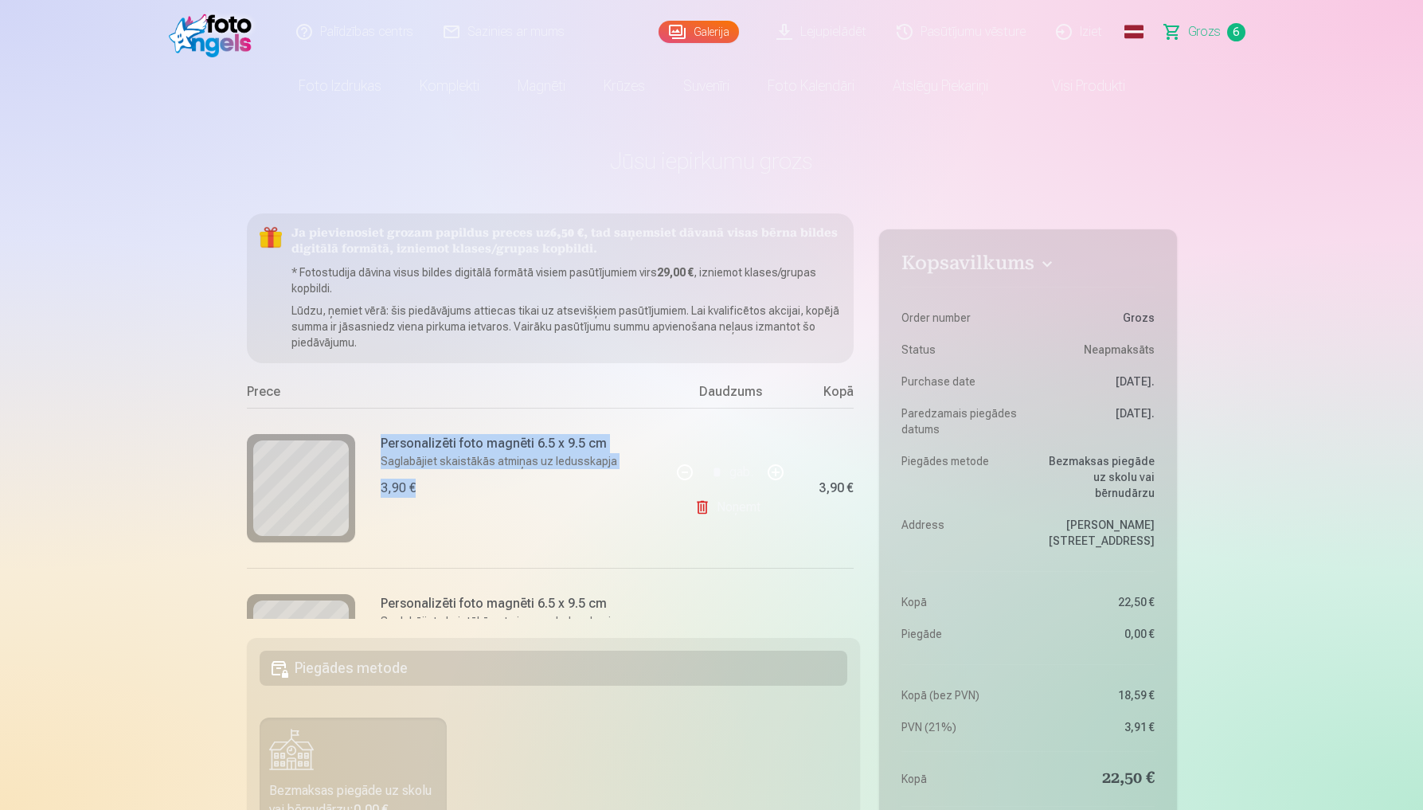
drag, startPoint x: 462, startPoint y: 566, endPoint x: 283, endPoint y: 566, distance: 179.1
click at [283, 566] on div "Personalizēti foto magnēti 6.5 x 9.5 cm Saglabājiet skaistākās atmiņas uz ledus…" at bounding box center [459, 488] width 424 height 160
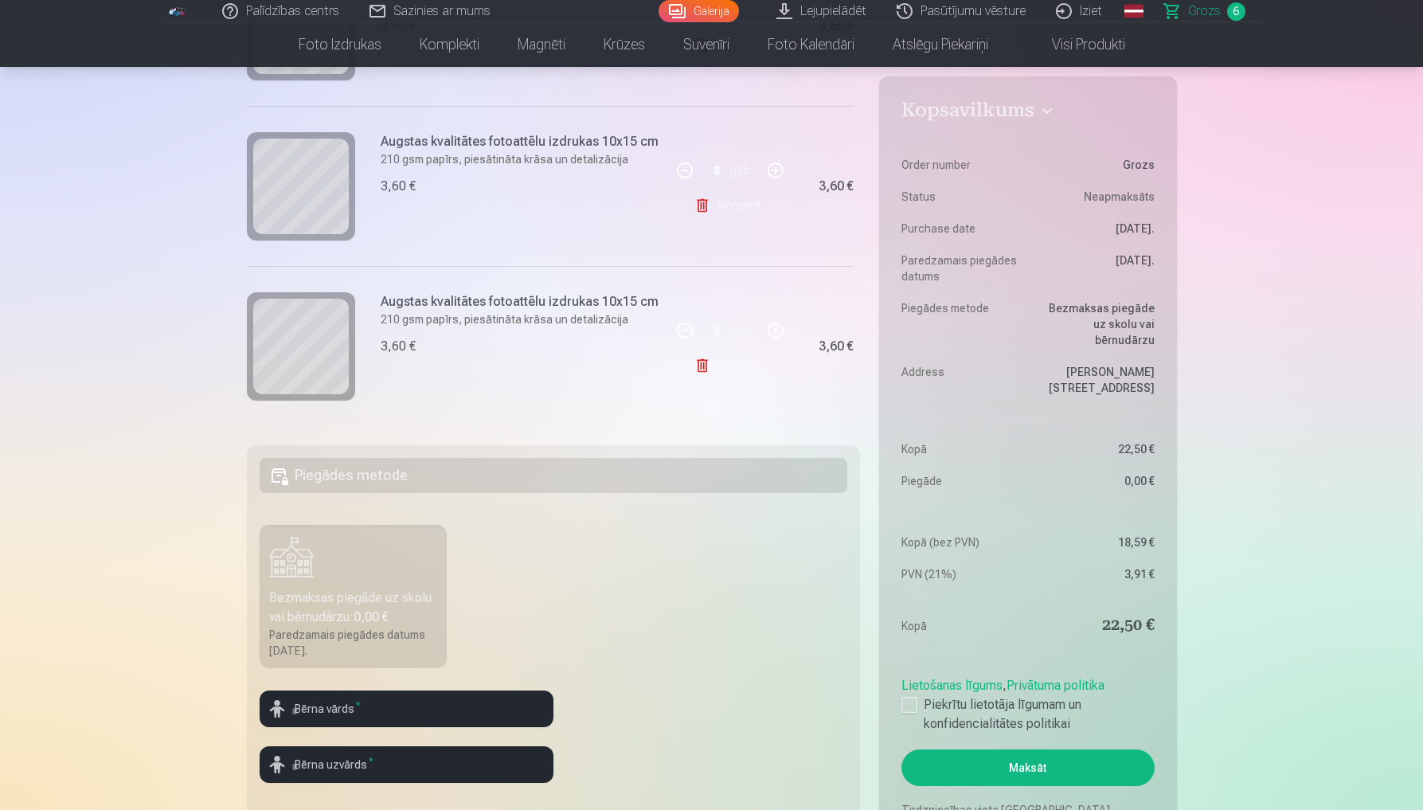
scroll to position [198, 0]
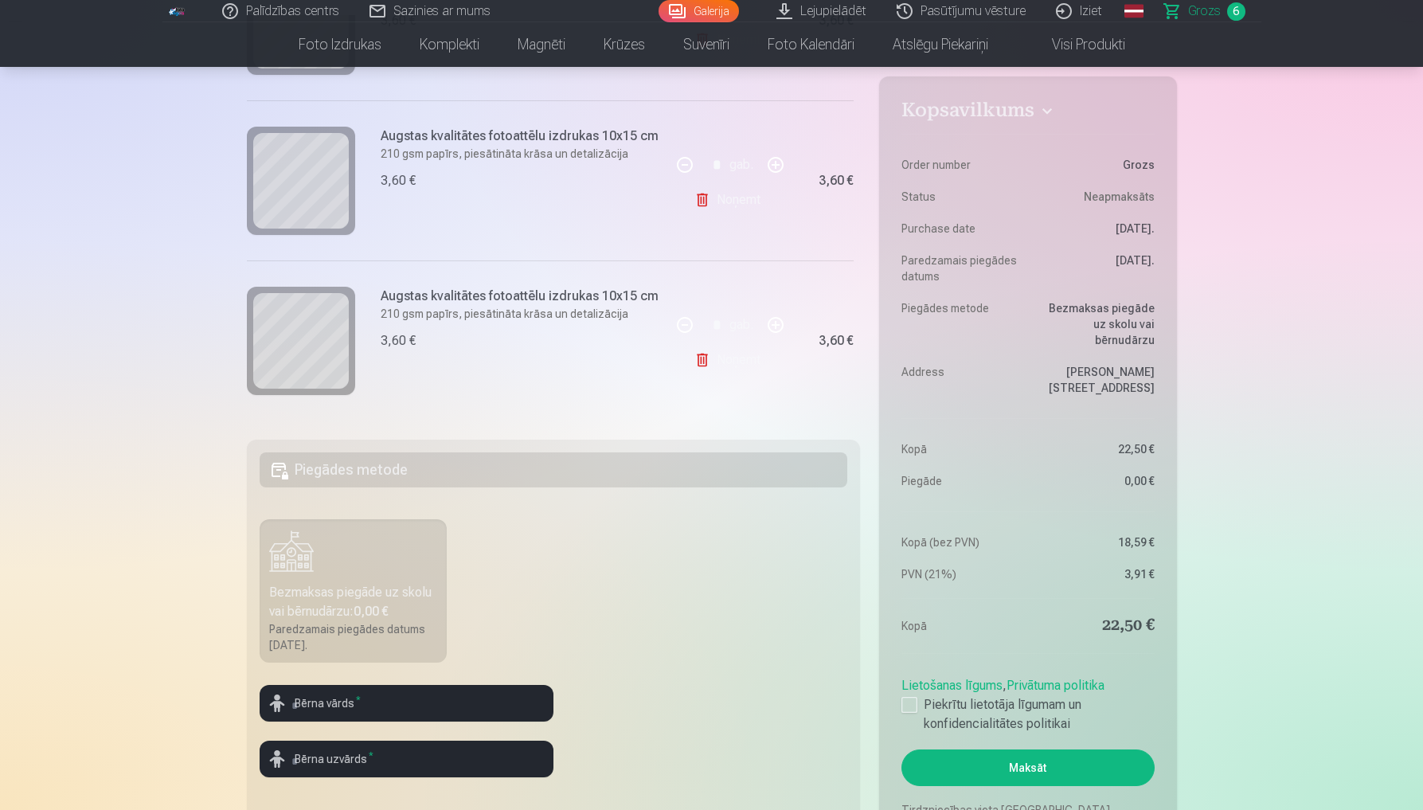
click at [741, 362] on link "Noņemt" at bounding box center [730, 360] width 72 height 32
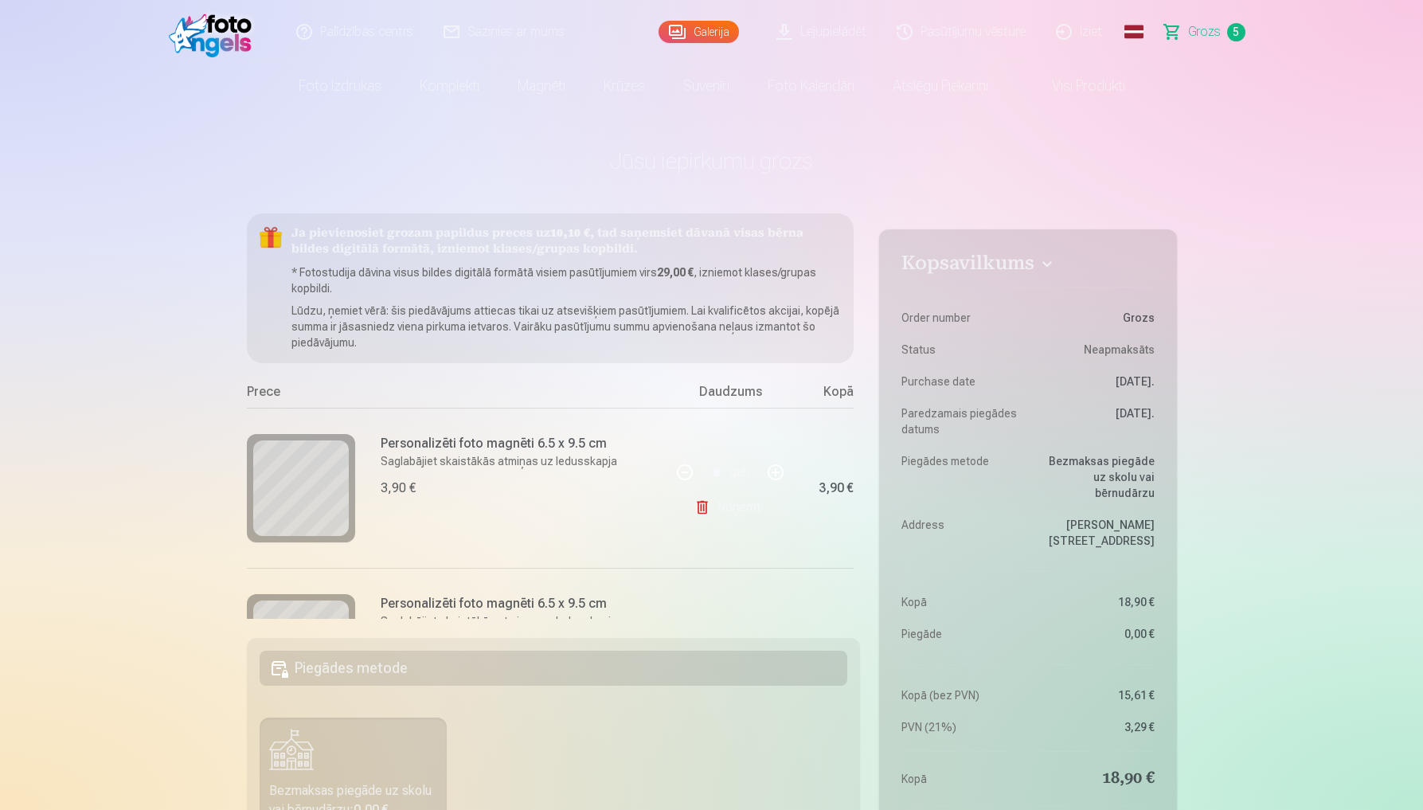
scroll to position [0, 0]
click at [813, 41] on link "Lejupielādēt" at bounding box center [822, 32] width 120 height 64
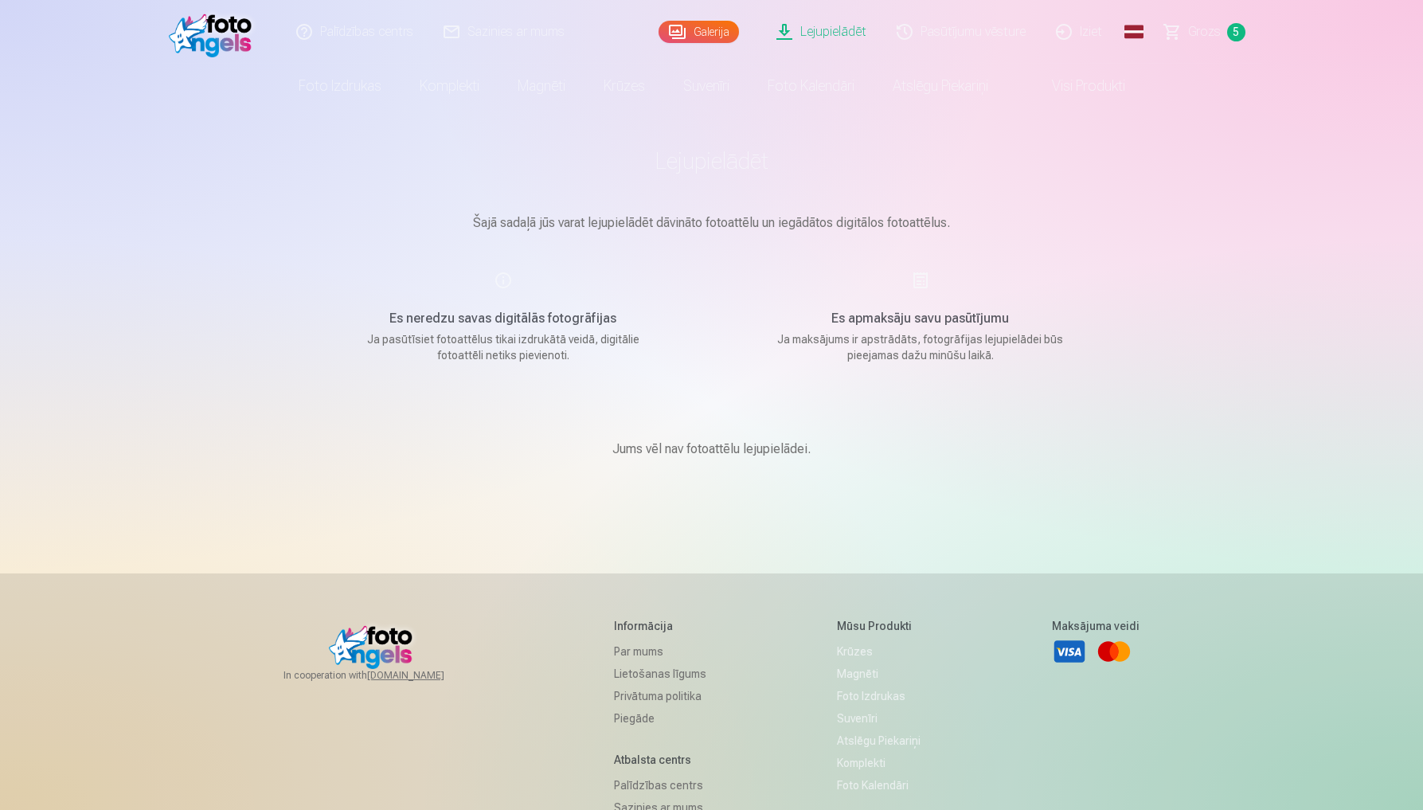
click at [1199, 35] on span "Grozs" at bounding box center [1204, 31] width 33 height 19
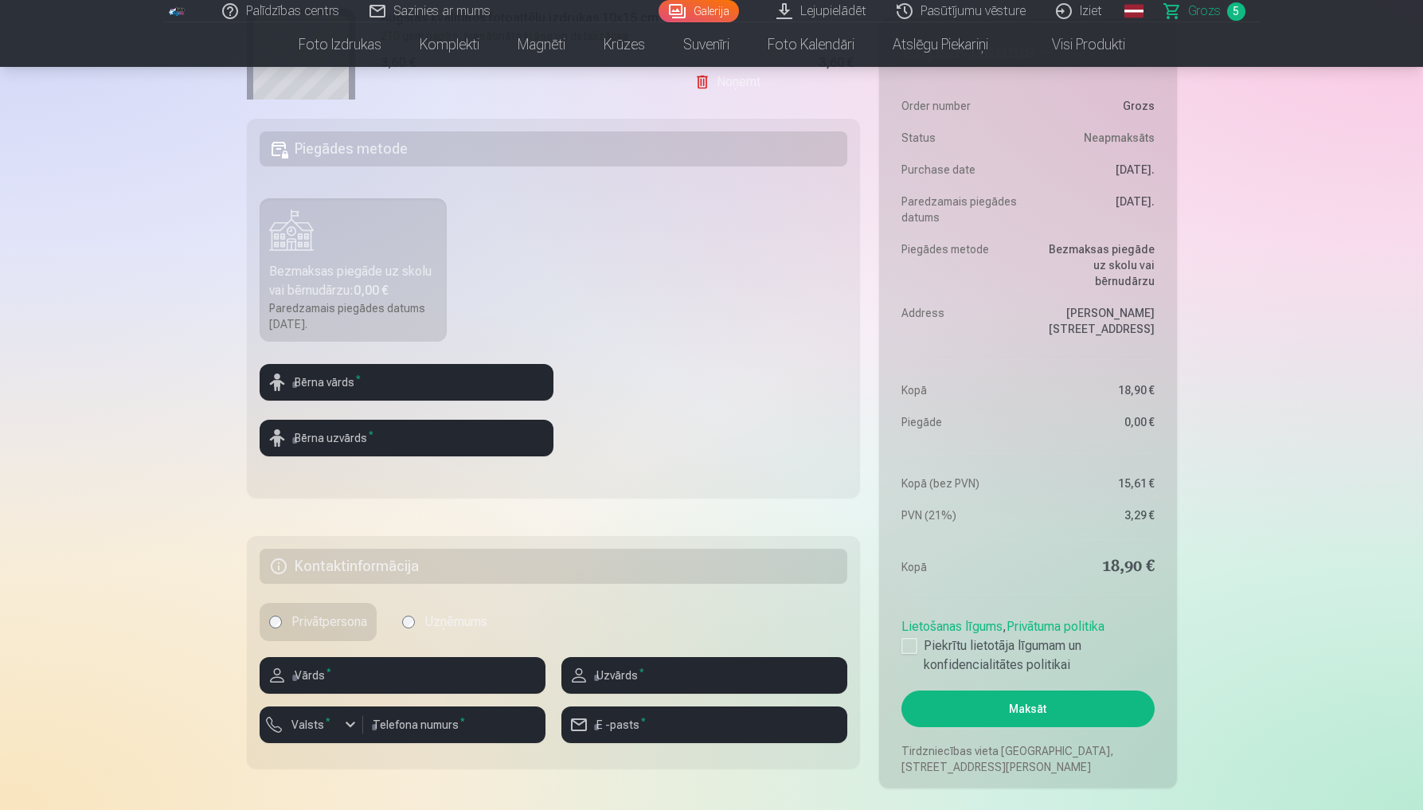
scroll to position [534, 0]
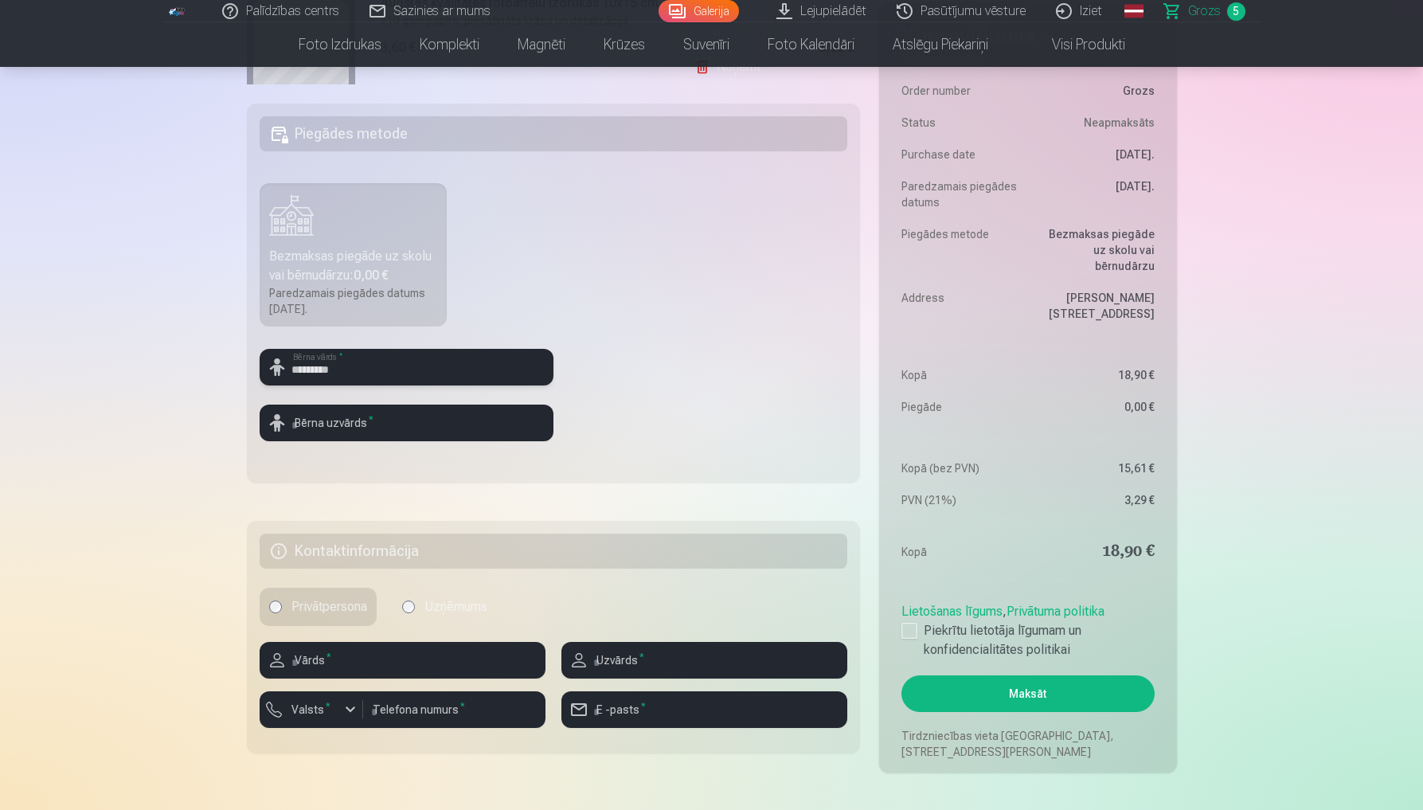
click at [358, 371] on input "*********" at bounding box center [407, 367] width 294 height 37
type input "*********"
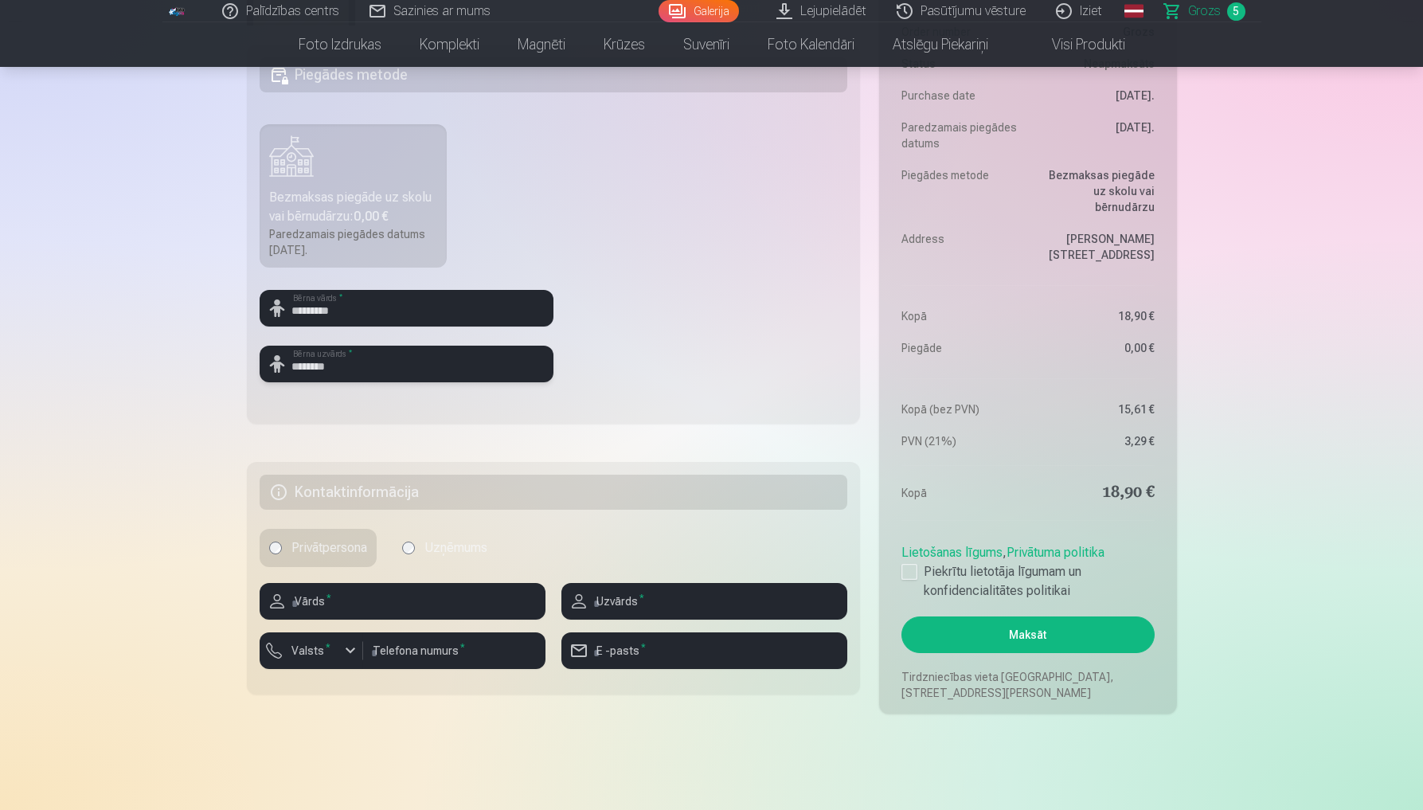
scroll to position [595, 0]
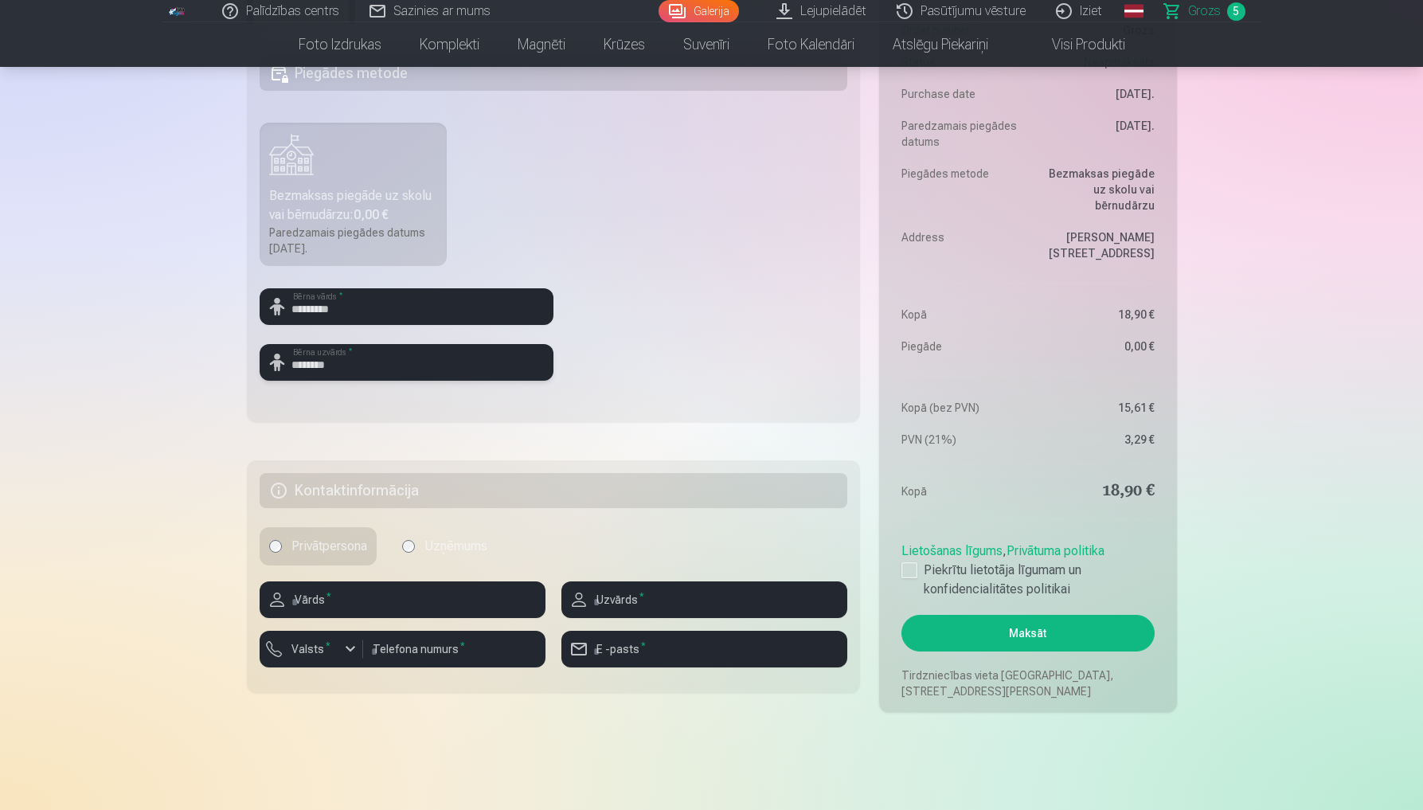
type input "********"
type input "****"
click at [607, 590] on input "text" at bounding box center [704, 599] width 286 height 37
type input "*********"
click at [422, 658] on input "number" at bounding box center [454, 649] width 182 height 37
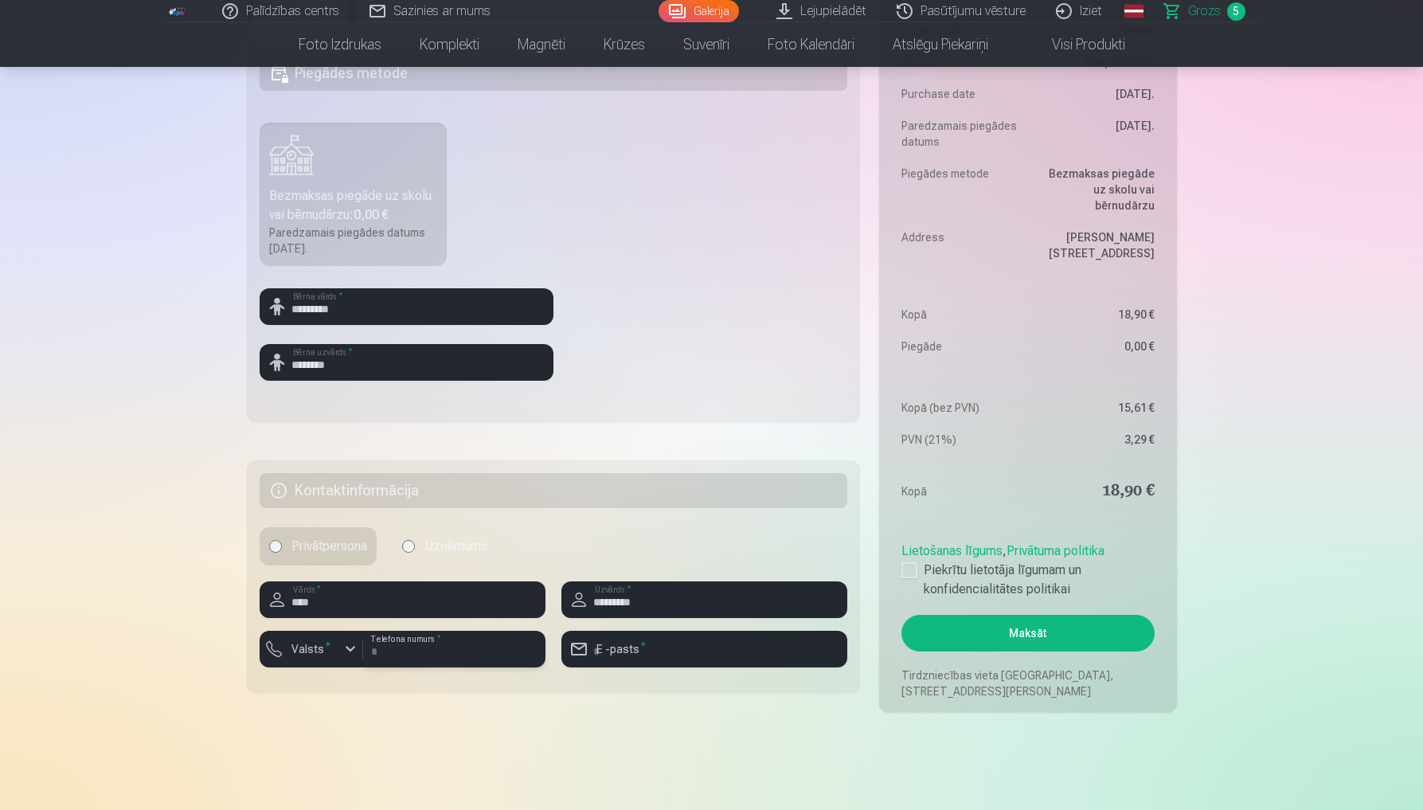
type input "********"
type input "**********"
click at [919, 567] on label "Piekrītu lietotāja līgumam un konfidencialitātes politikai" at bounding box center [1027, 580] width 252 height 38
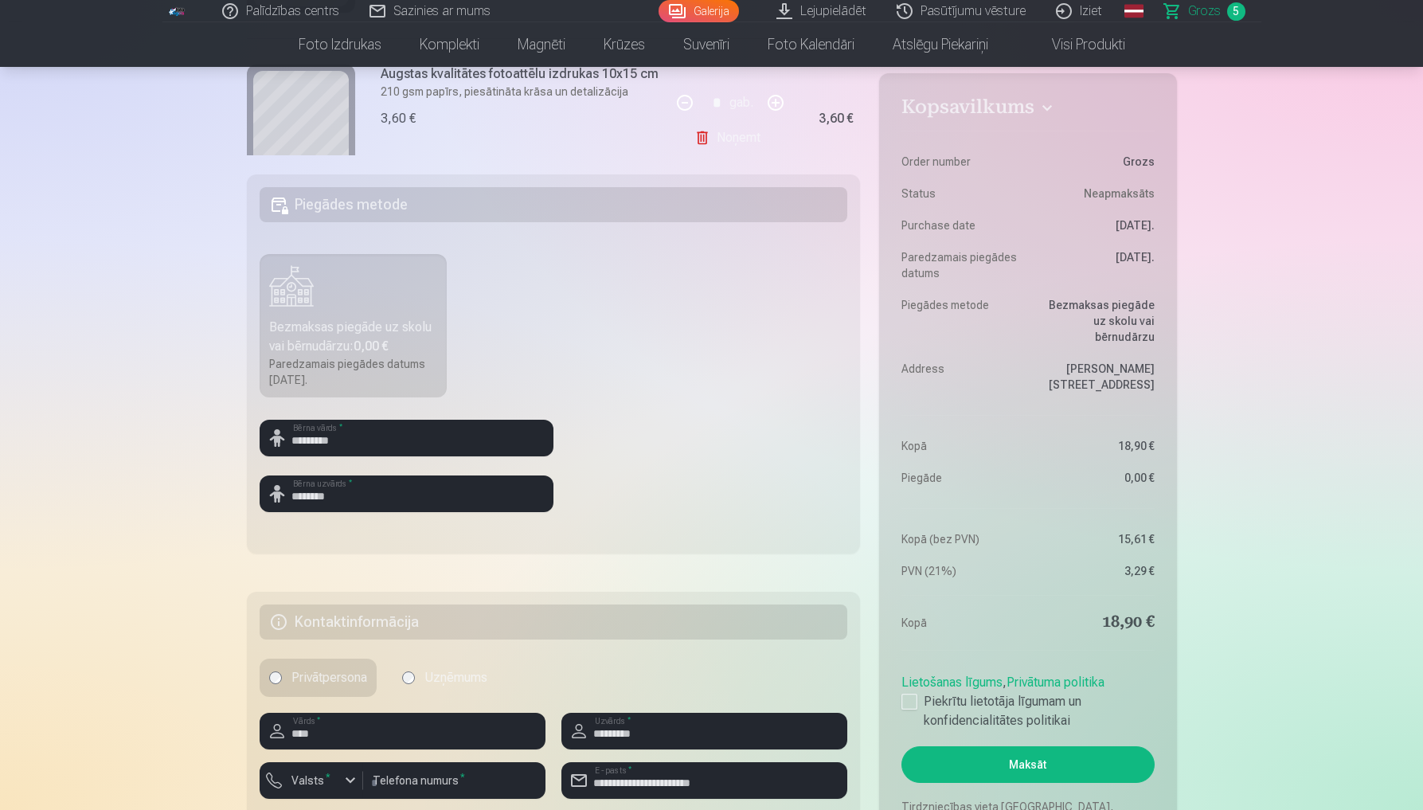
scroll to position [473, 0]
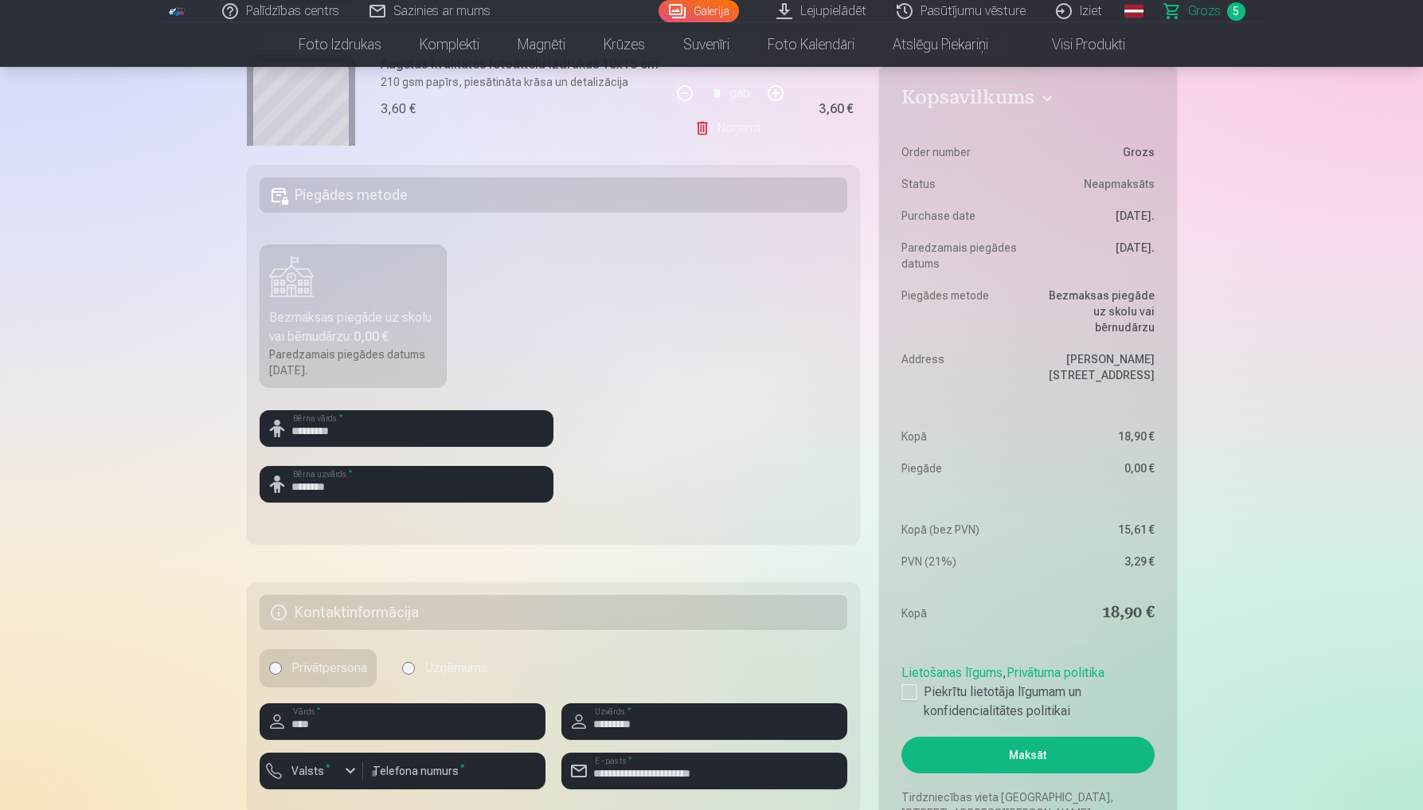
click at [1026, 765] on button "Maksāt" at bounding box center [1027, 754] width 252 height 37
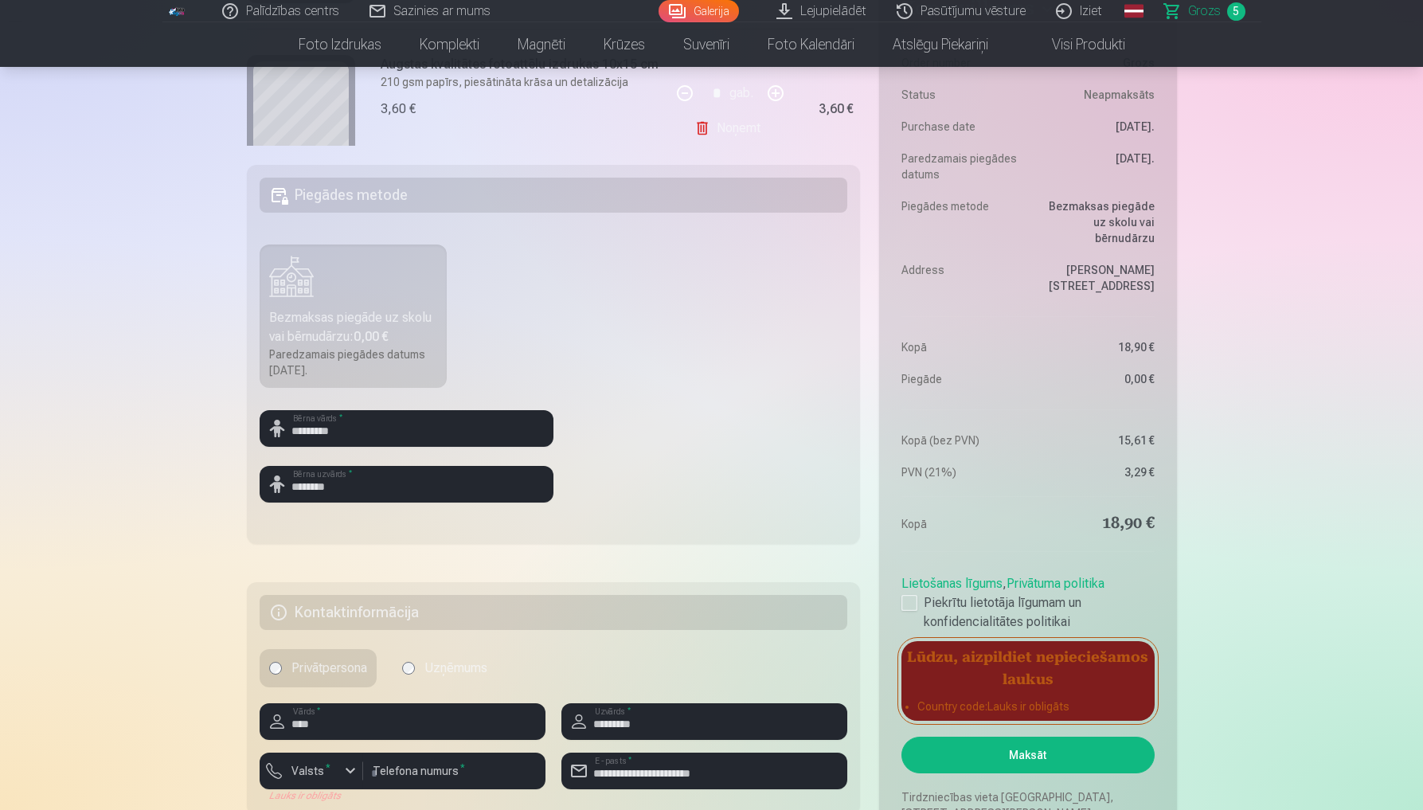
click at [1039, 572] on div "Lietošanas līgums , Privātuma politika Piekrītu lietotāja līgumam un konfidenci…" at bounding box center [1027, 600] width 252 height 64
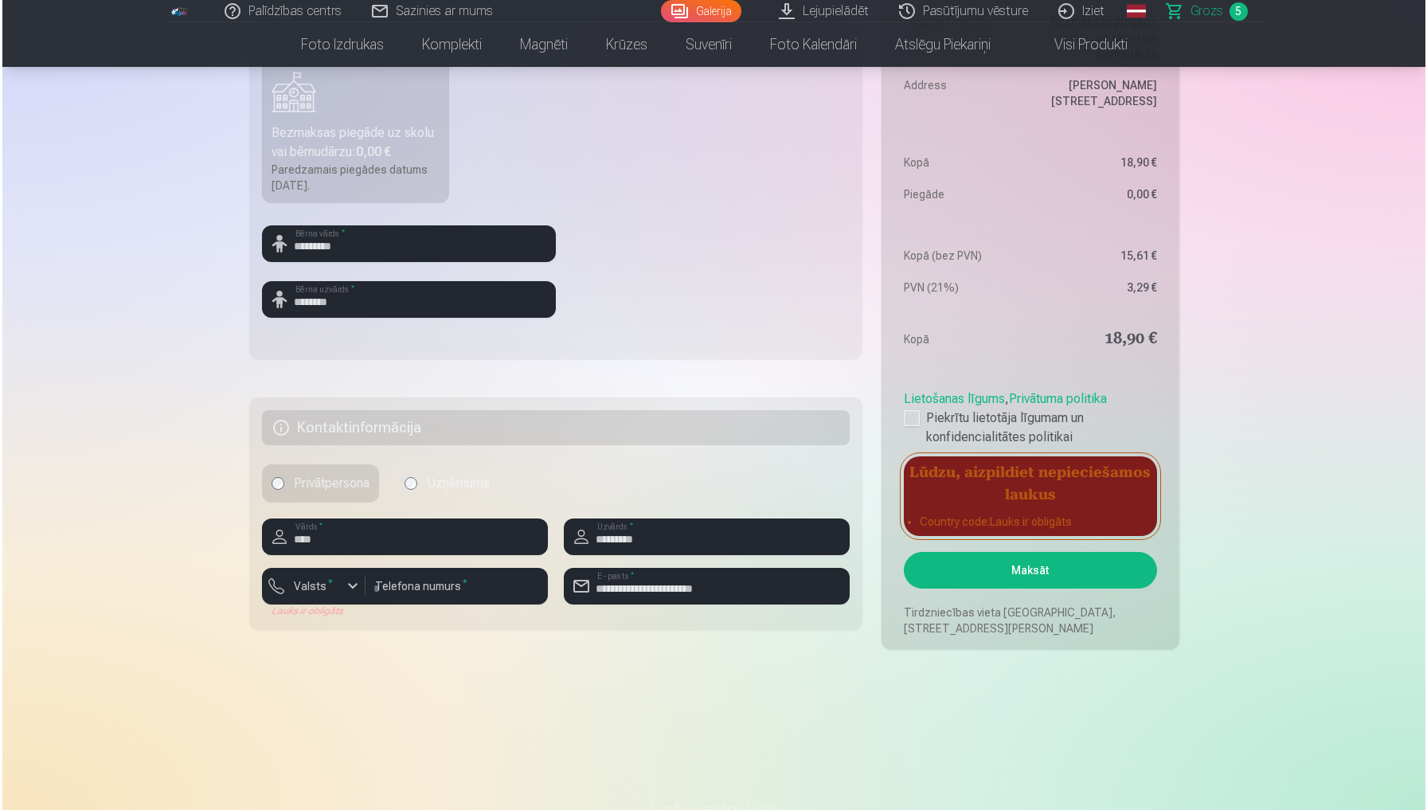
scroll to position [658, 0]
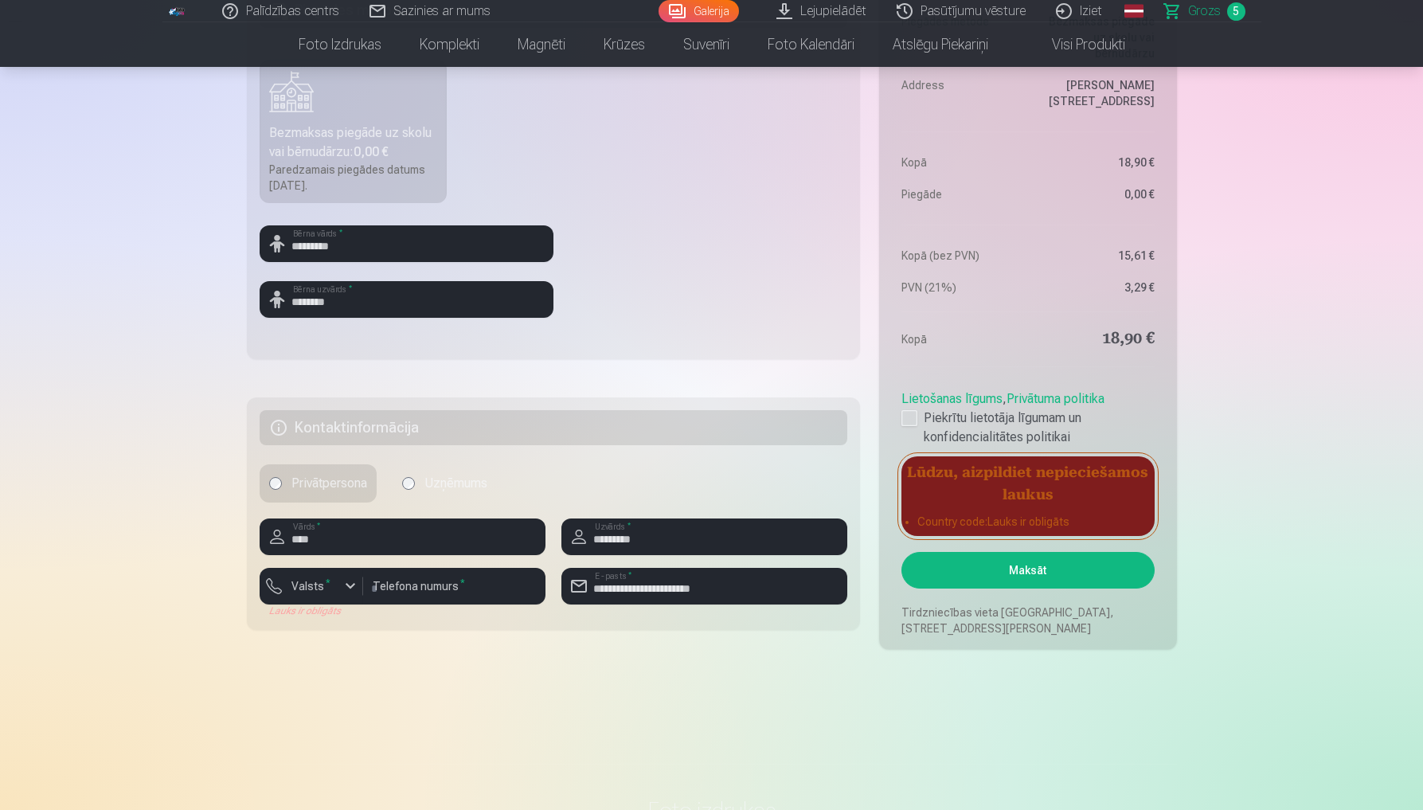
click at [328, 599] on button "Valsts *" at bounding box center [312, 586] width 104 height 37
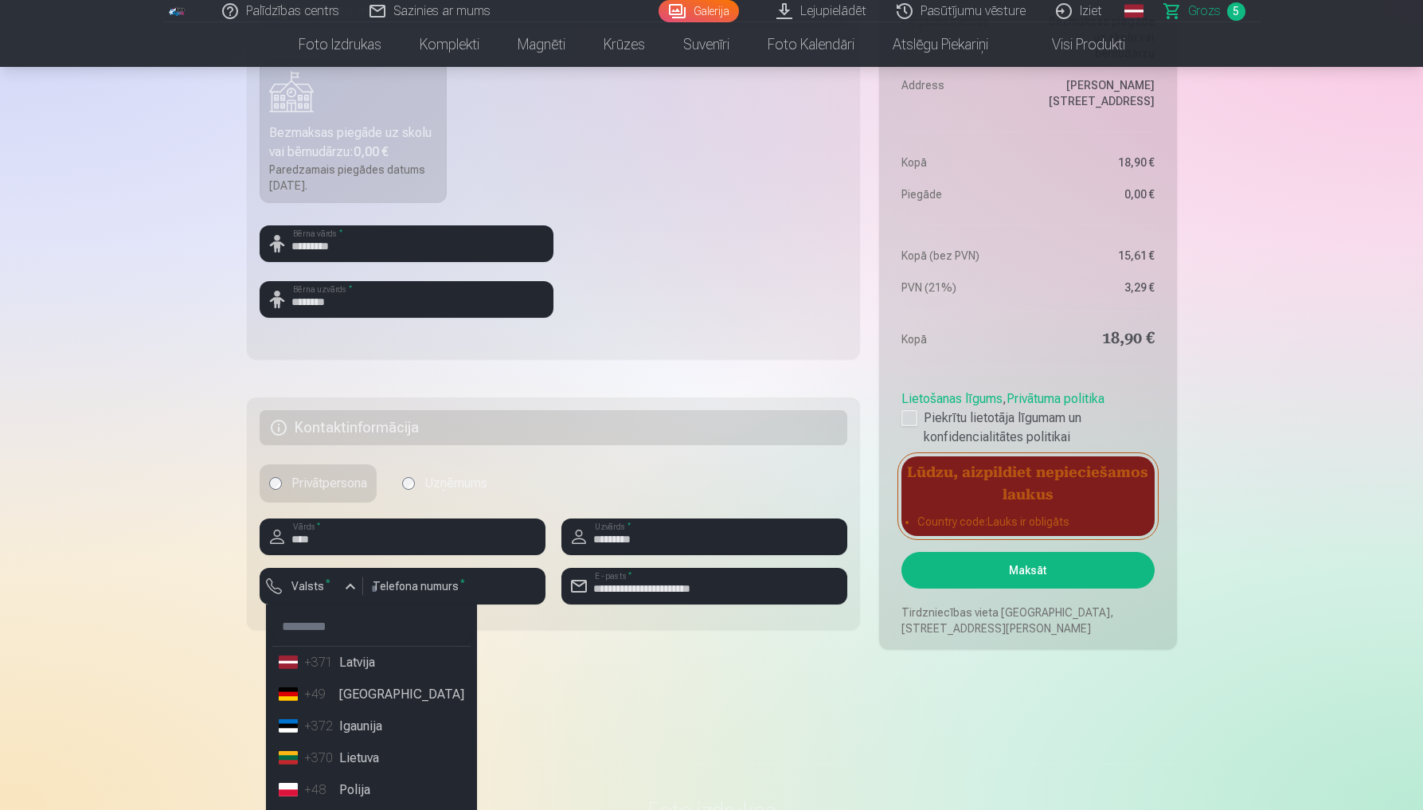
click at [394, 673] on li "+371 Latvija" at bounding box center [371, 662] width 198 height 32
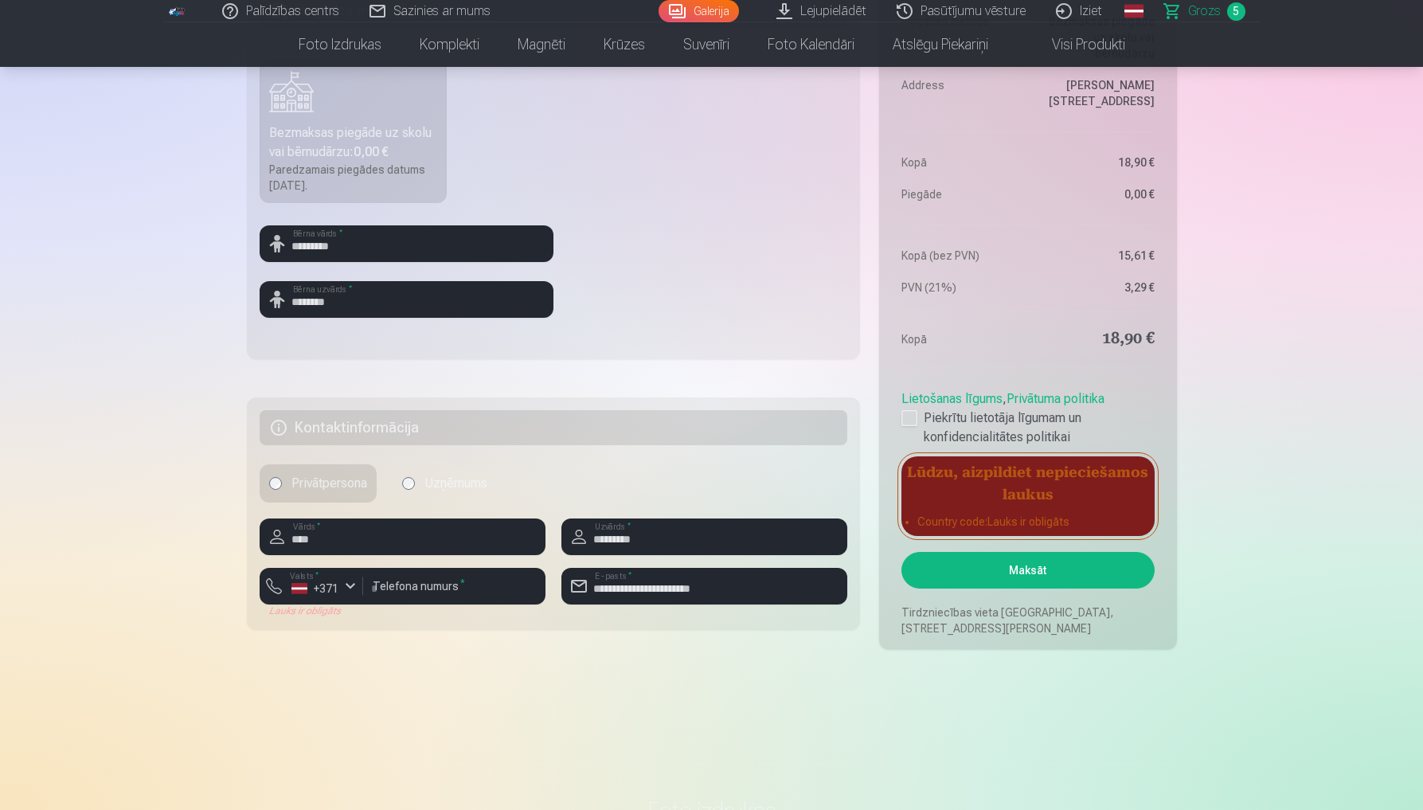
click at [1020, 567] on button "Maksāt" at bounding box center [1027, 570] width 252 height 37
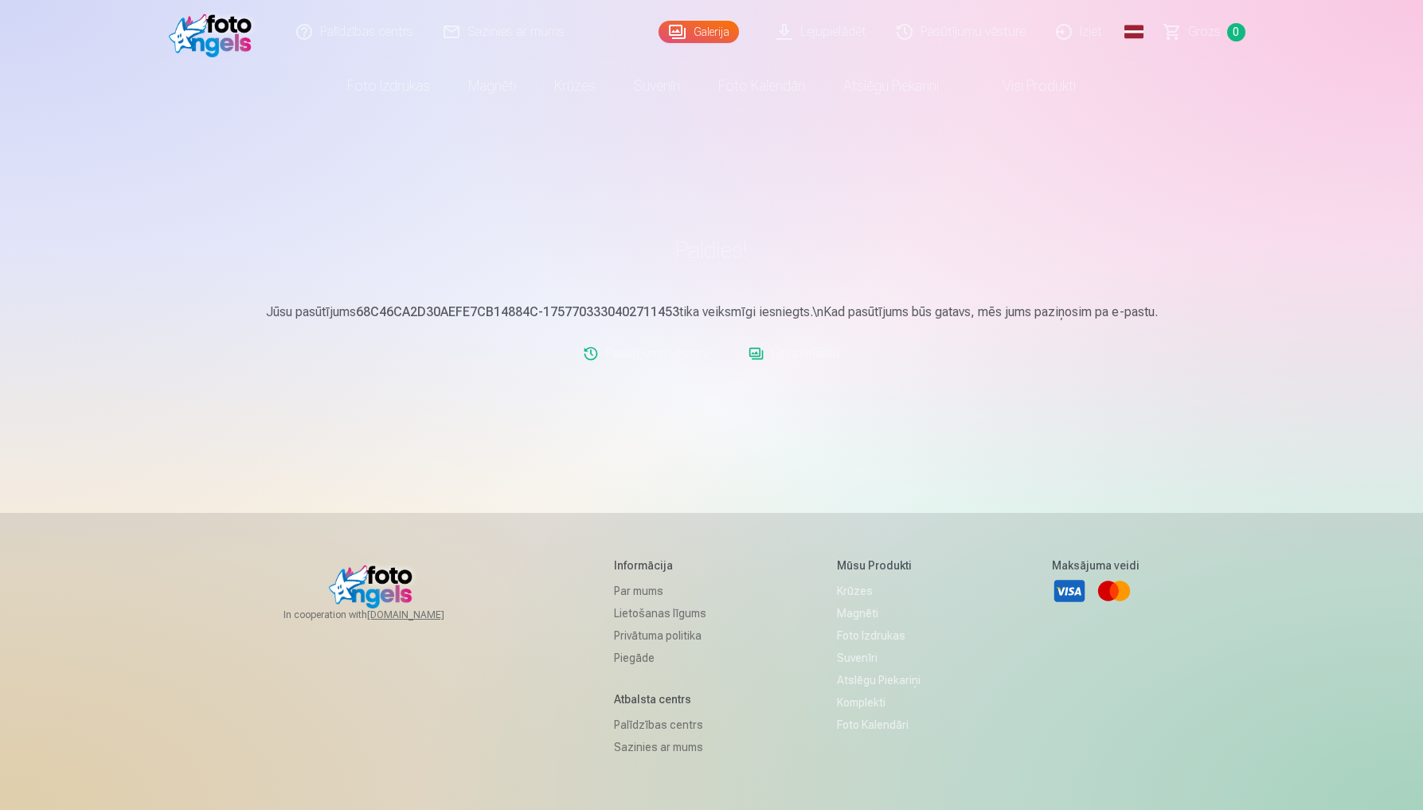
click at [803, 355] on link "Lejupielādēt" at bounding box center [794, 354] width 104 height 32
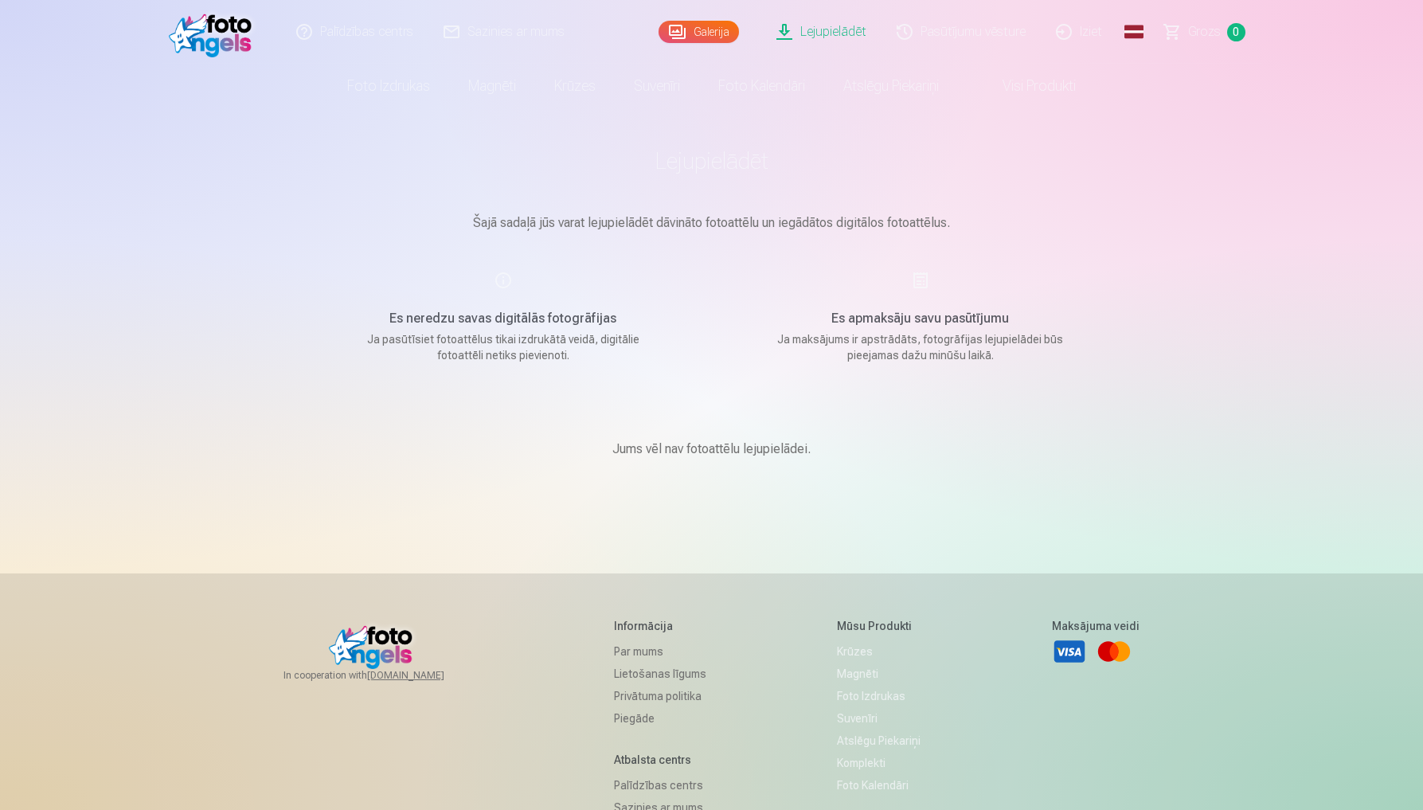
click at [856, 32] on link "Lejupielādēt" at bounding box center [822, 32] width 120 height 64
click at [1018, 96] on link "Visi produkti" at bounding box center [1026, 86] width 137 height 45
